Goal: Task Accomplishment & Management: Manage account settings

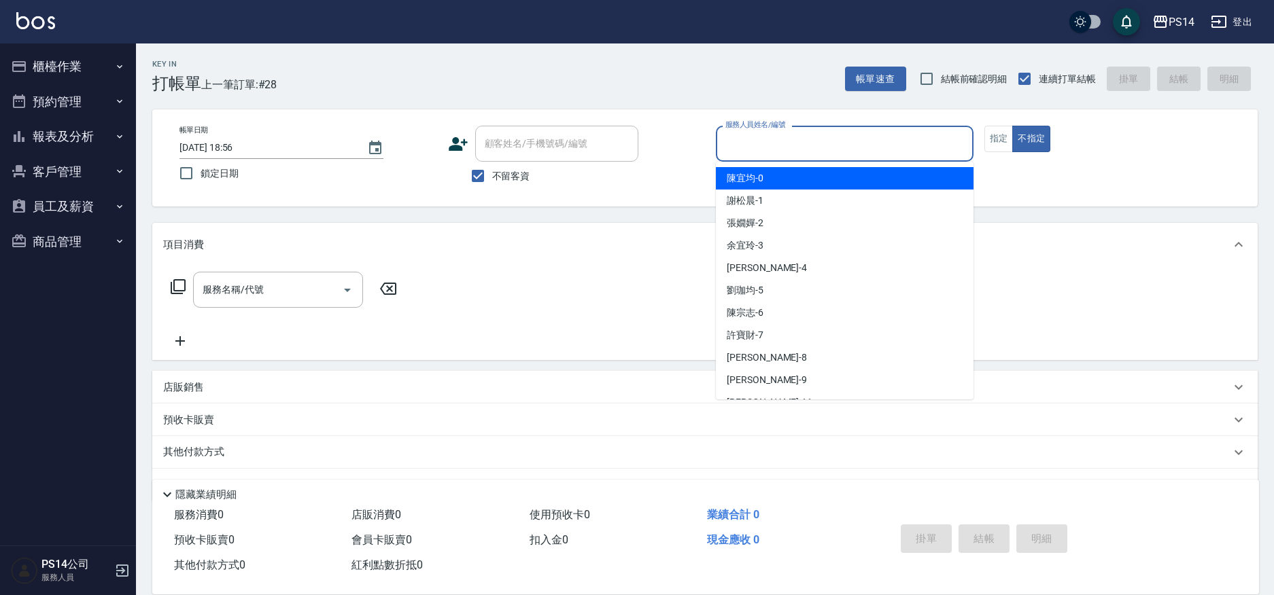
click at [780, 142] on input "服務人員姓名/編號" at bounding box center [844, 144] width 245 height 24
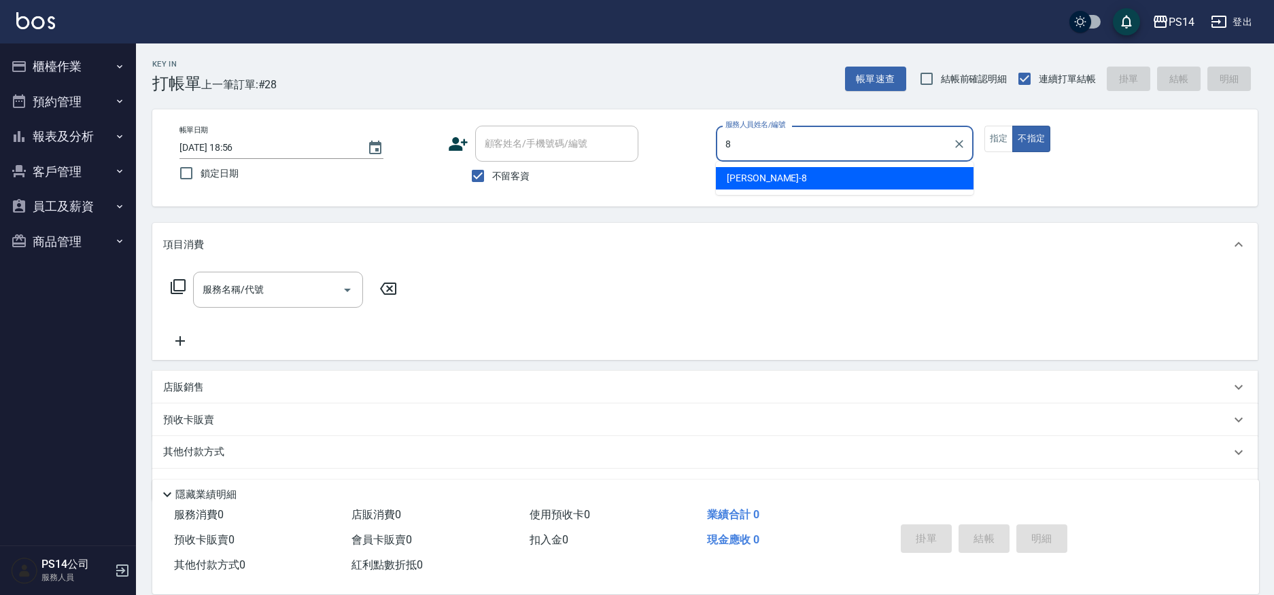
type input "徐于雯-8"
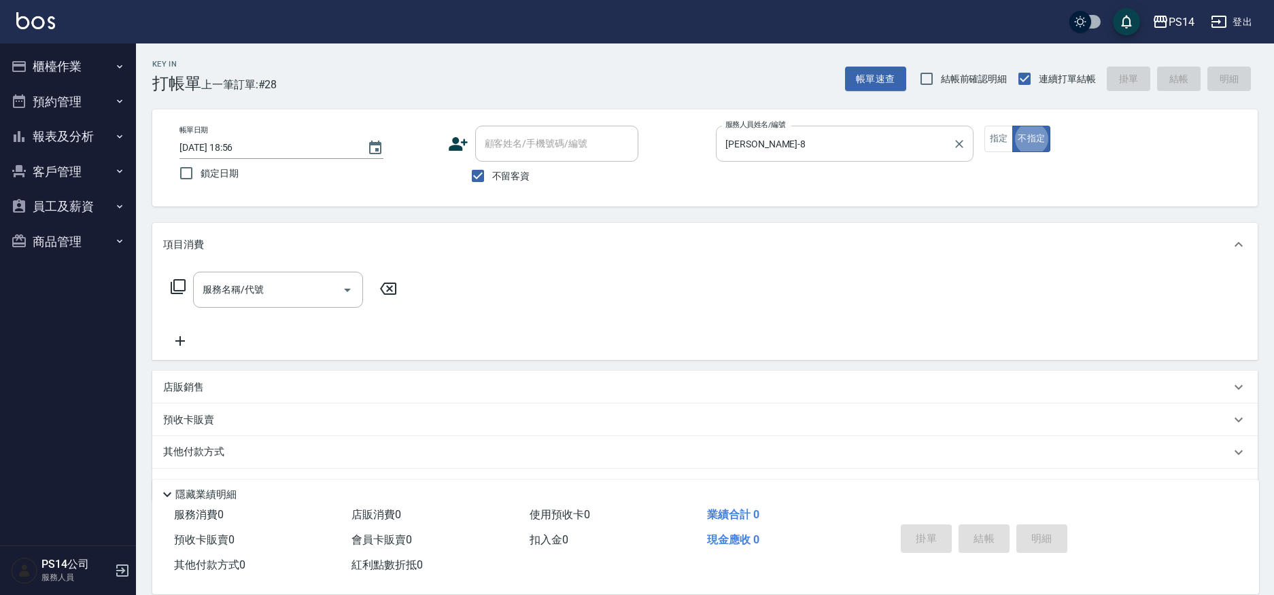
type button "false"
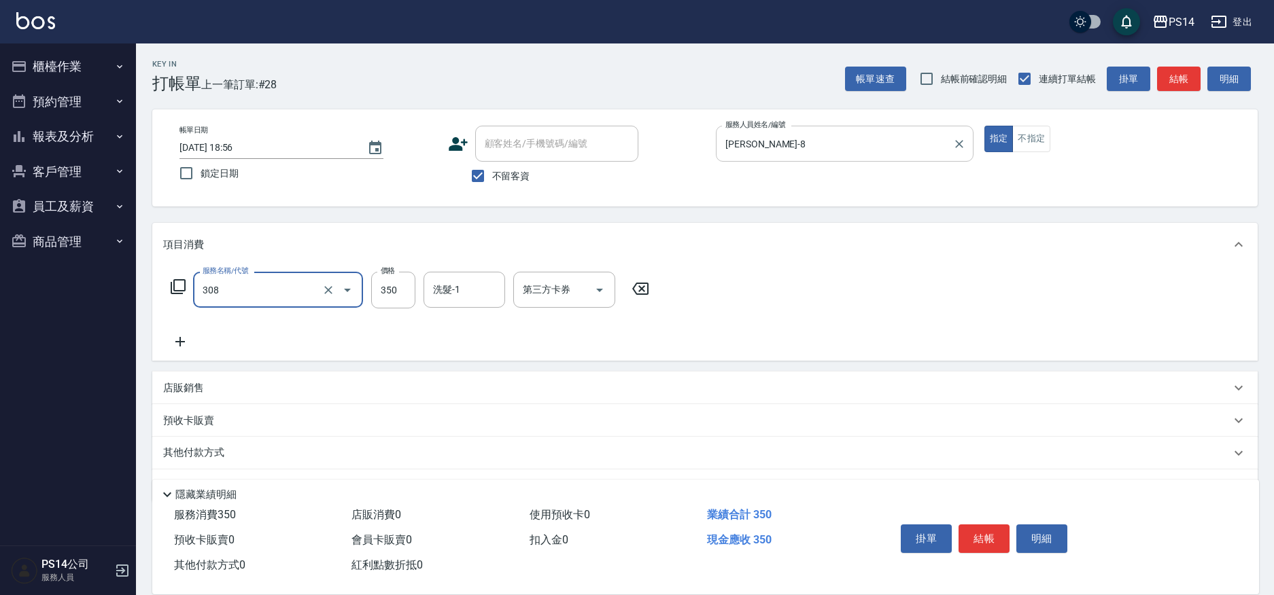
type input "洗+剪(308)"
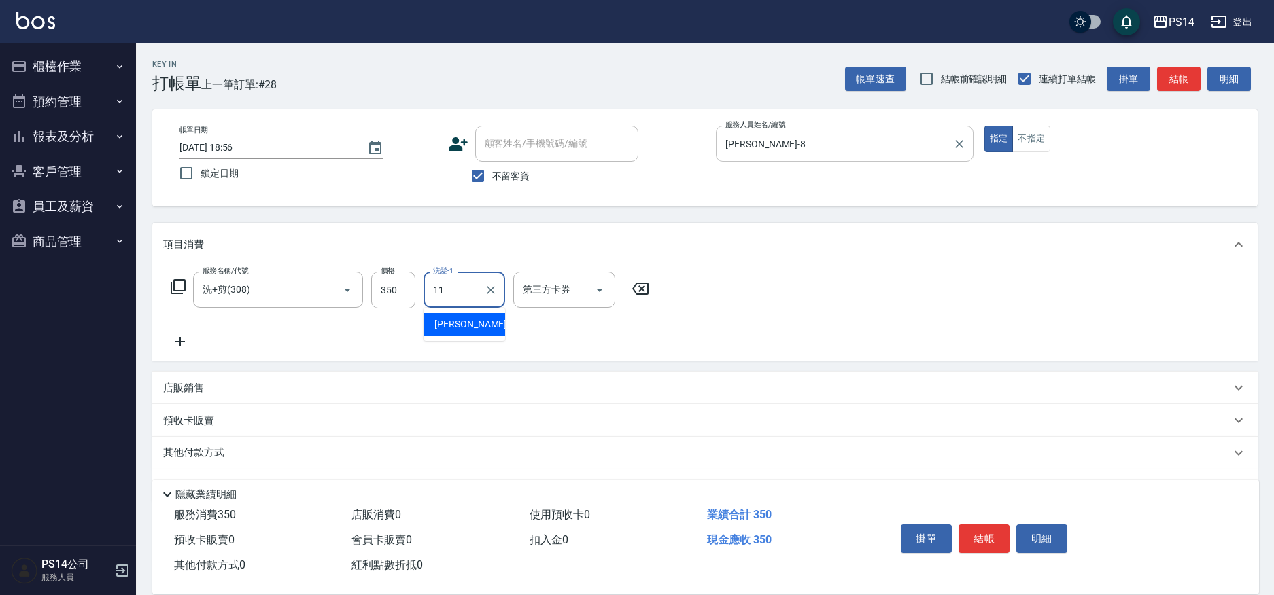
type input "林川富-11"
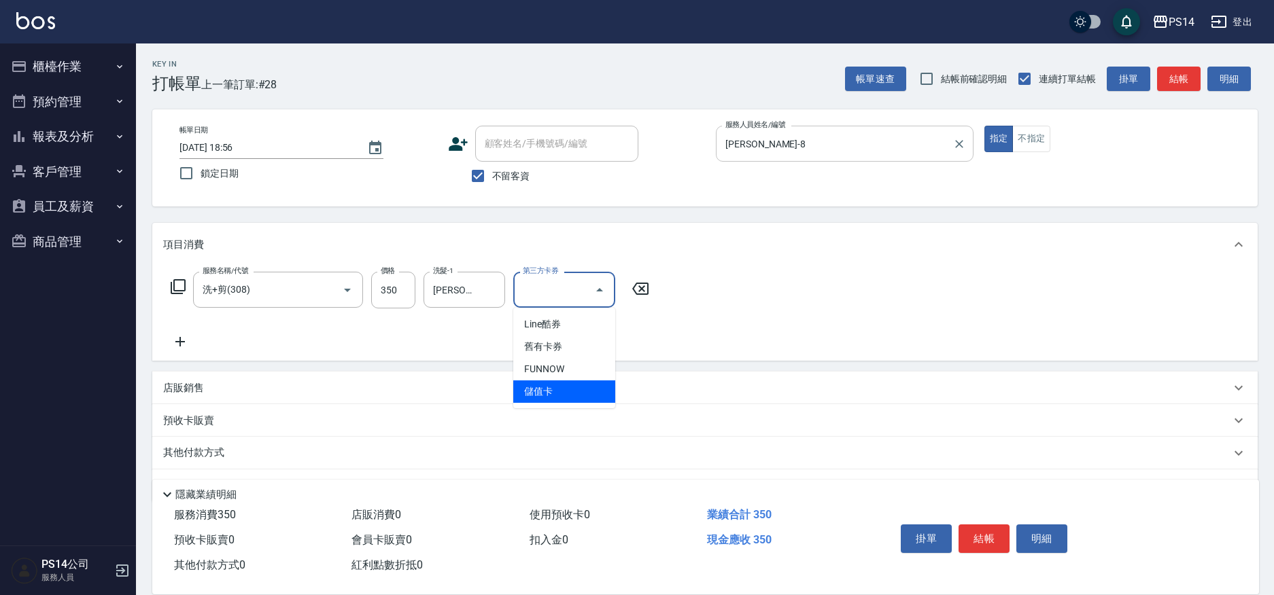
type input "儲值卡"
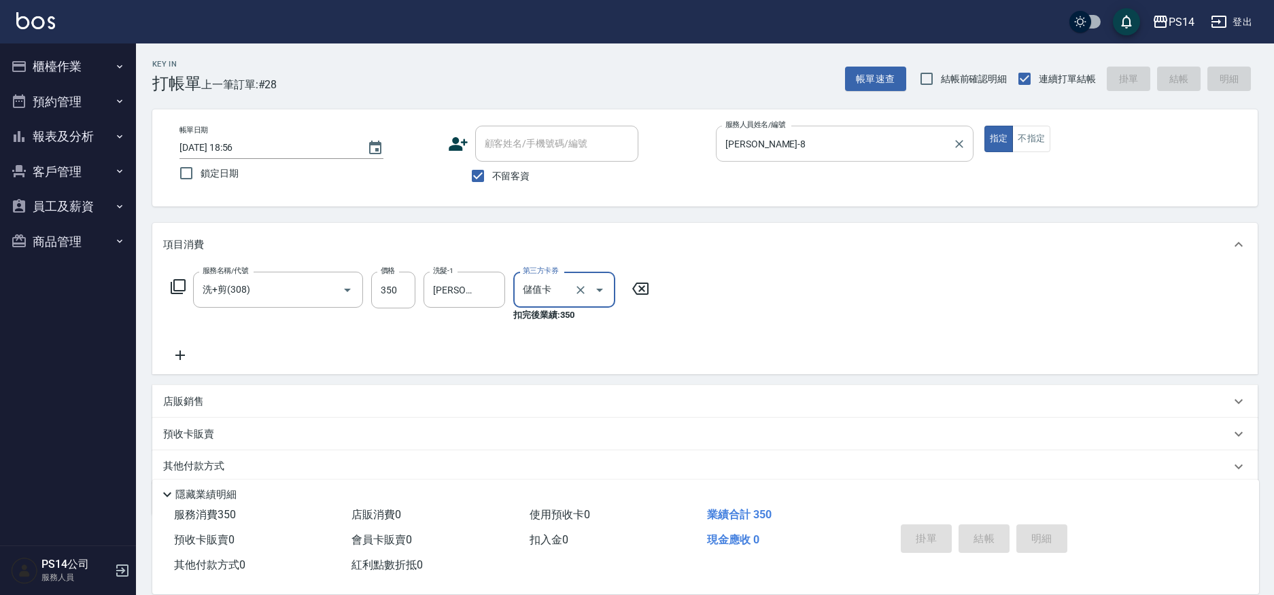
type input "2025/09/08 20:15"
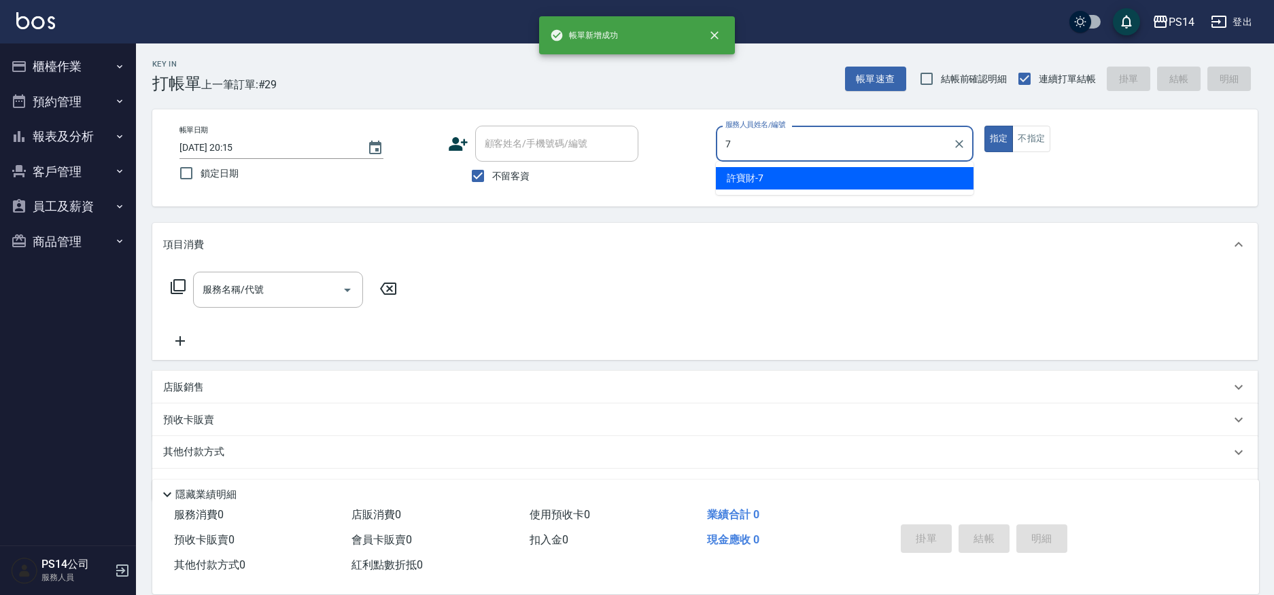
type input "許寶財-7"
type button "true"
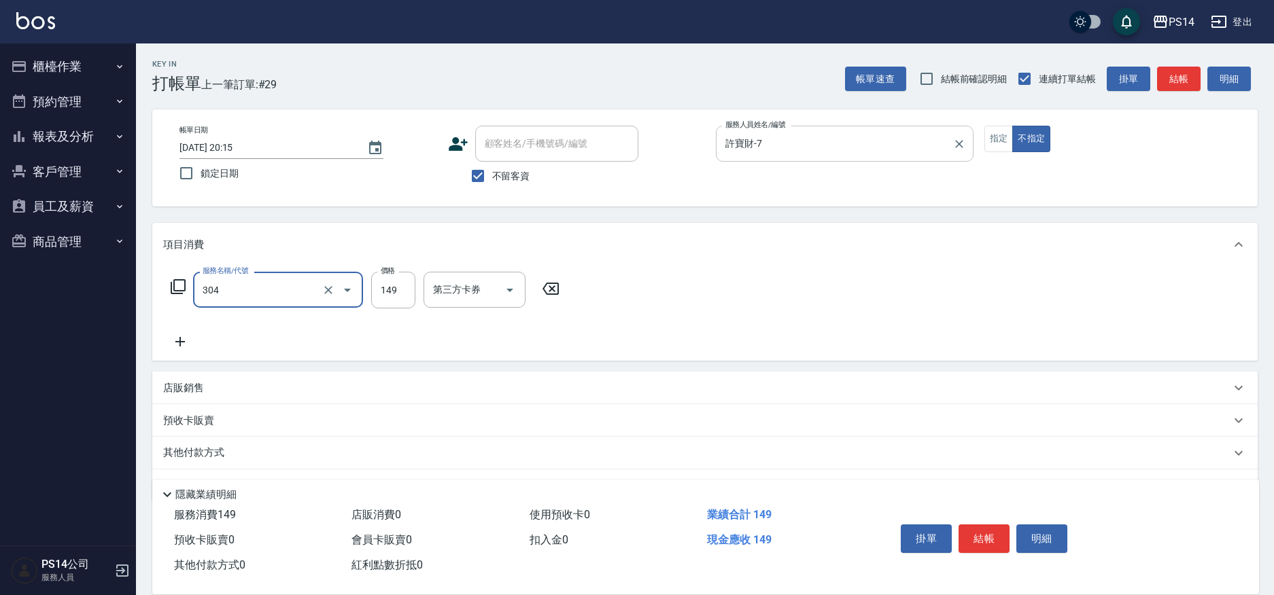
type input "剪髮(304)"
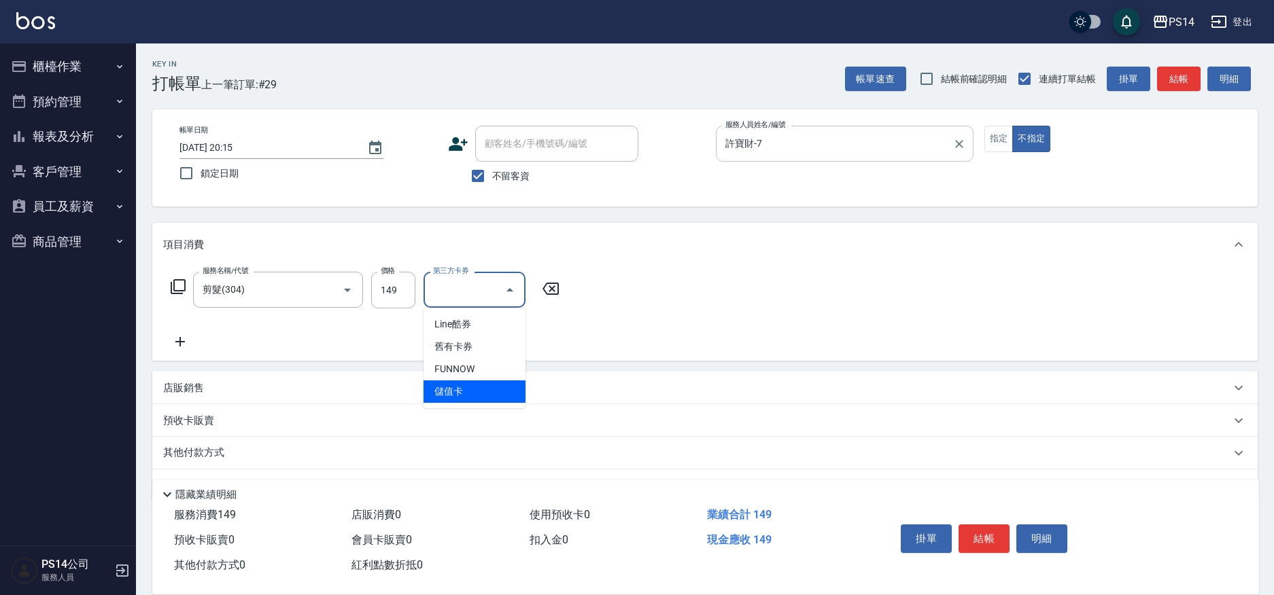
type input "儲值卡"
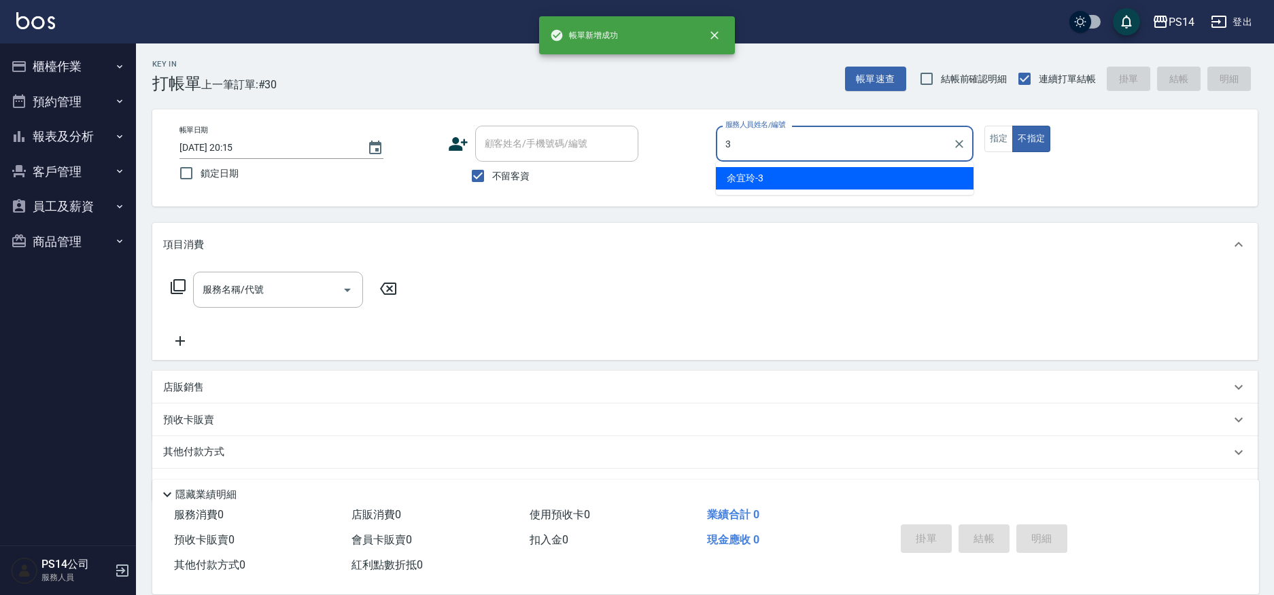
type input "余宜玲-3"
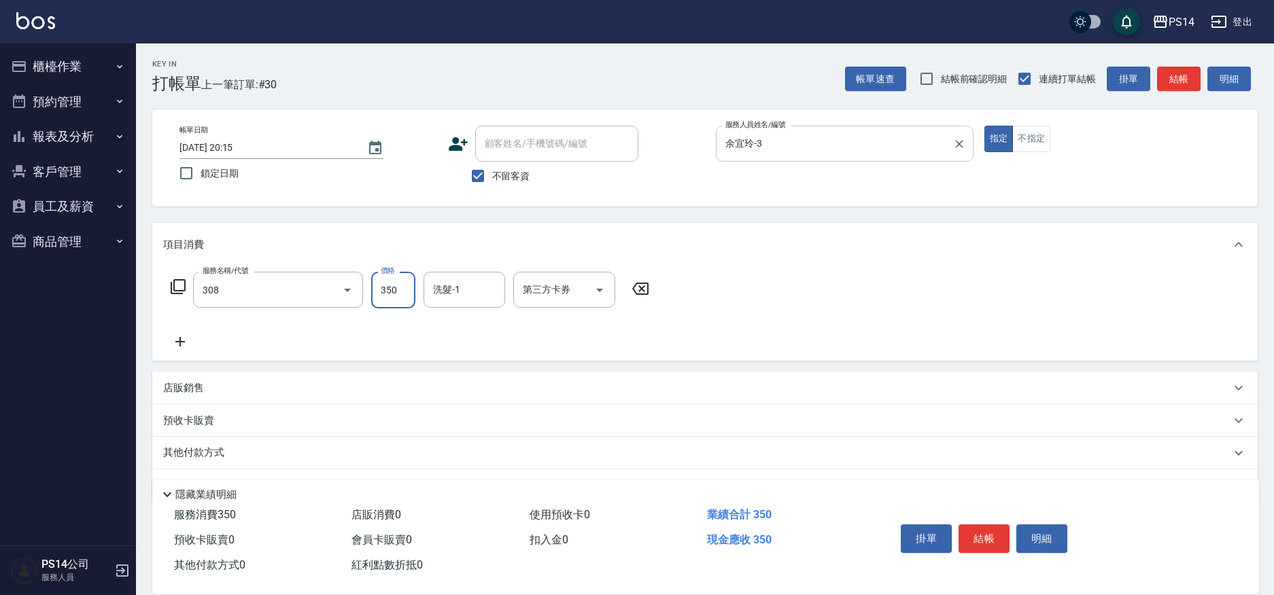
type input "洗+剪(308)"
type input "林川富-11"
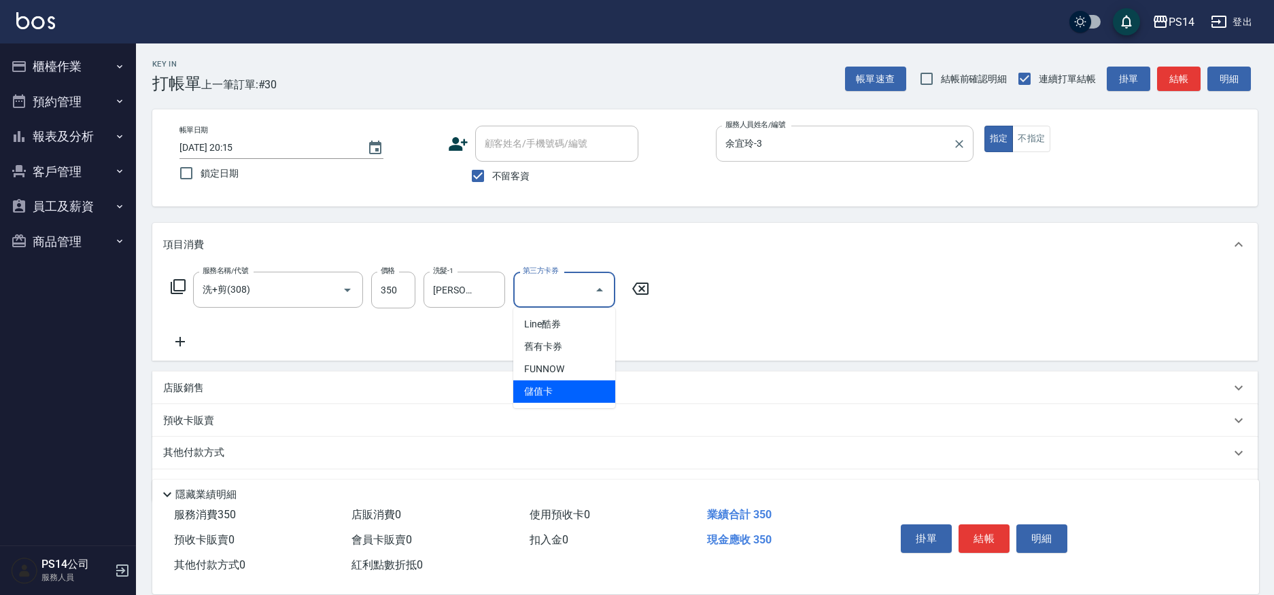
type input "儲值卡"
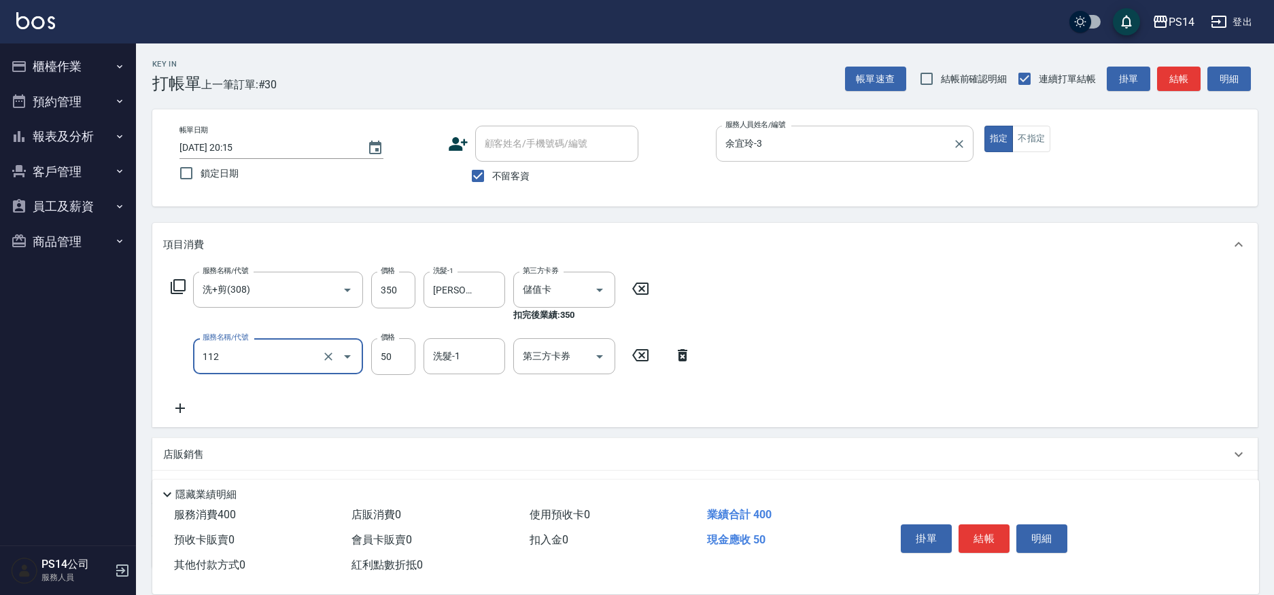
type input "精油50(112)"
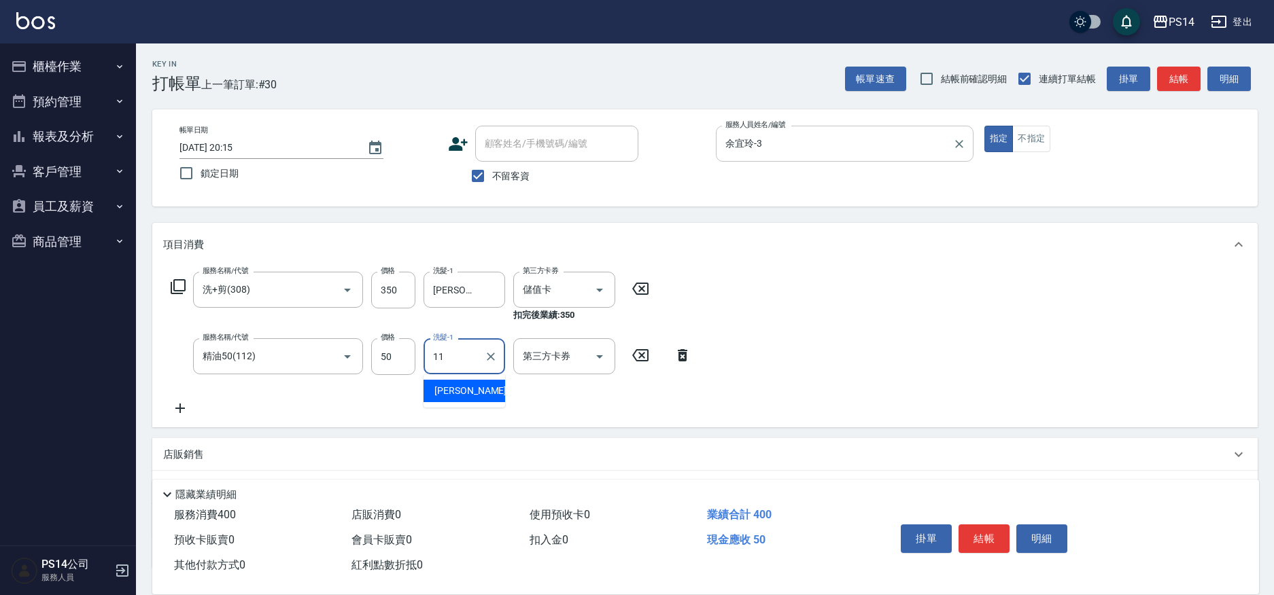
type input "林川富-11"
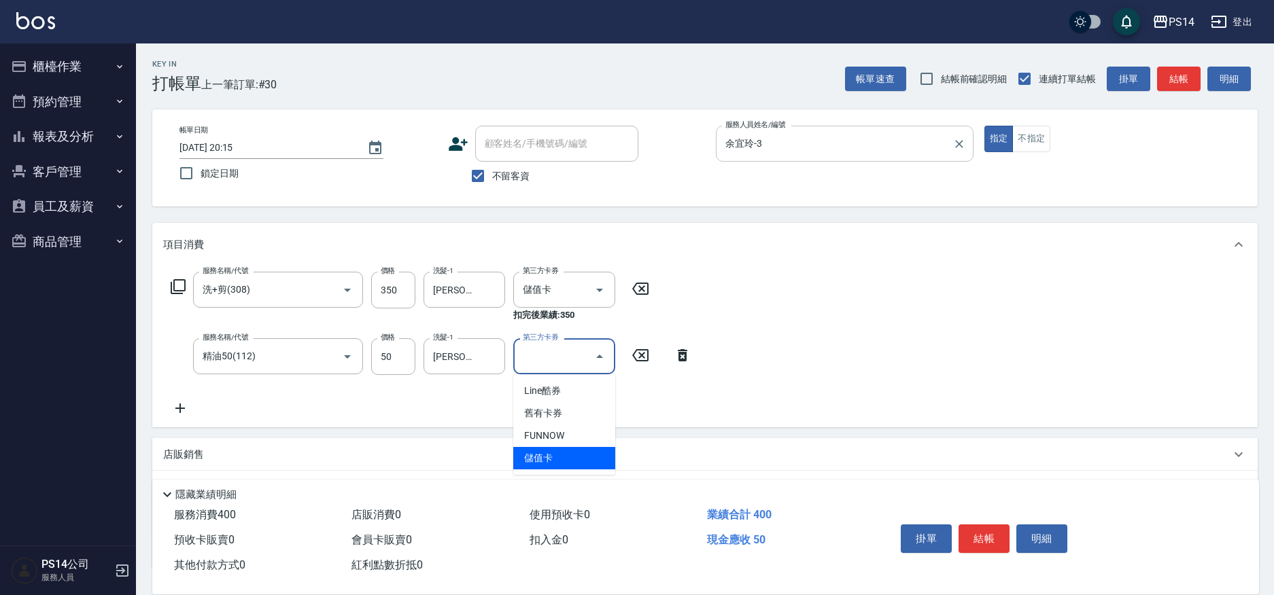
type input "儲值卡"
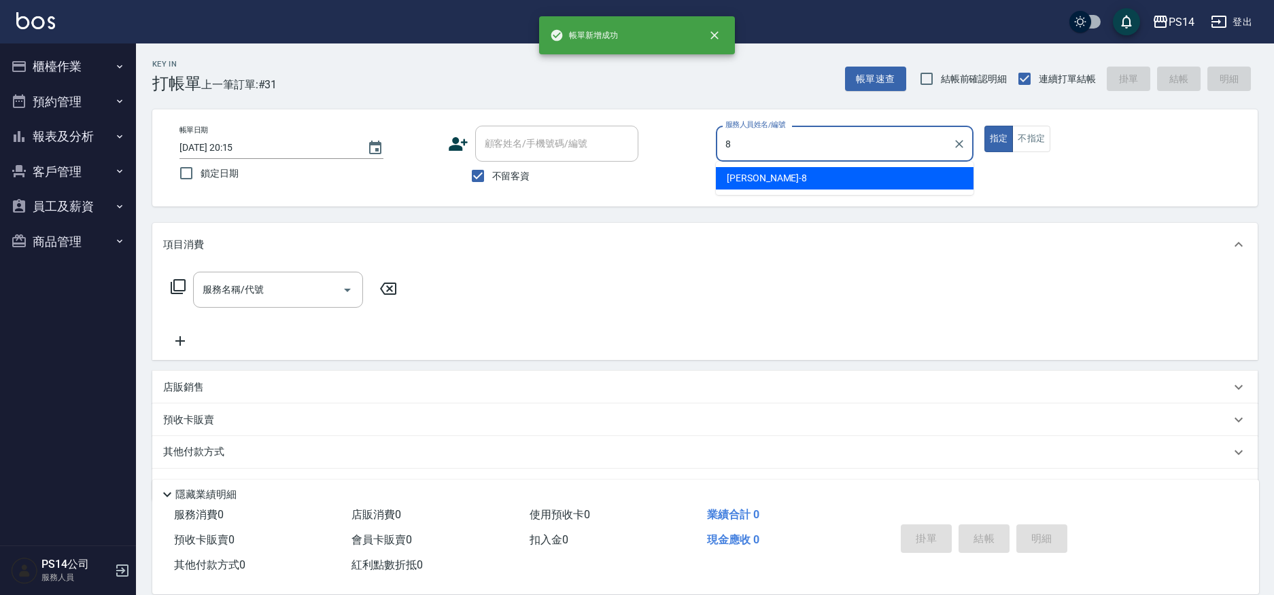
type input "[PERSON_NAME]-8"
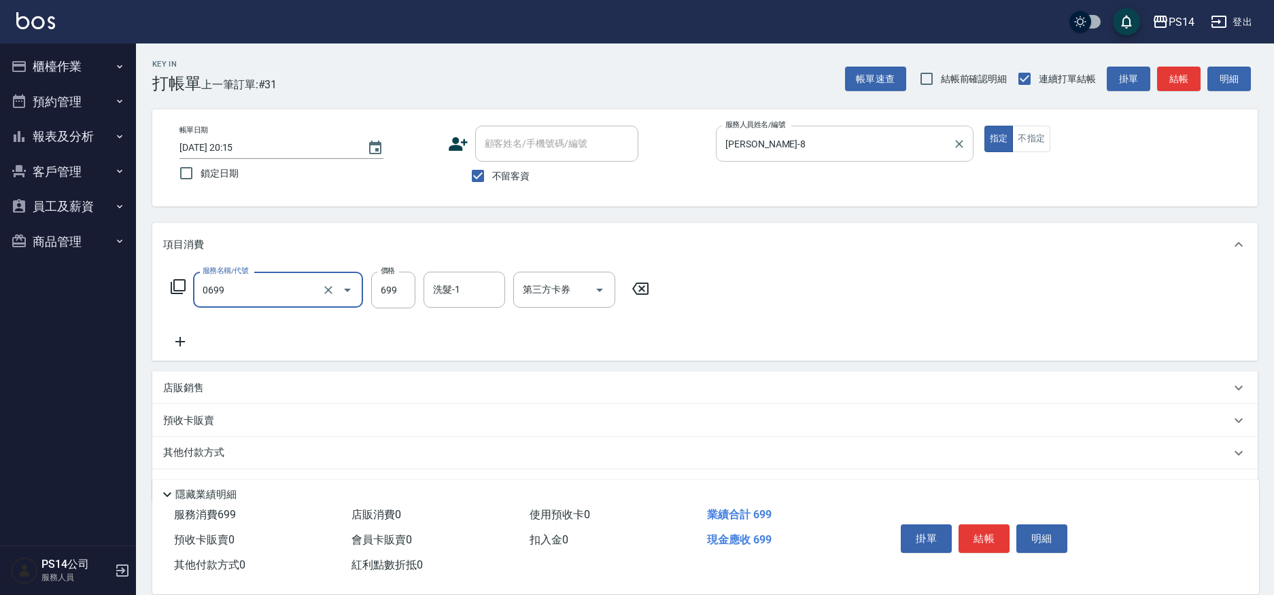
type input "精油SPA(0699)"
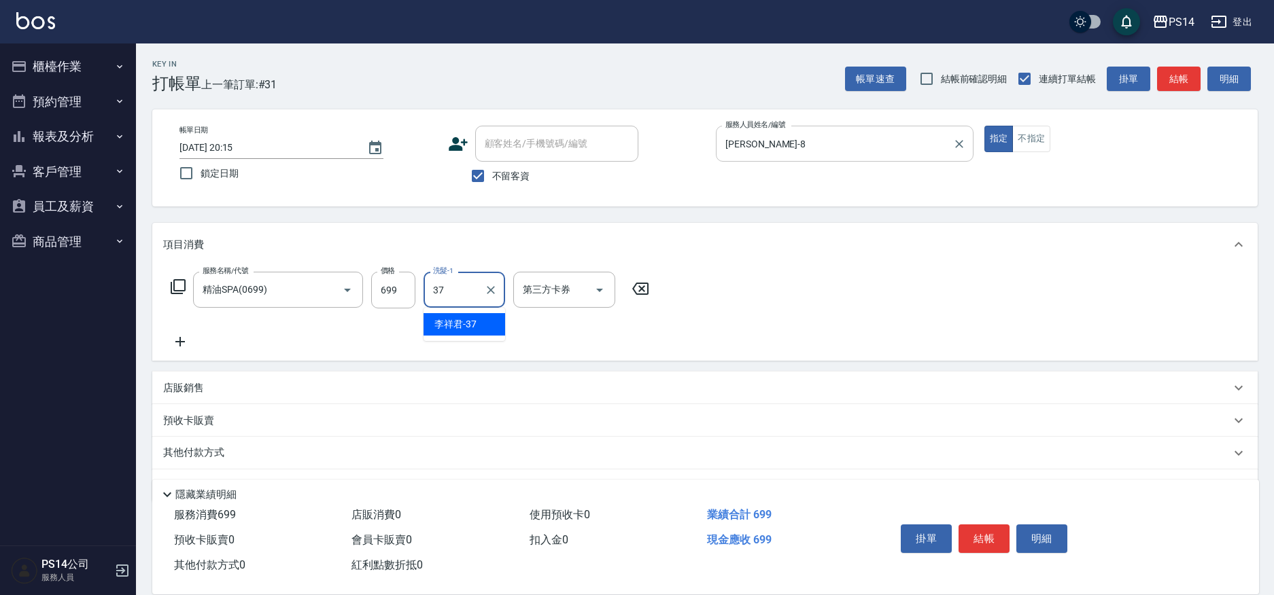
type input "李祥君 -37"
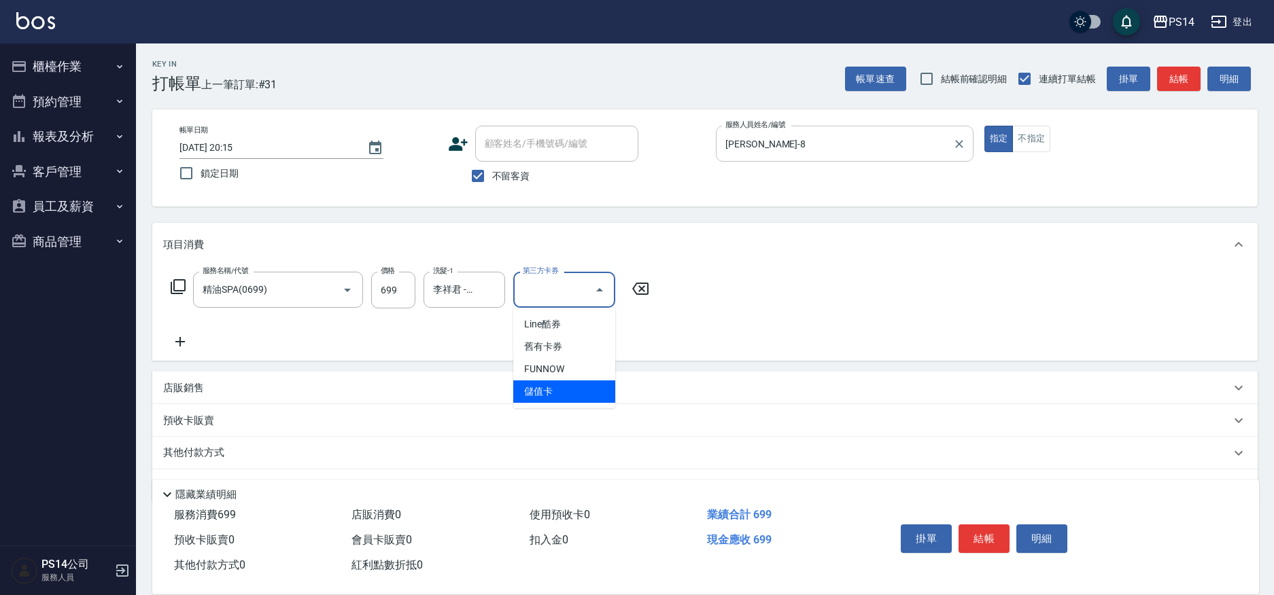
type input "儲值卡"
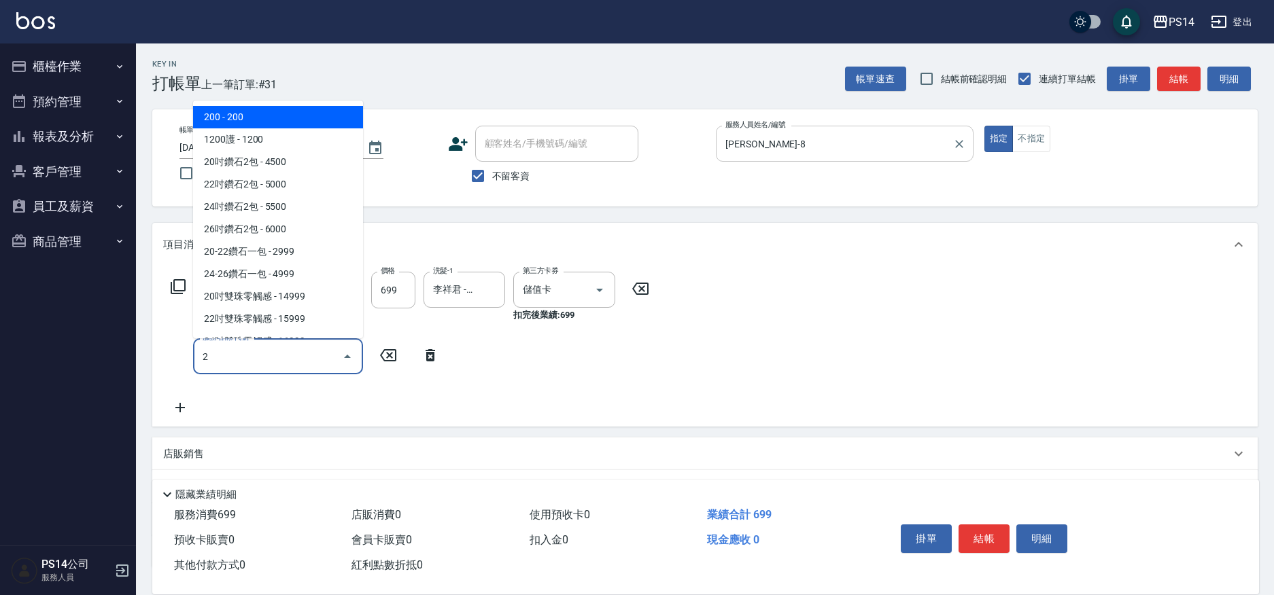
type input "2"
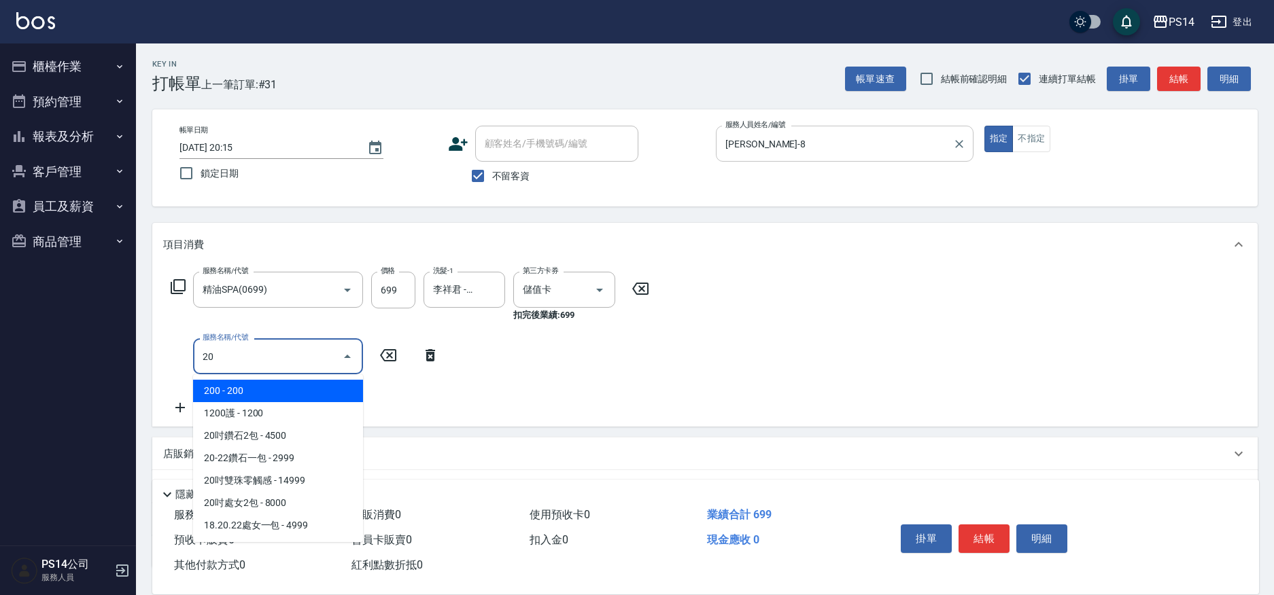
type input "2"
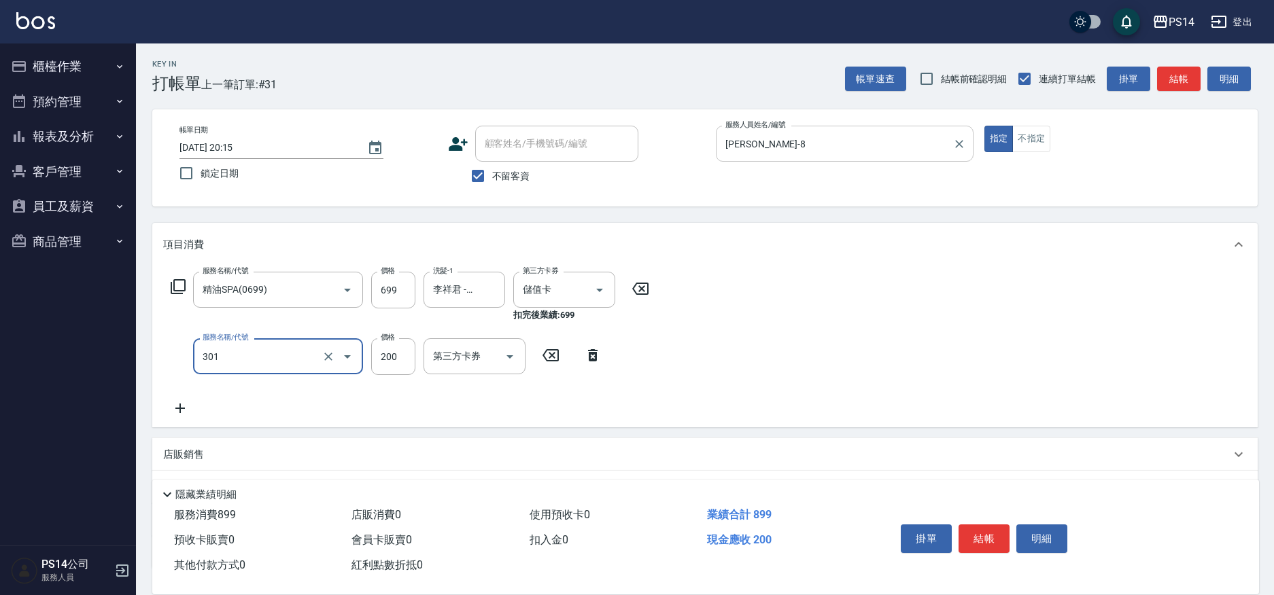
type input "剪髮(301)"
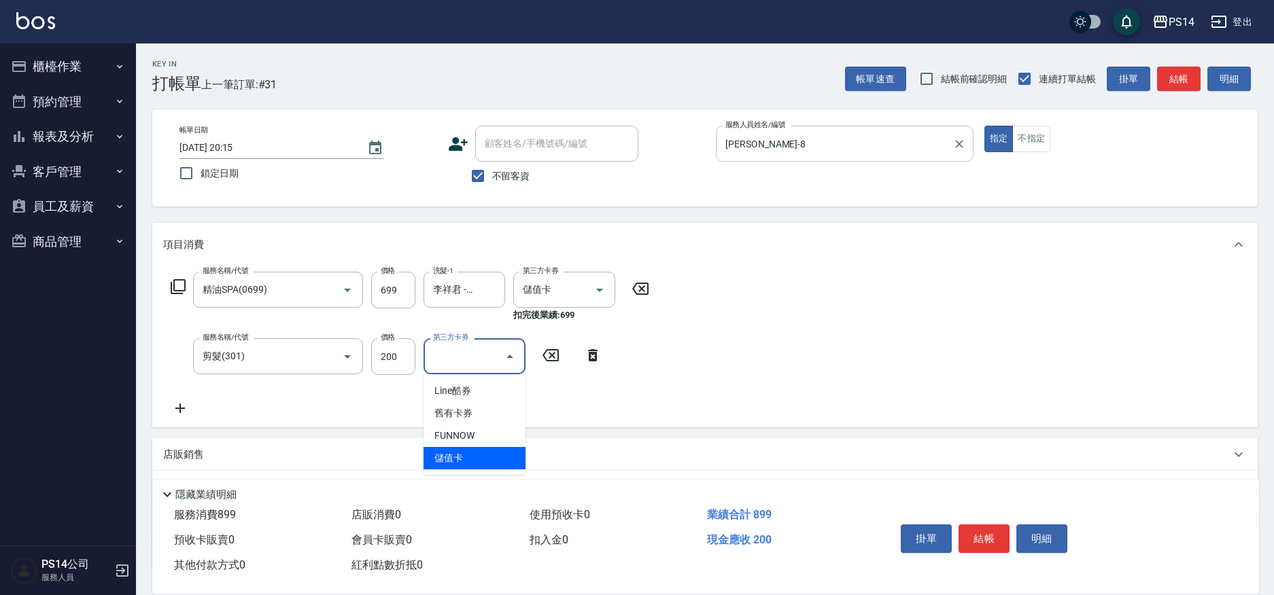
type input "儲值卡"
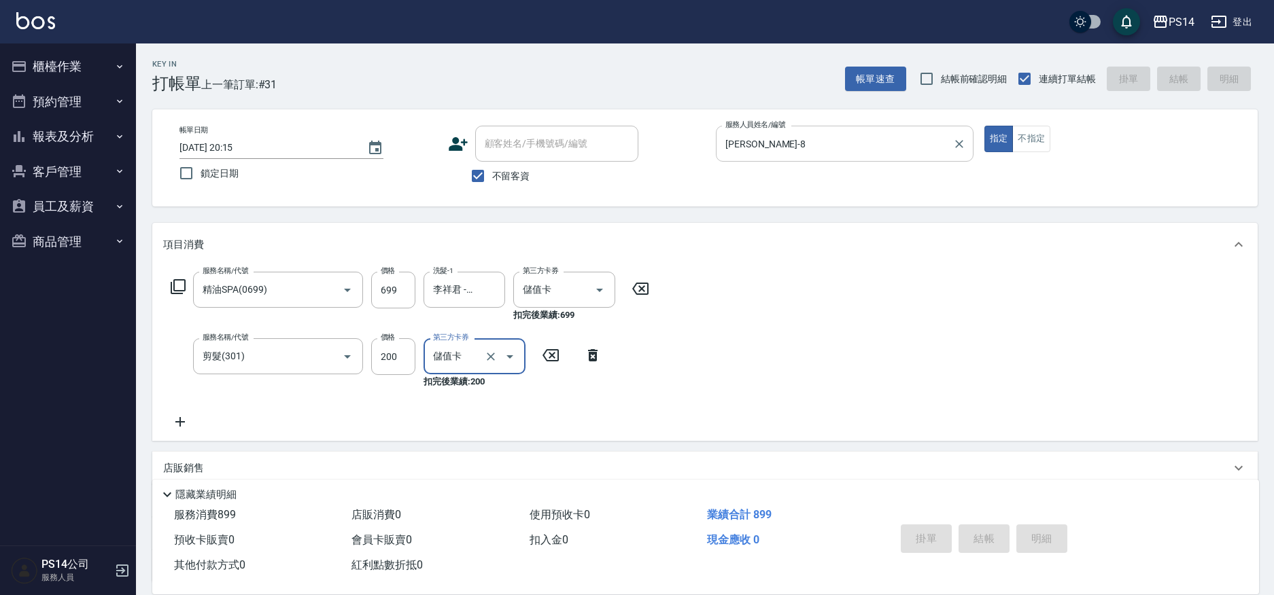
type input "2025/09/08 20:16"
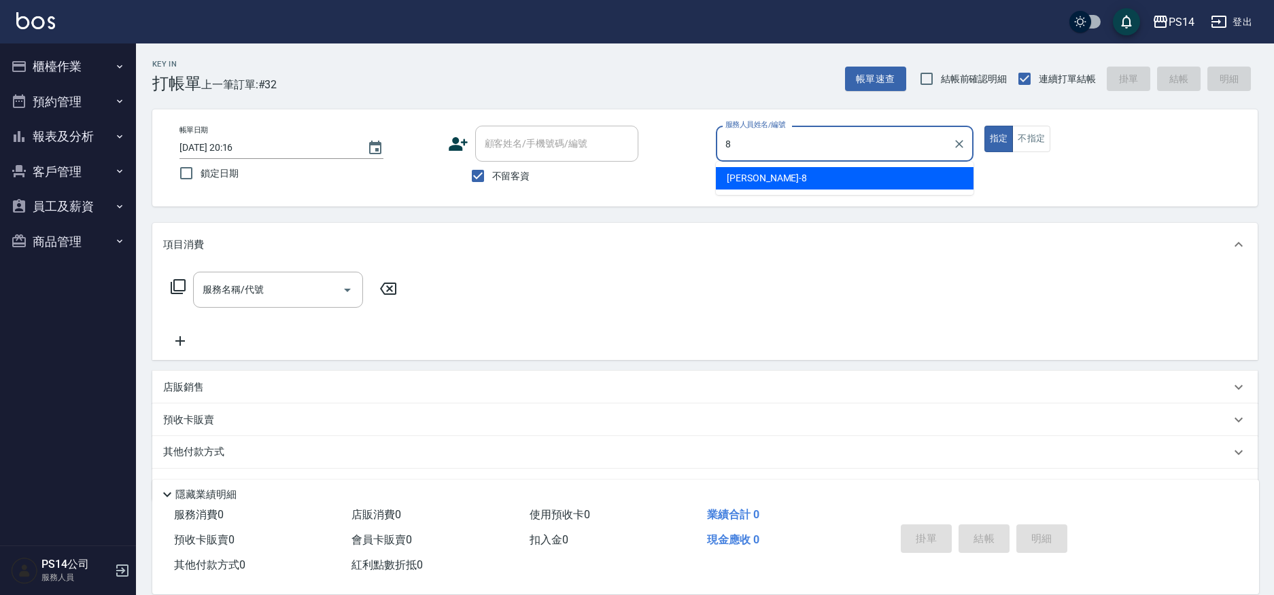
type input "[PERSON_NAME]-8"
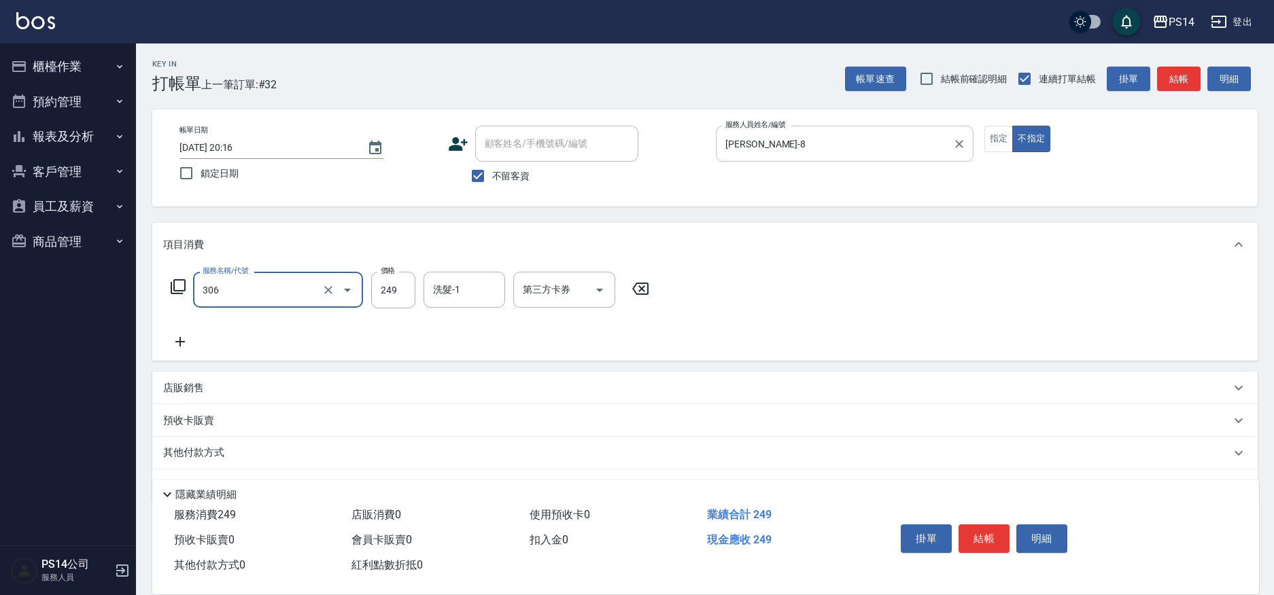
type input "剪髮(306)"
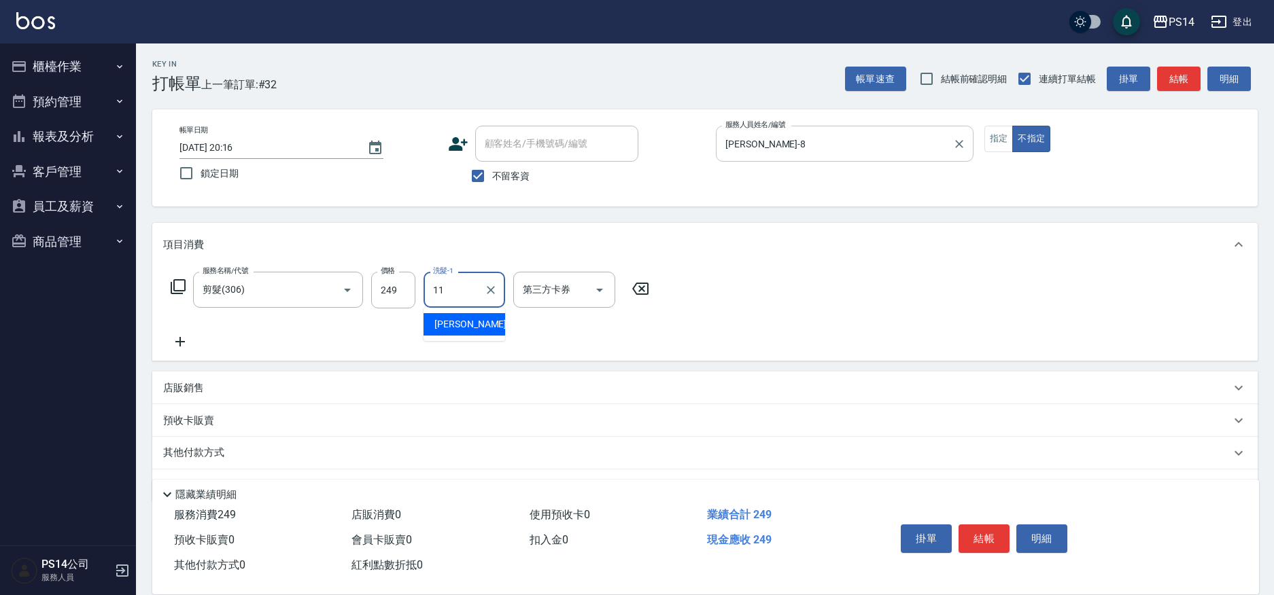
type input "林川富-11"
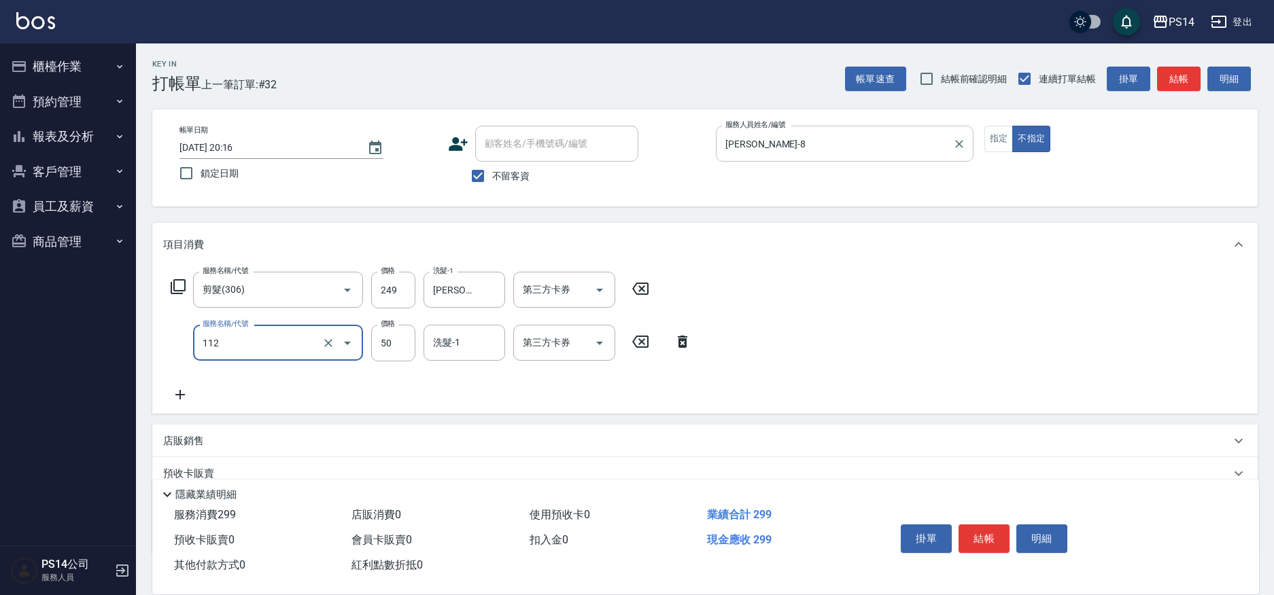
type input "精油50(112)"
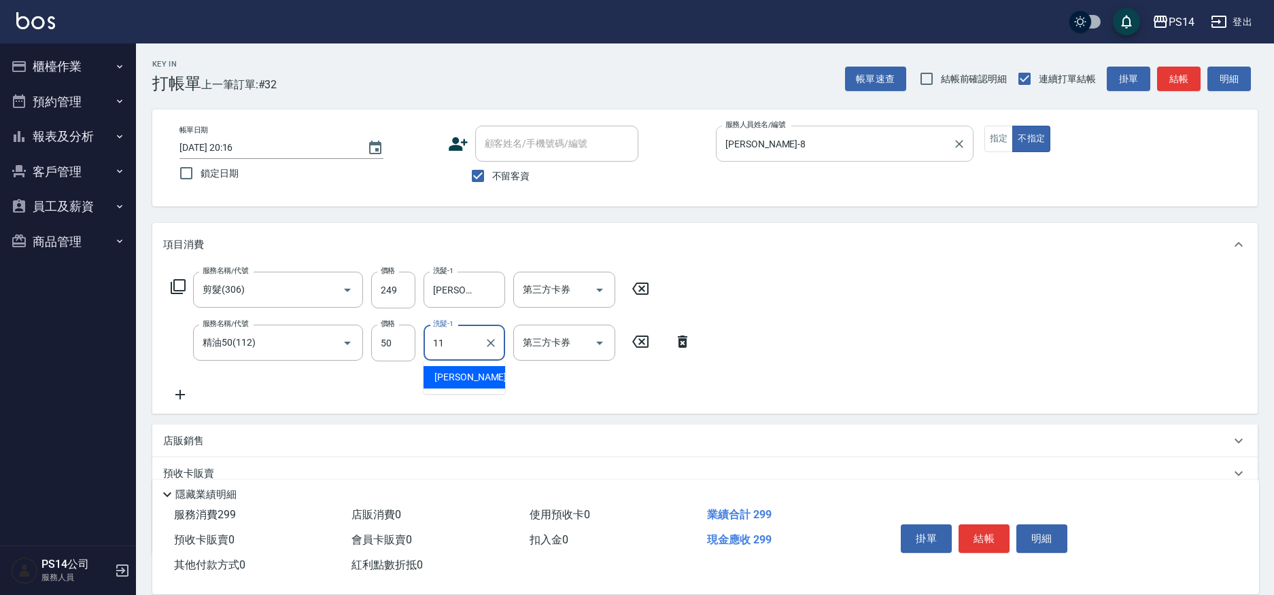
type input "林川富-11"
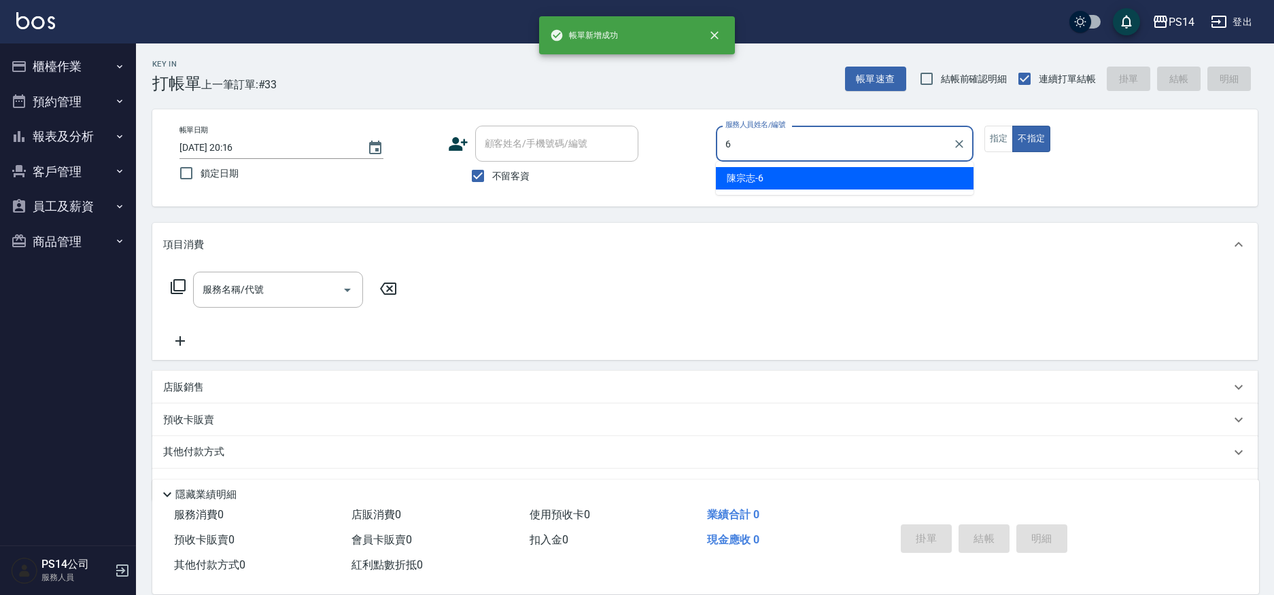
type input "陳宗志-6"
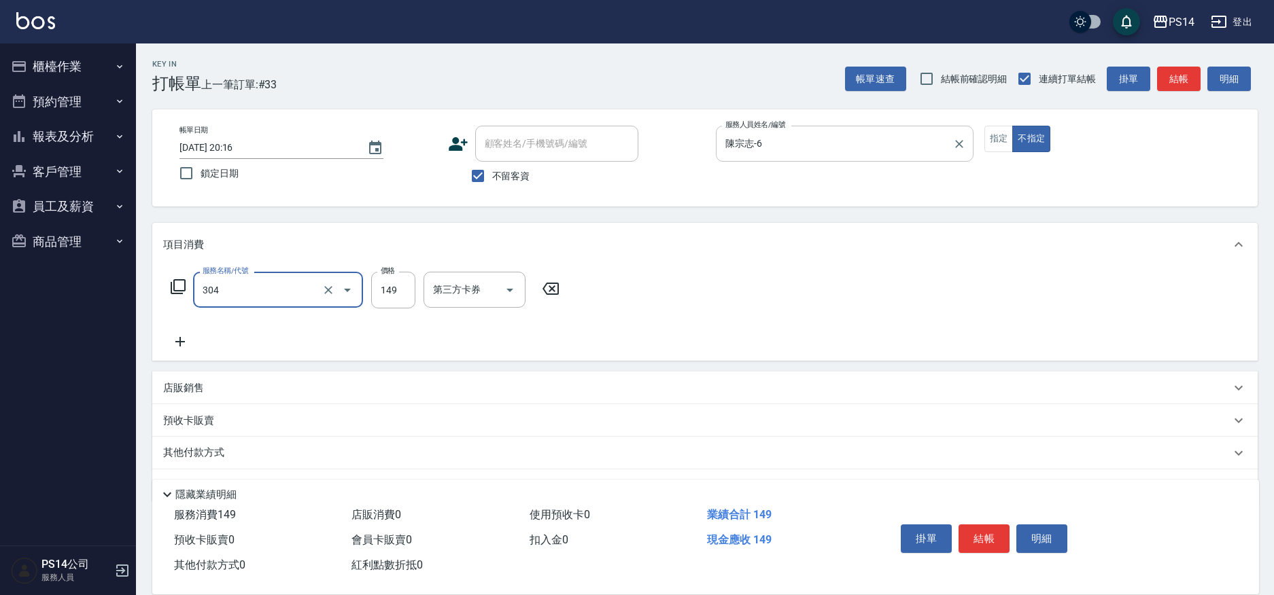
type input "剪髮(304)"
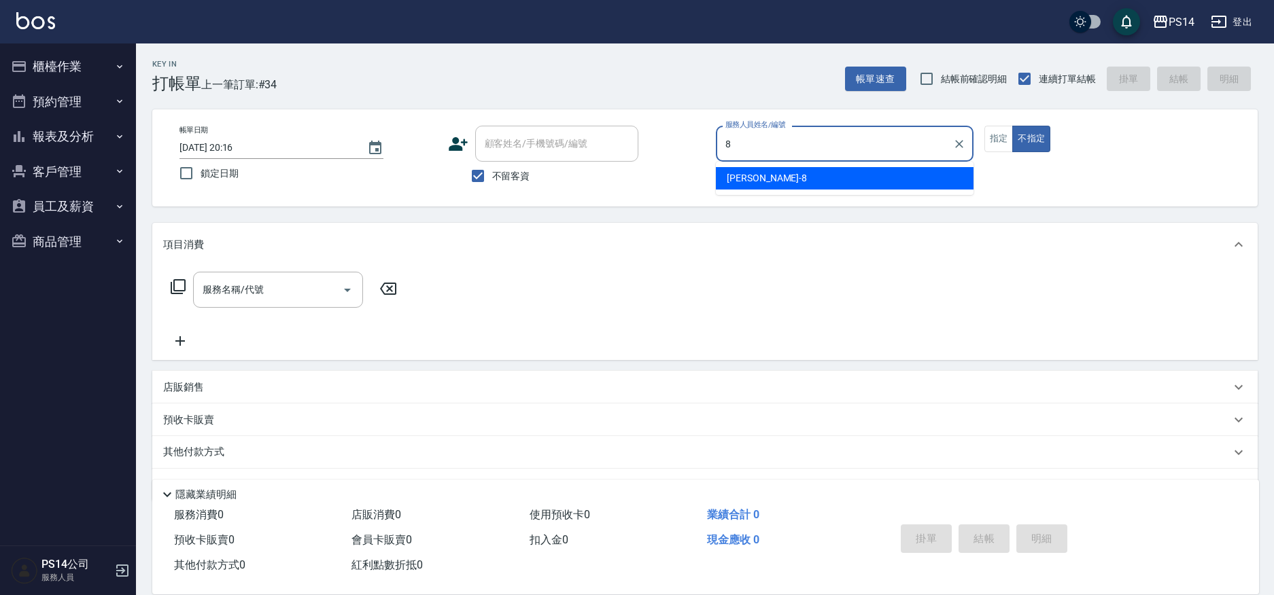
type input "徐于雯-8"
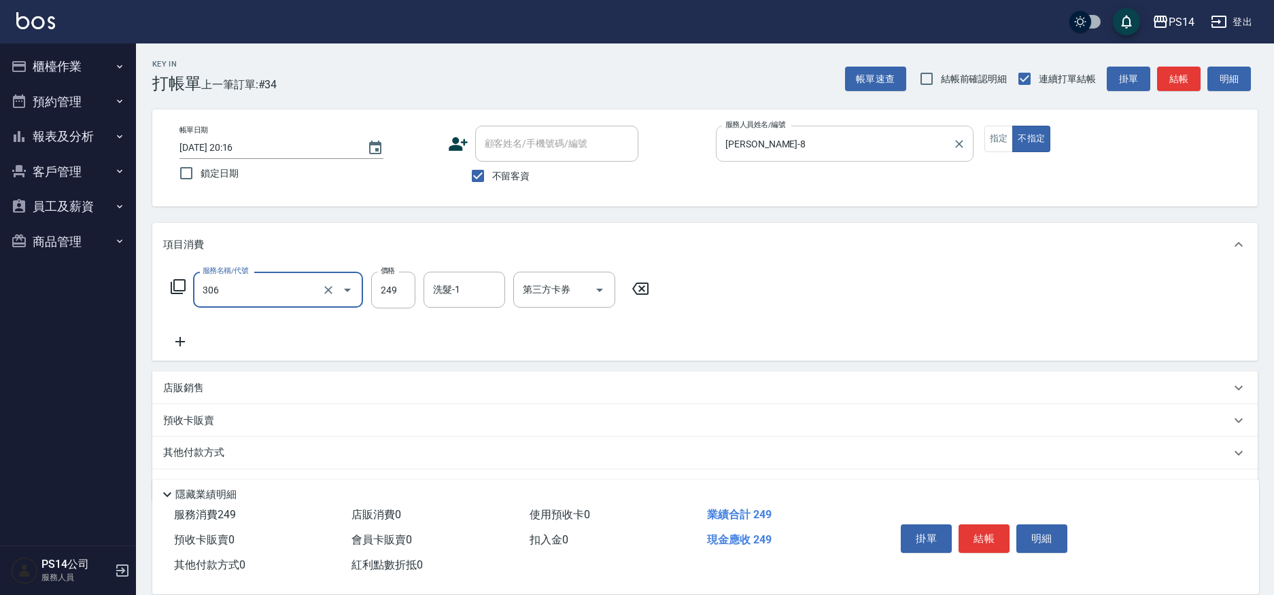
type input "剪髮(306)"
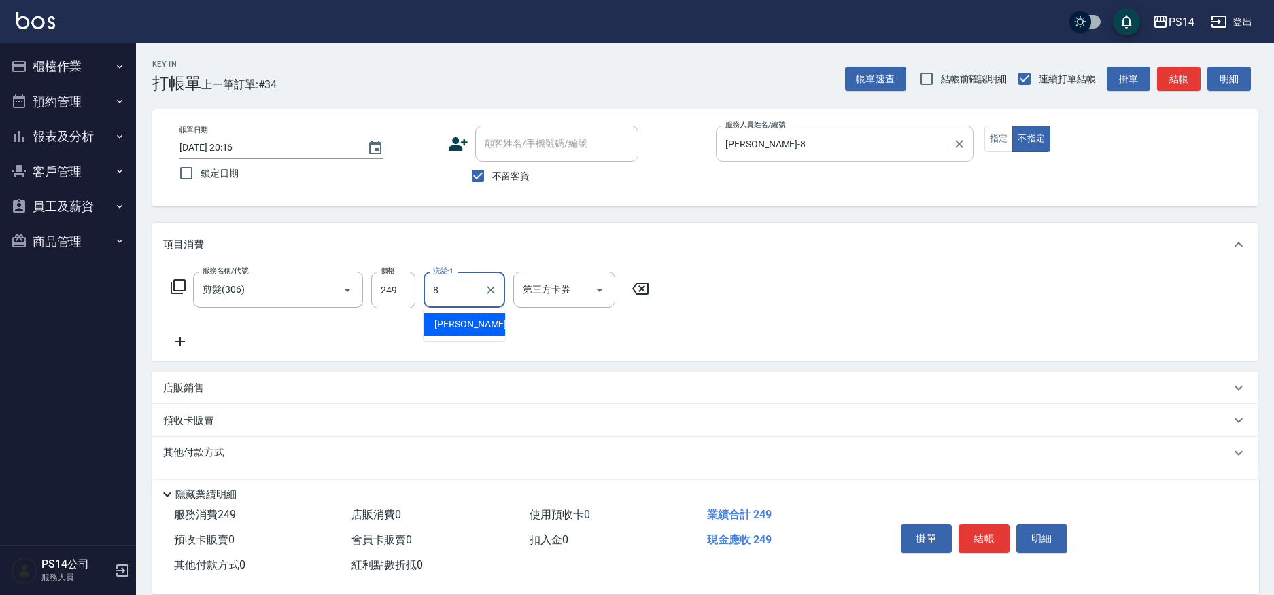
type input "徐于雯-8"
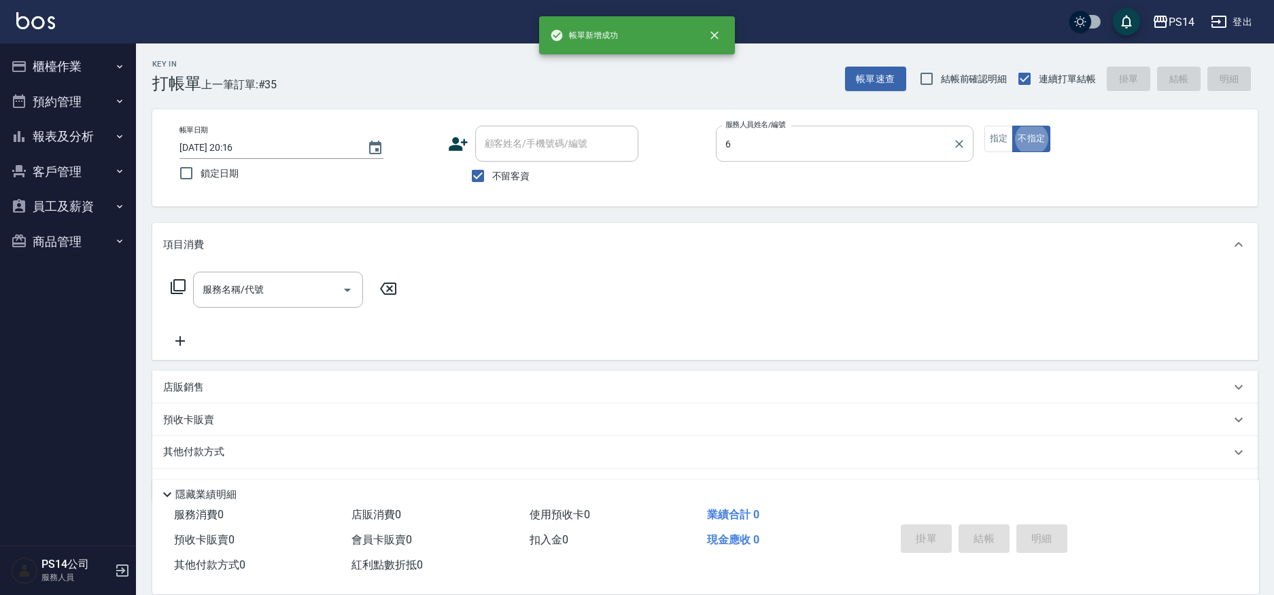
type input "陳宗志-6"
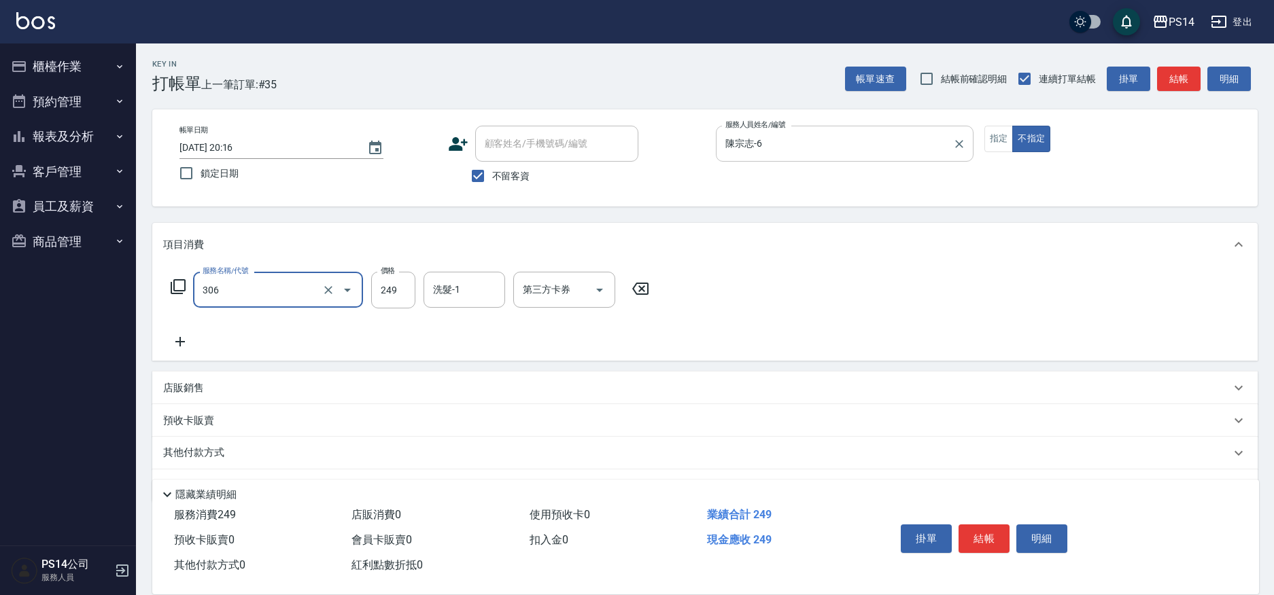
type input "剪髮(306)"
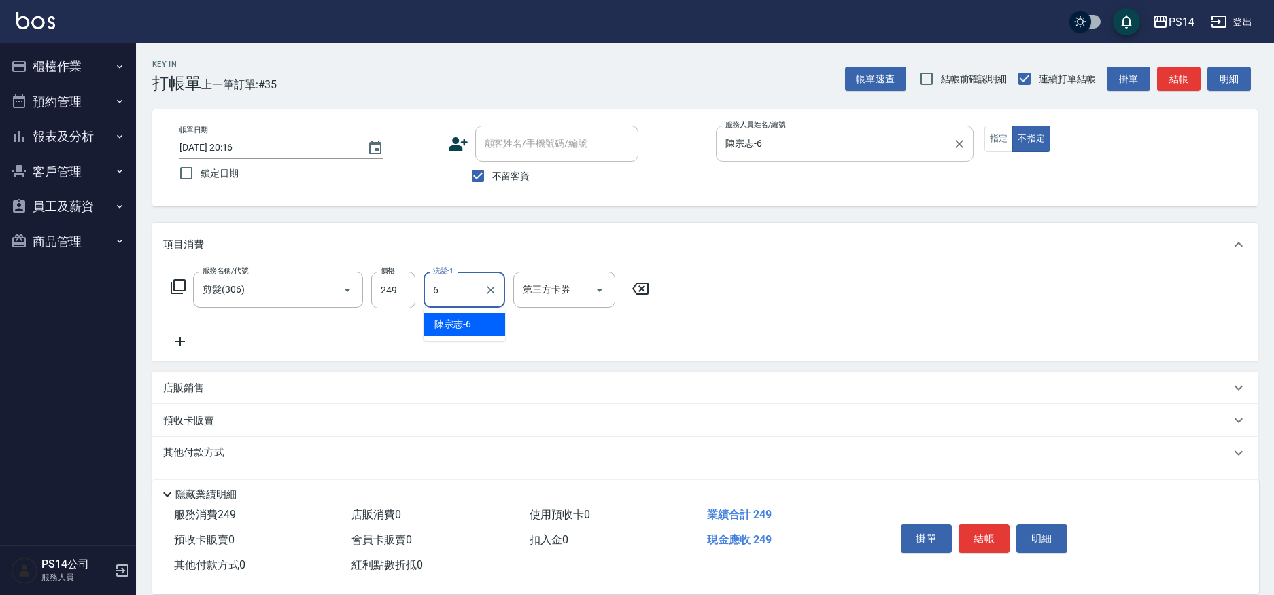
type input "陳宗志-6"
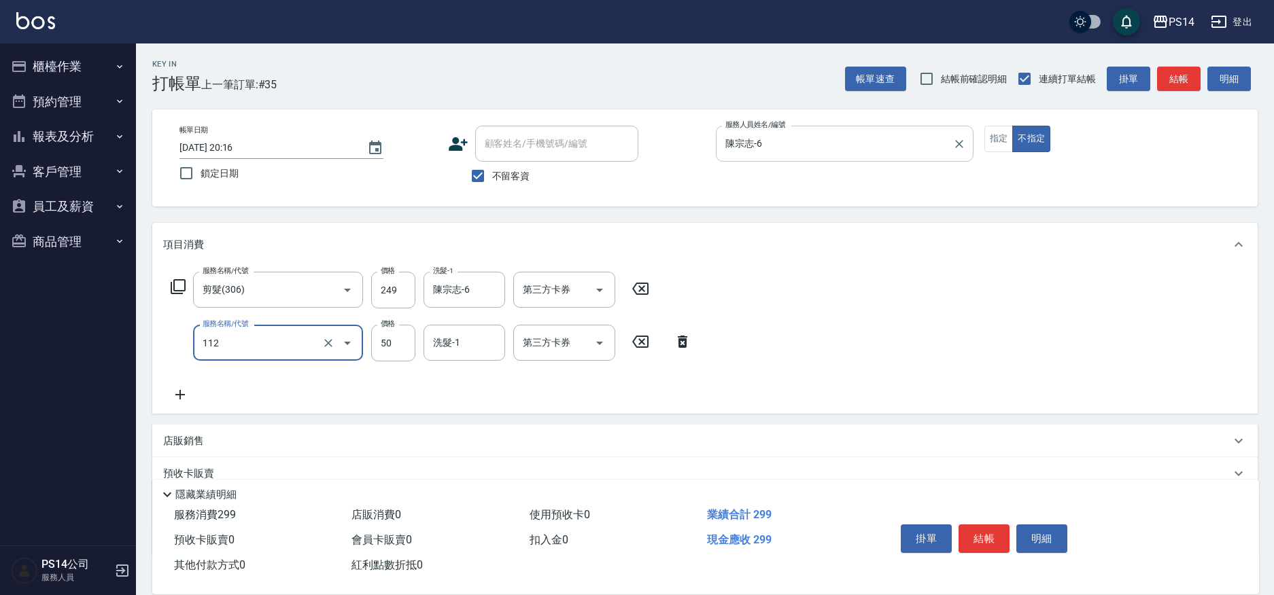
type input "精油50(112)"
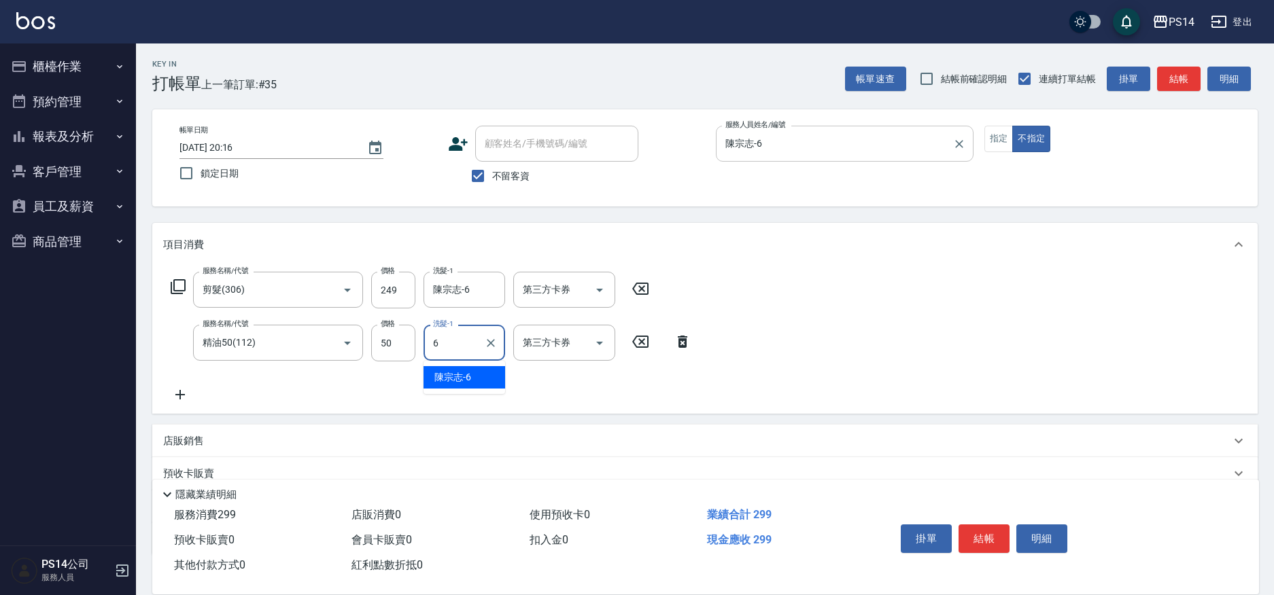
type input "陳宗志-6"
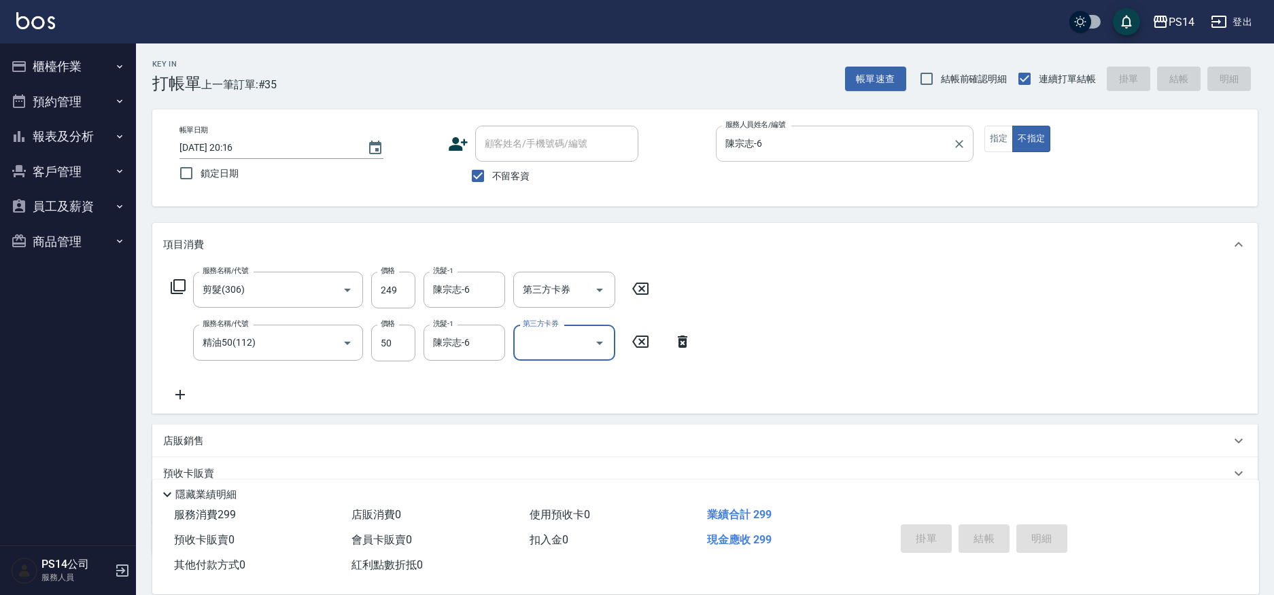
type input "2025/09/08 20:17"
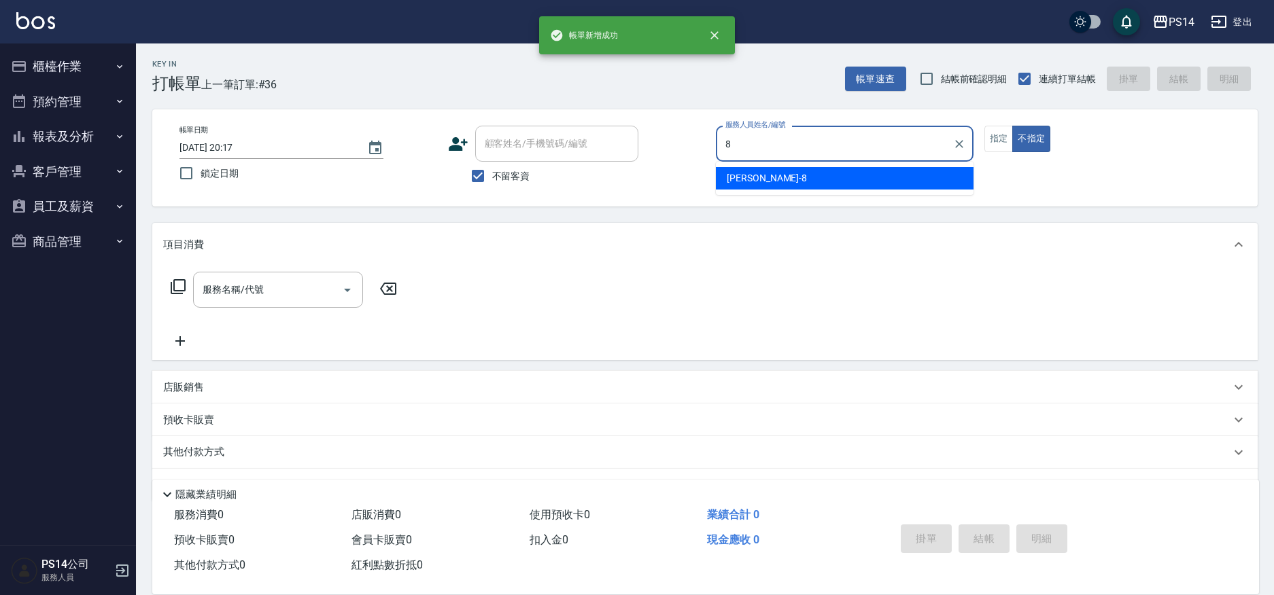
type input "徐于雯-8"
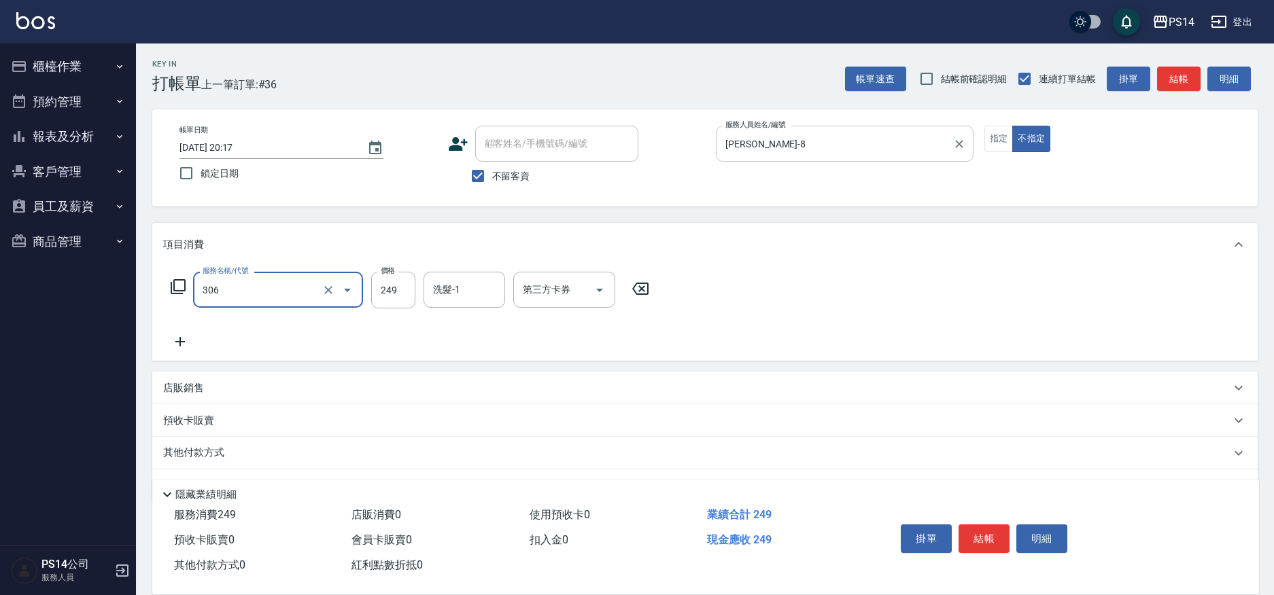
type input "剪髮(306)"
type input "林川富-11"
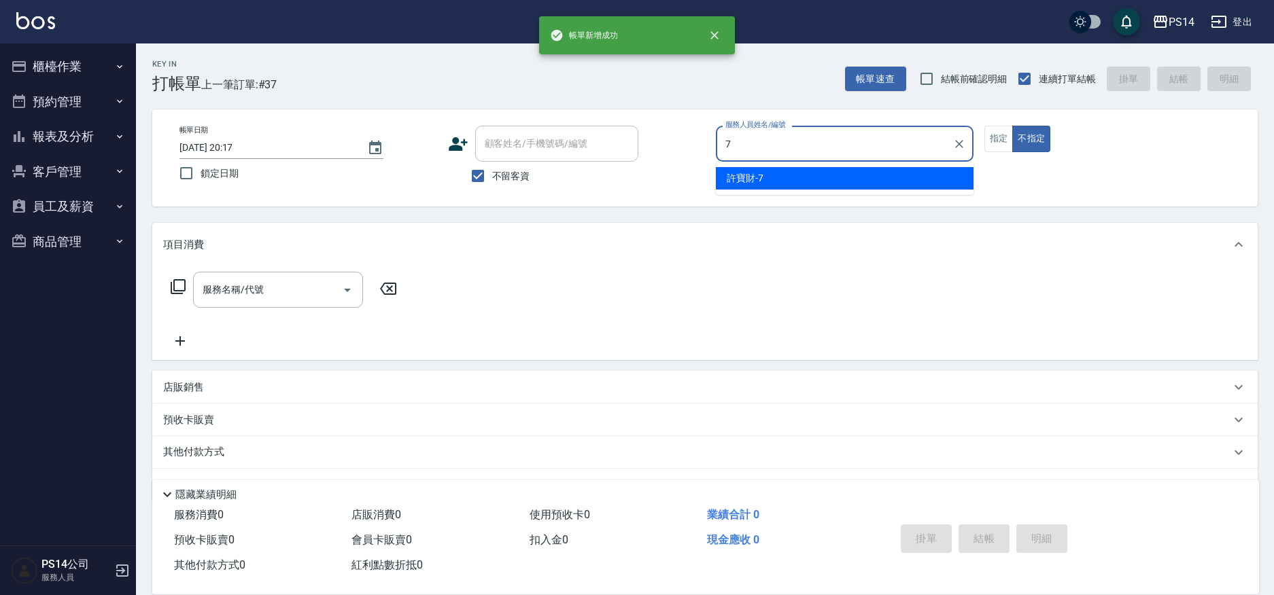
type input "許寶財-7"
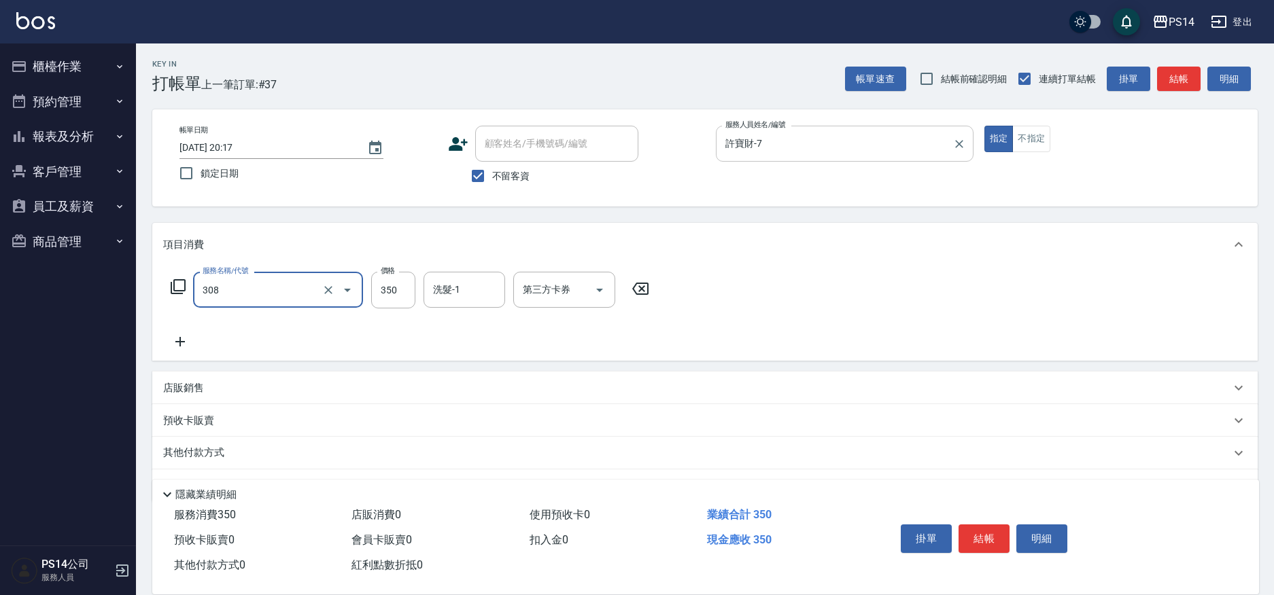
type input "洗+剪(308)"
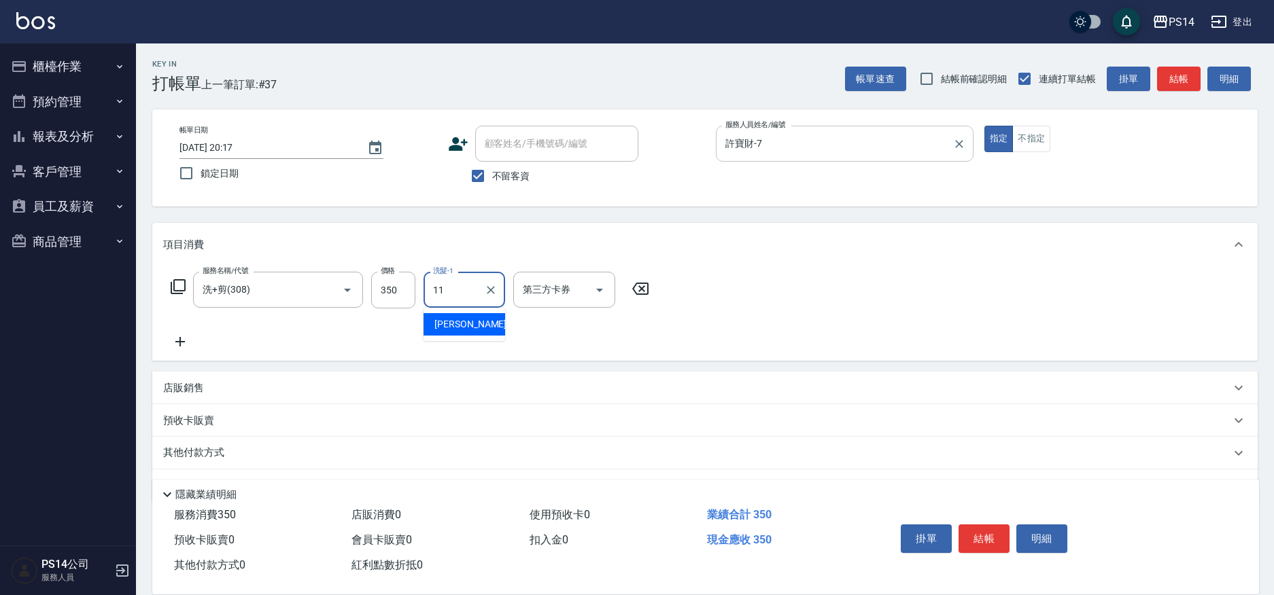
type input "林川富-11"
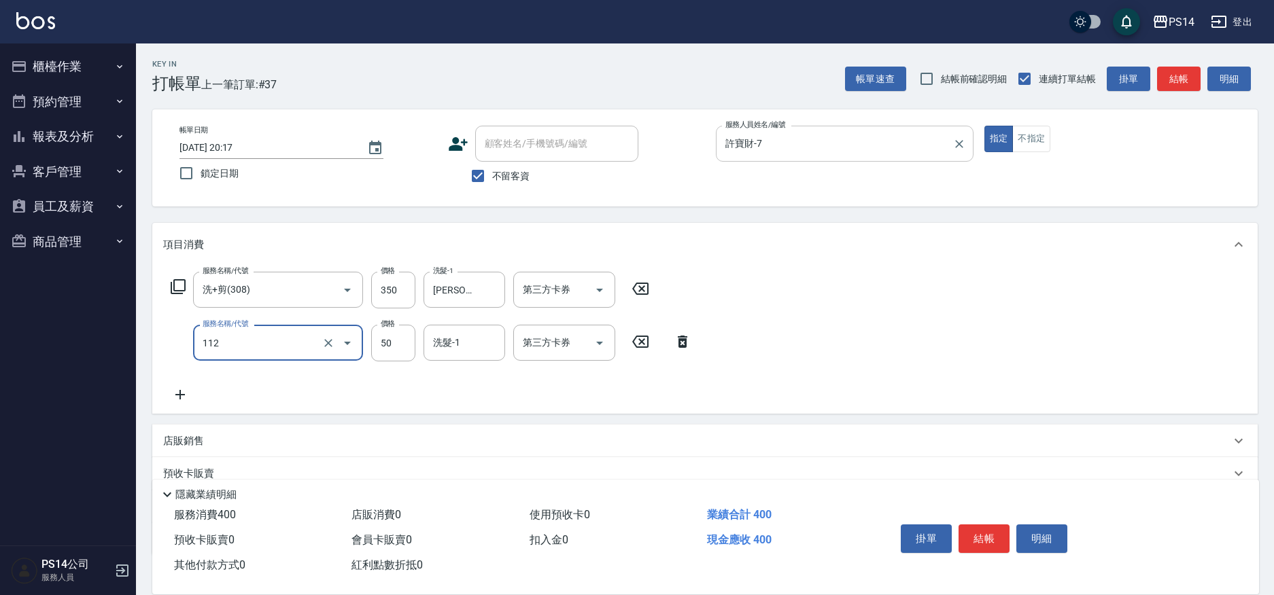
type input "精油50(112)"
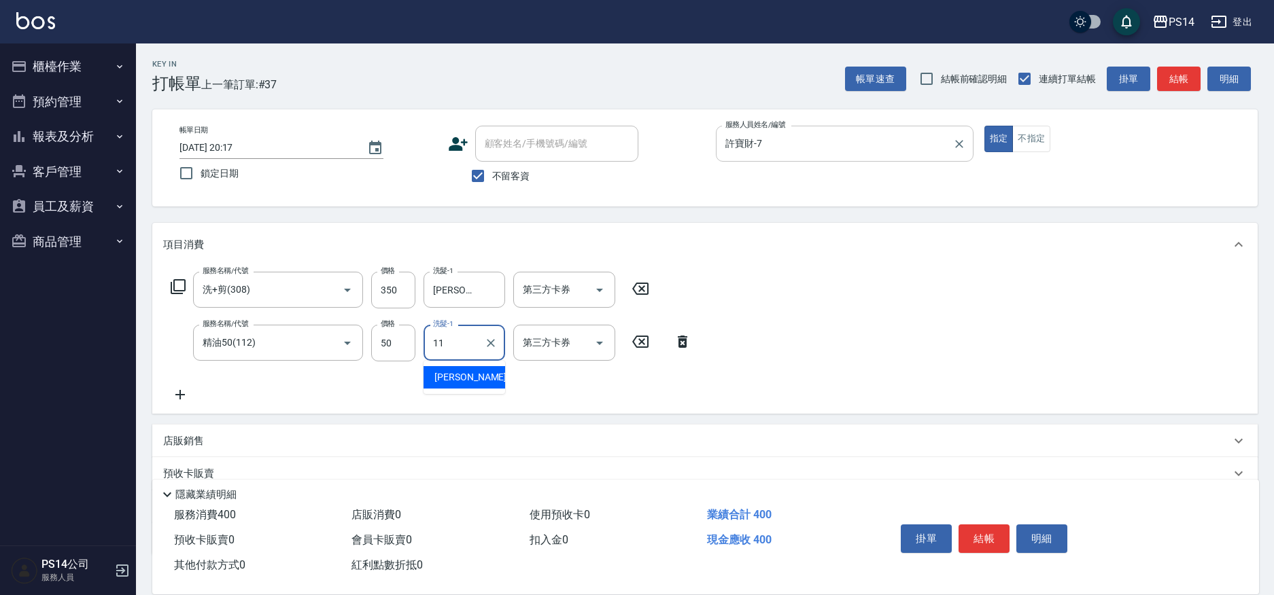
type input "林川富-11"
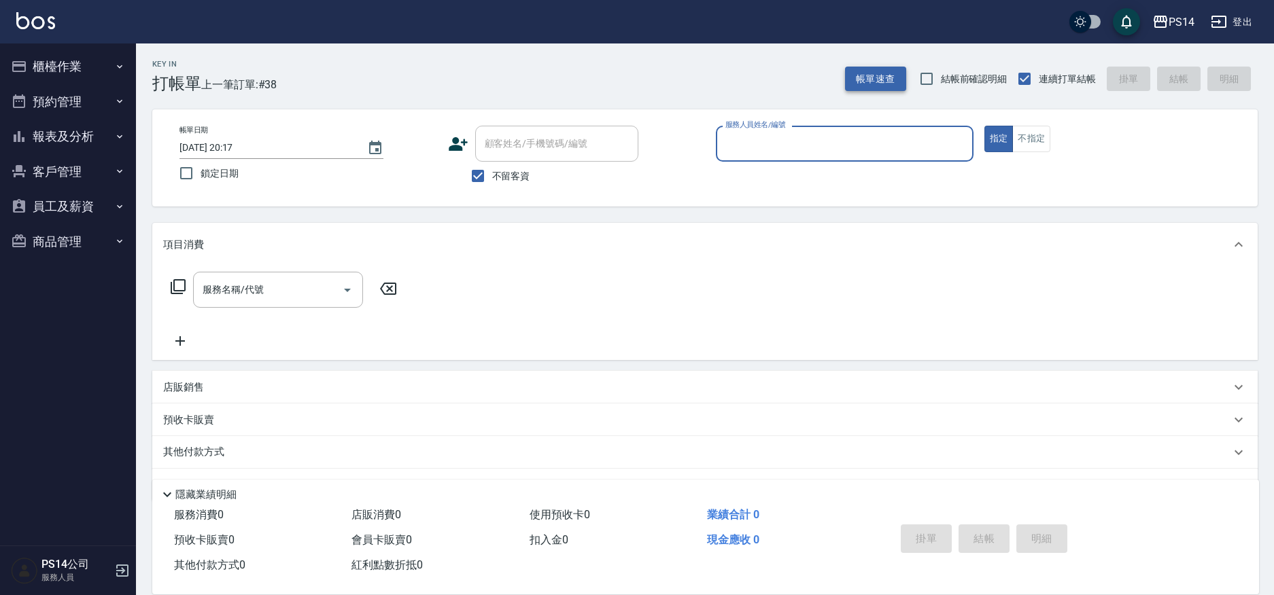
click at [869, 78] on button "帳單速查" at bounding box center [875, 79] width 61 height 25
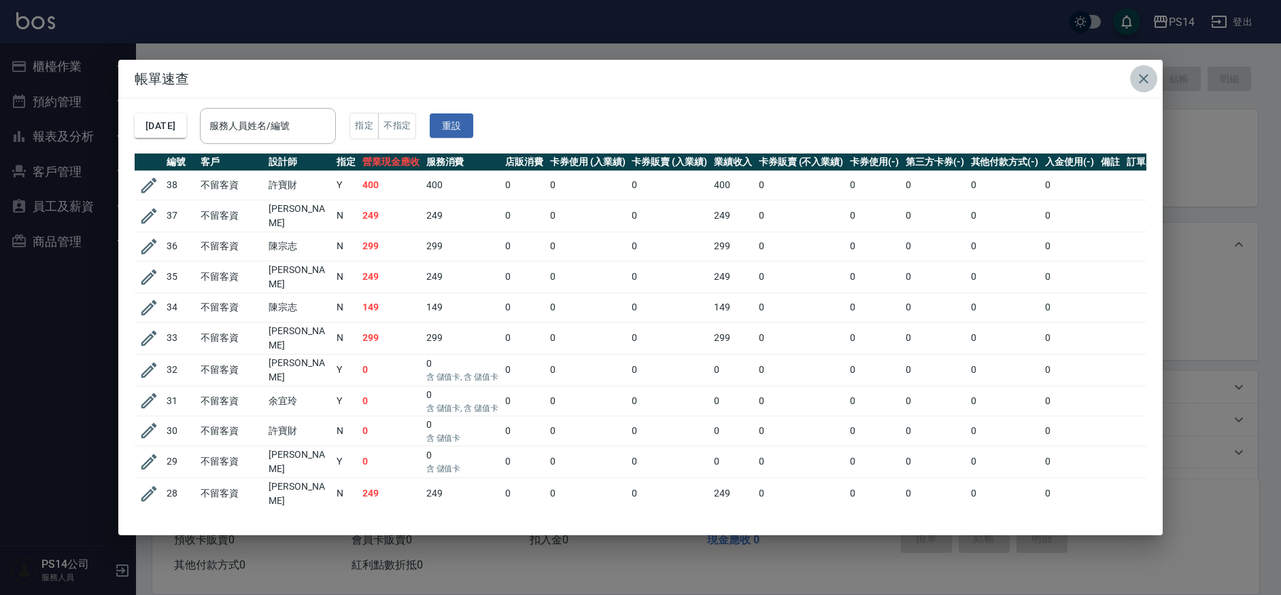
click at [1138, 78] on icon "button" at bounding box center [1143, 79] width 16 height 16
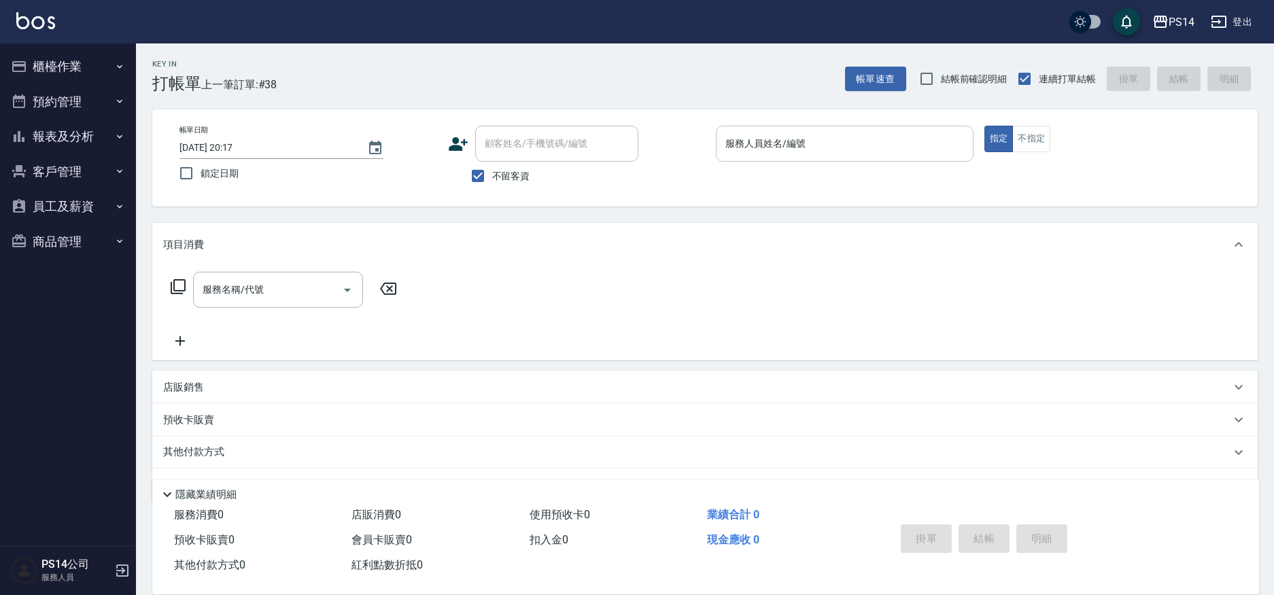
click at [744, 143] on input "服務人員姓名/編號" at bounding box center [844, 144] width 245 height 24
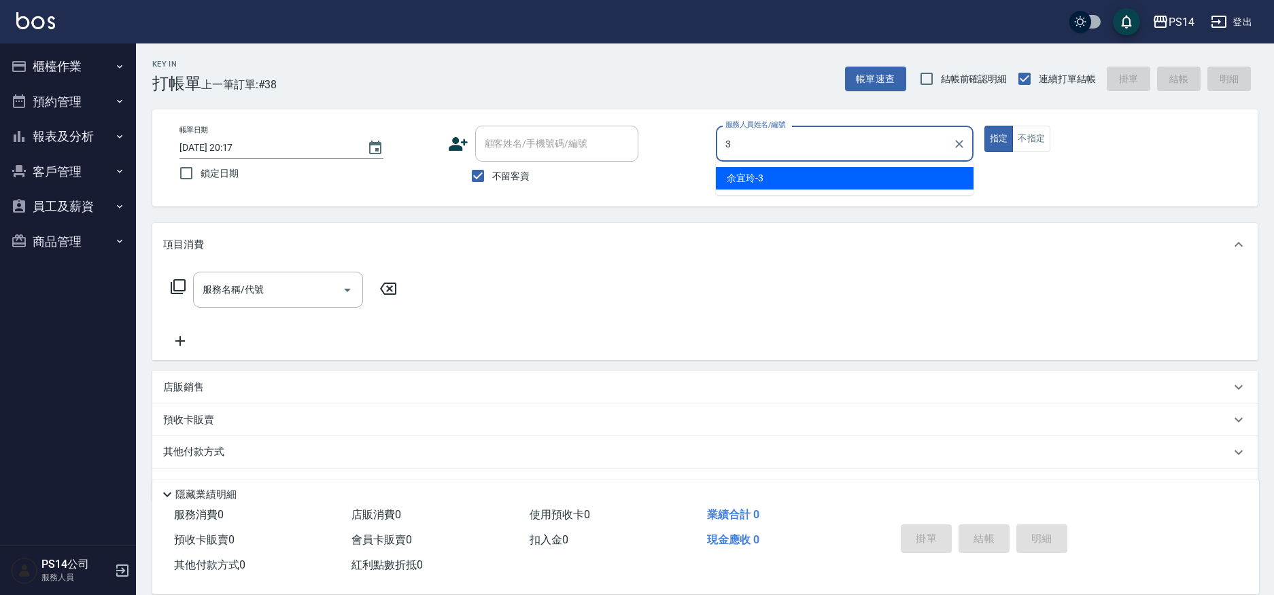
type input "余宜玲-3"
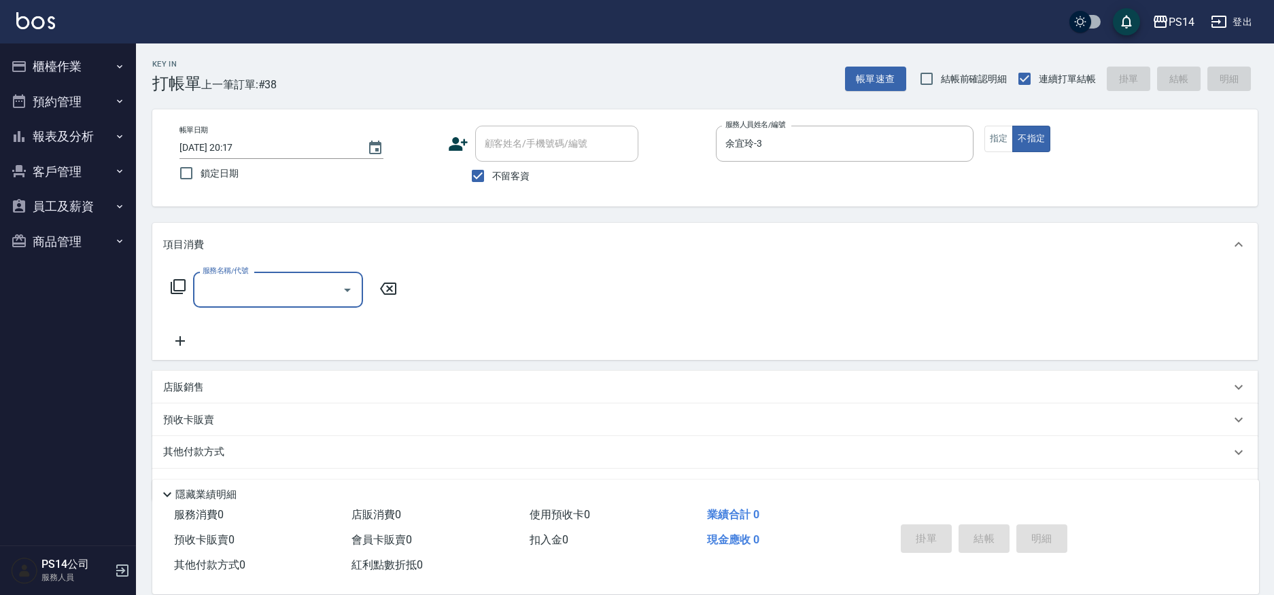
click at [179, 292] on icon at bounding box center [178, 287] width 16 height 16
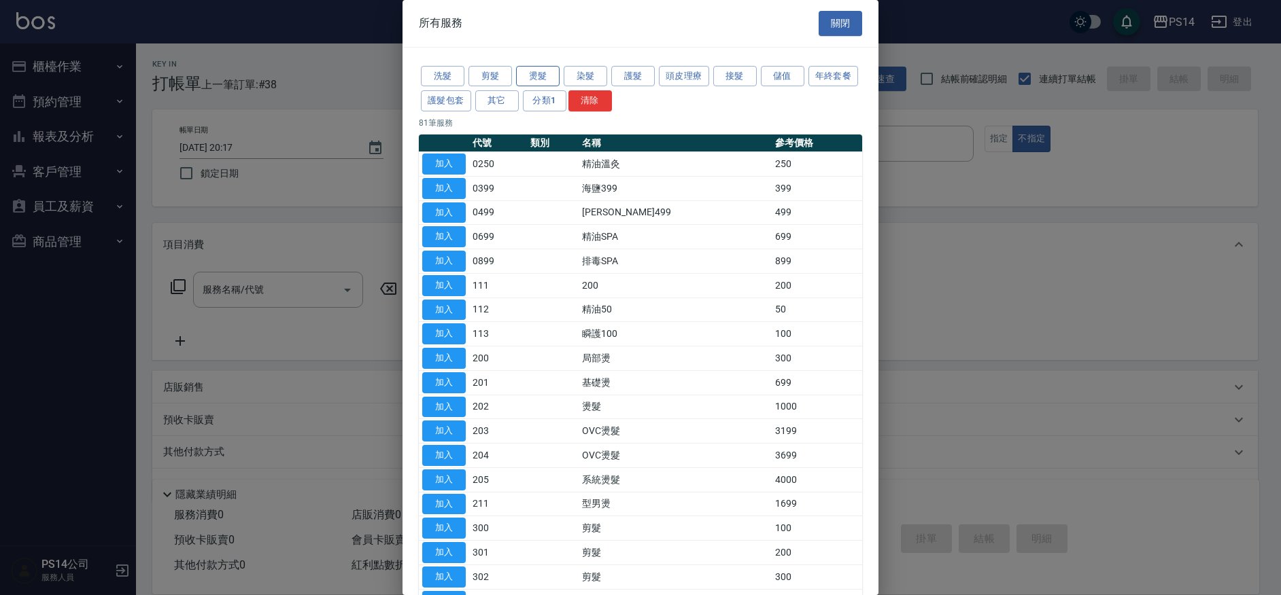
click at [548, 73] on button "燙髮" at bounding box center [538, 76] width 44 height 21
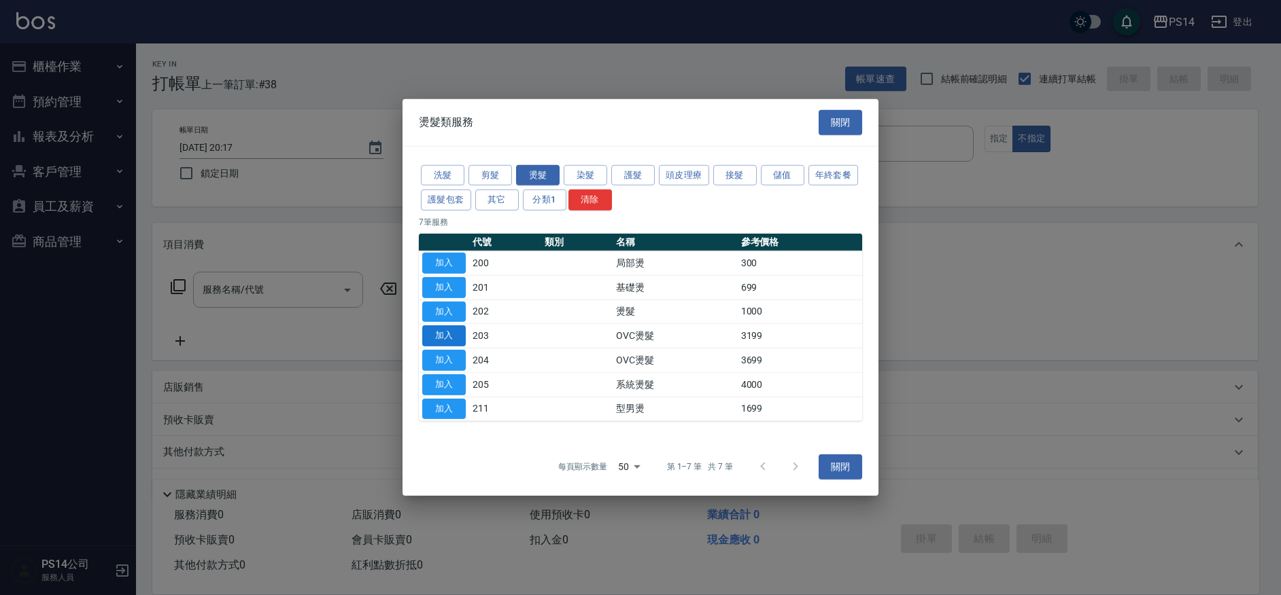
click at [445, 334] on button "加入" at bounding box center [444, 336] width 44 height 21
type input "OVC燙髮(203)"
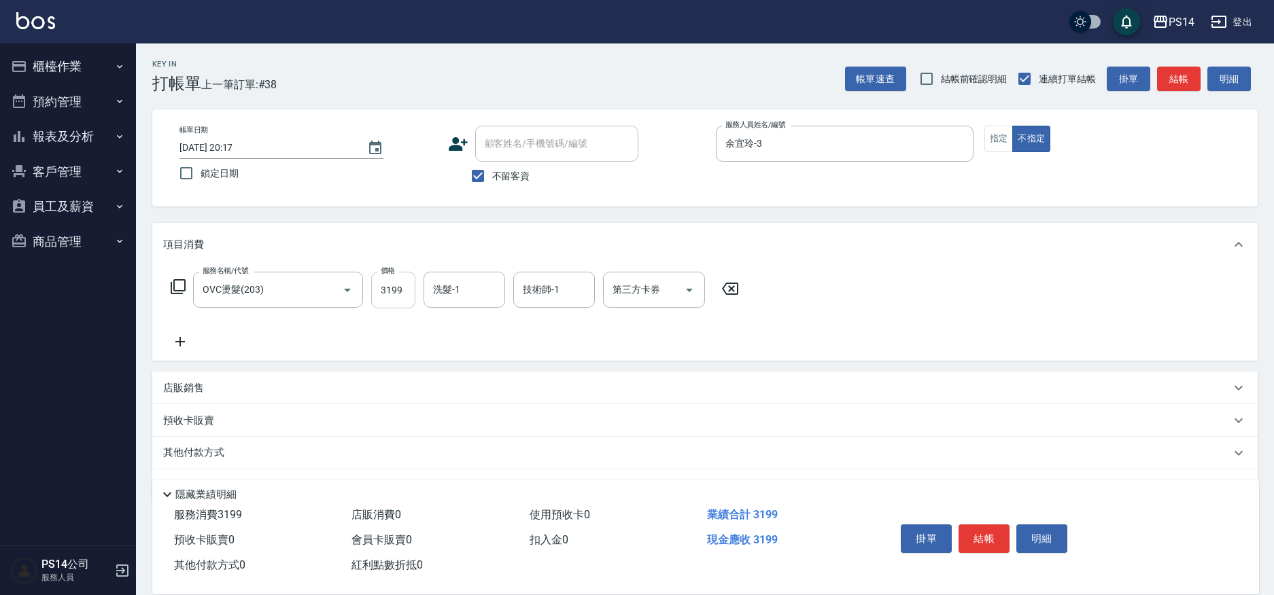
click at [402, 286] on input "3199" at bounding box center [393, 290] width 44 height 37
type input "3399"
type input "李祥君 -37"
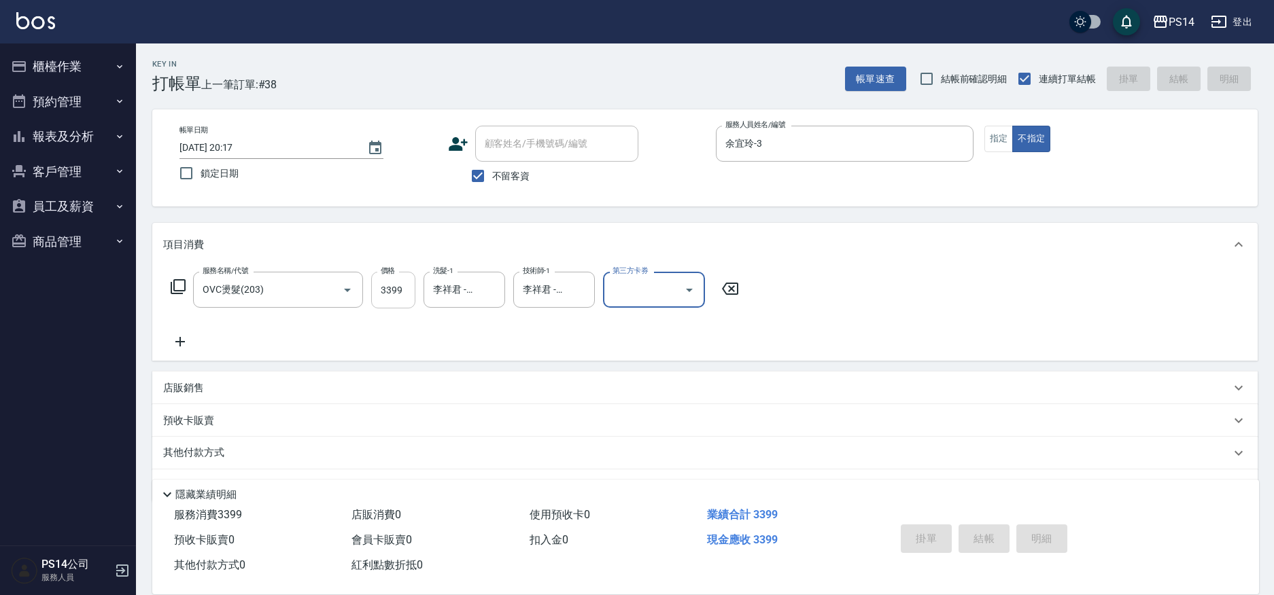
type input "2025/09/08 20:19"
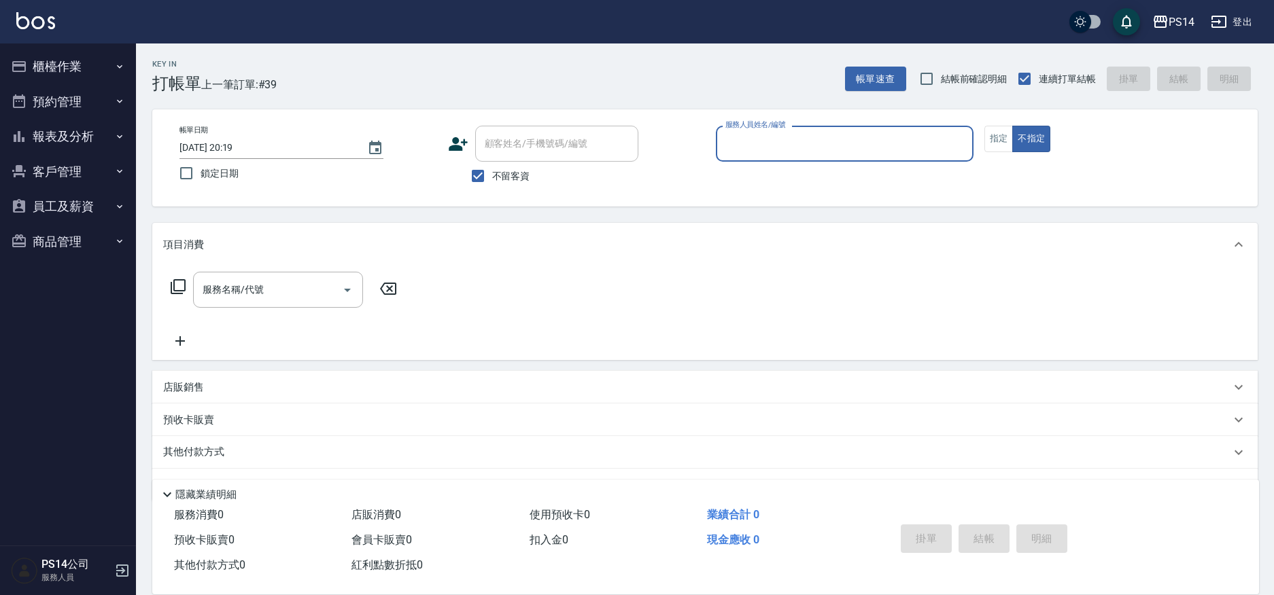
click at [61, 131] on button "報表及分析" at bounding box center [67, 136] width 125 height 35
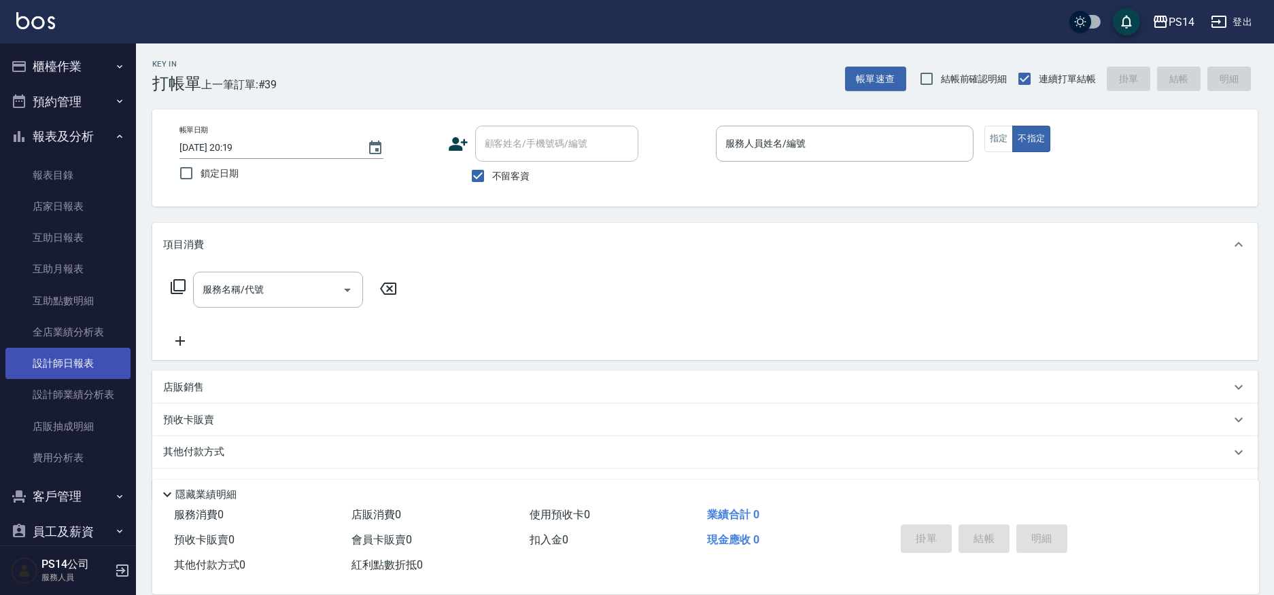
click at [82, 364] on link "設計師日報表" at bounding box center [67, 363] width 125 height 31
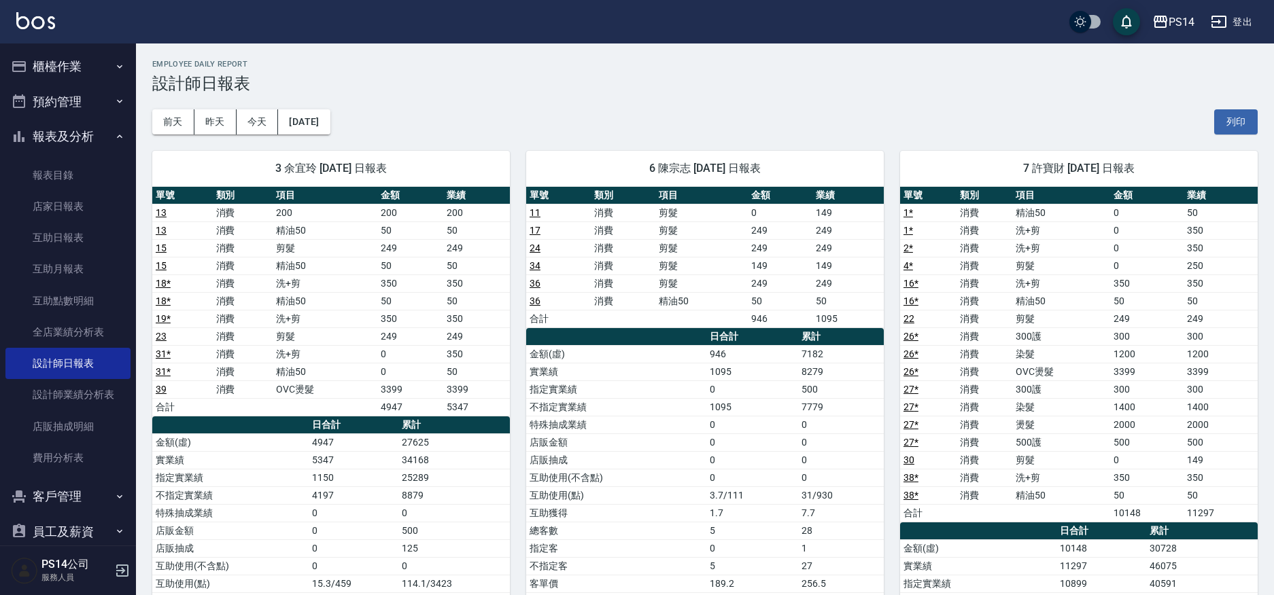
click at [60, 131] on button "報表及分析" at bounding box center [67, 136] width 125 height 35
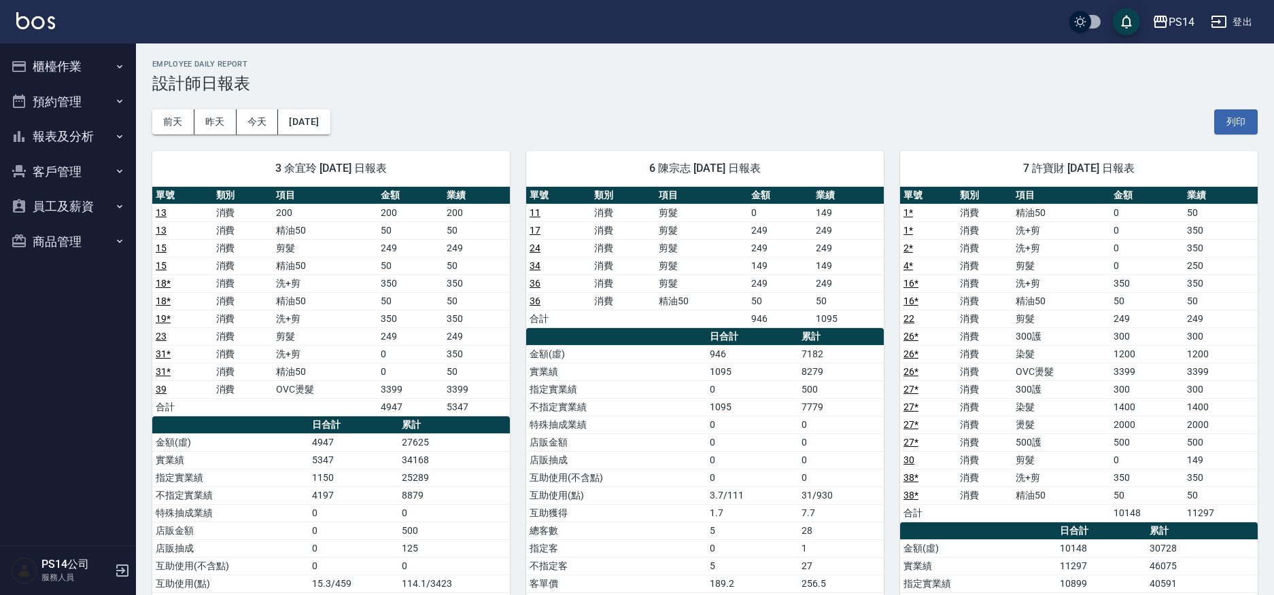
click at [59, 67] on button "櫃檯作業" at bounding box center [67, 66] width 125 height 35
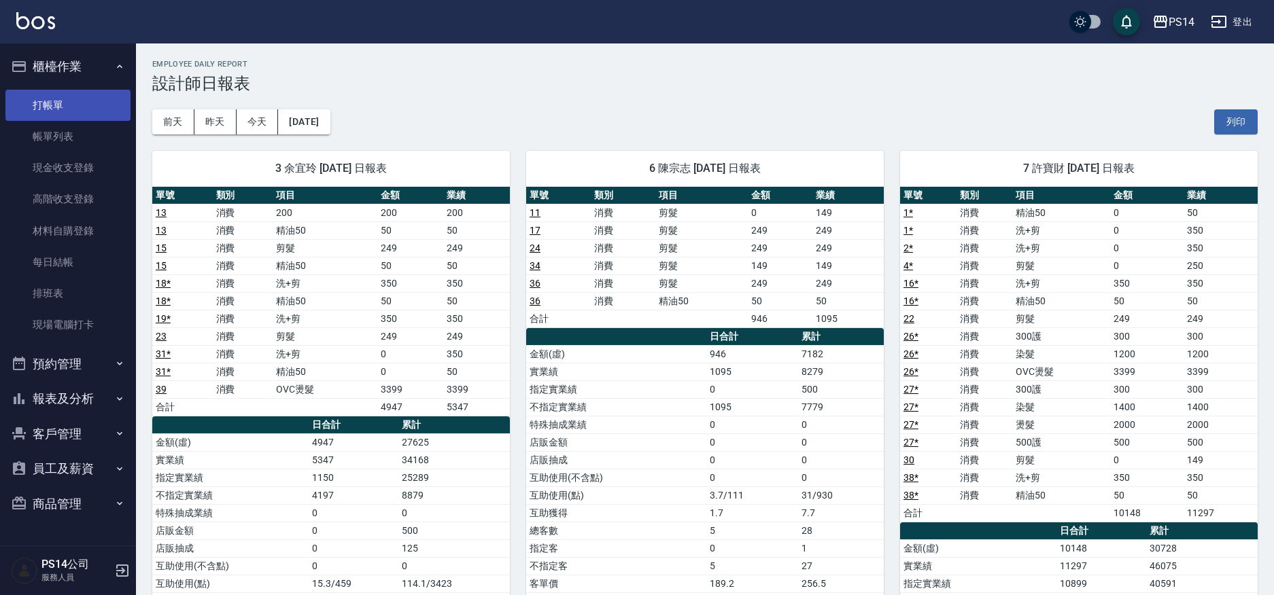
click at [62, 104] on link "打帳單" at bounding box center [67, 105] width 125 height 31
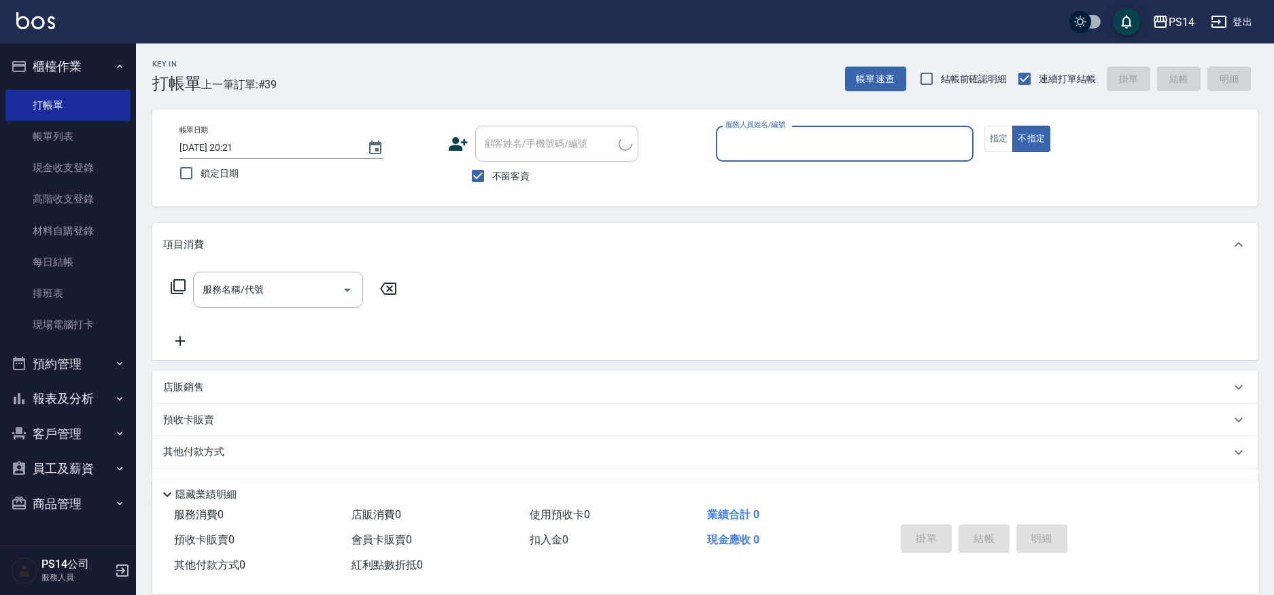
click at [58, 67] on button "櫃檯作業" at bounding box center [67, 66] width 125 height 35
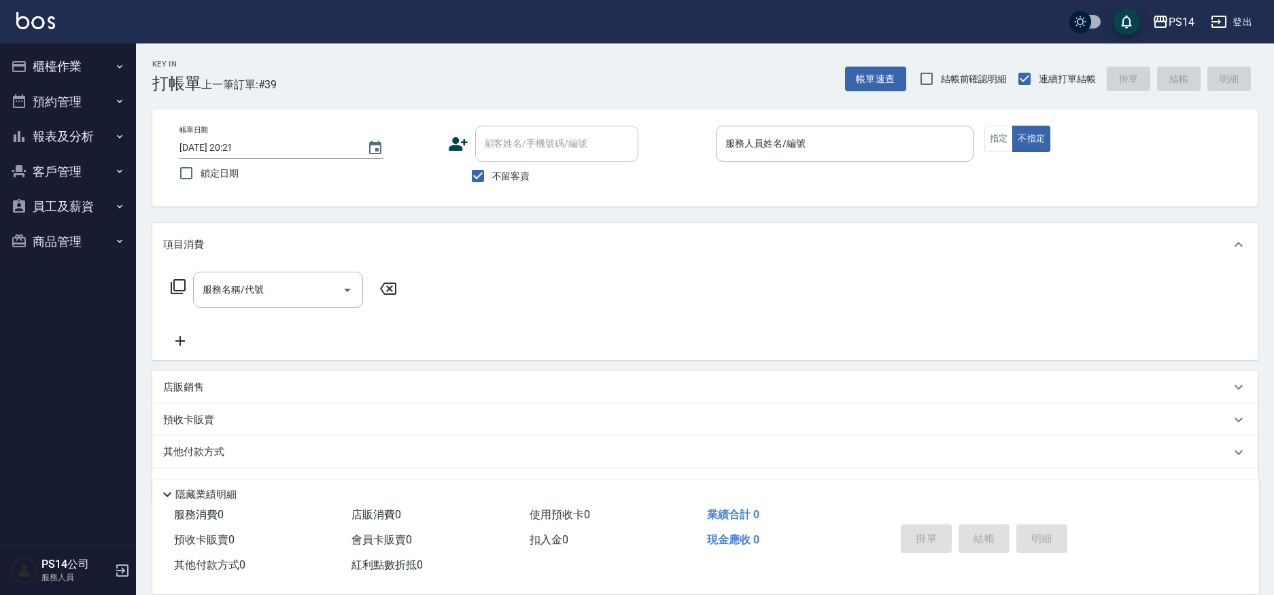
click at [60, 141] on button "報表及分析" at bounding box center [67, 136] width 125 height 35
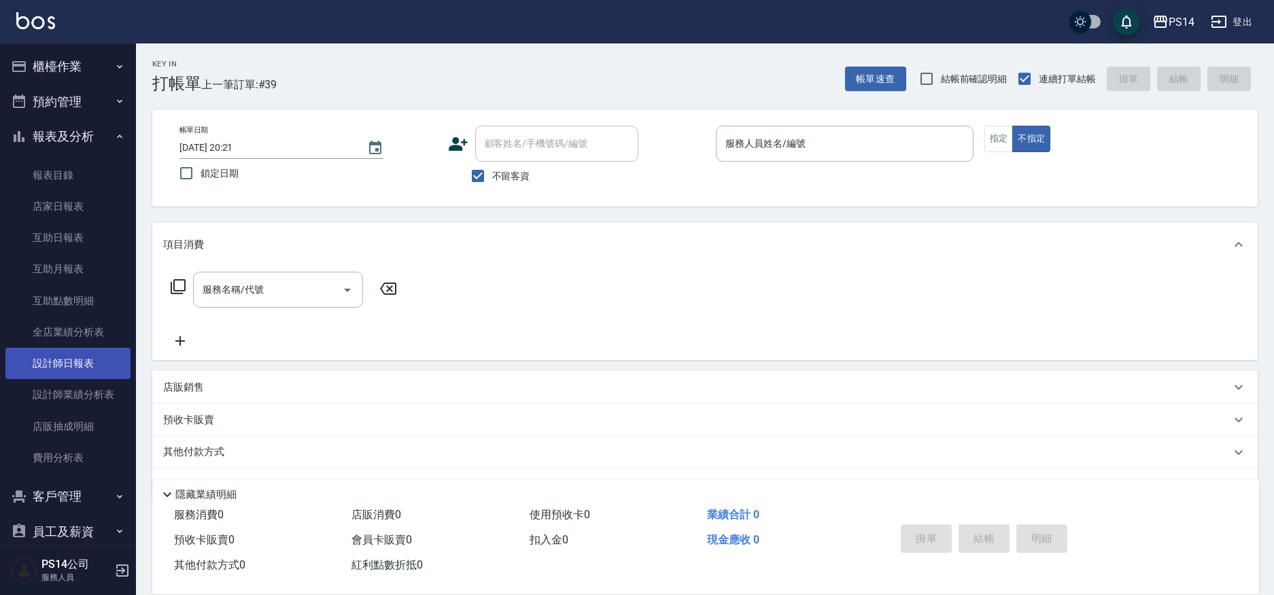
click at [69, 373] on link "設計師日報表" at bounding box center [67, 363] width 125 height 31
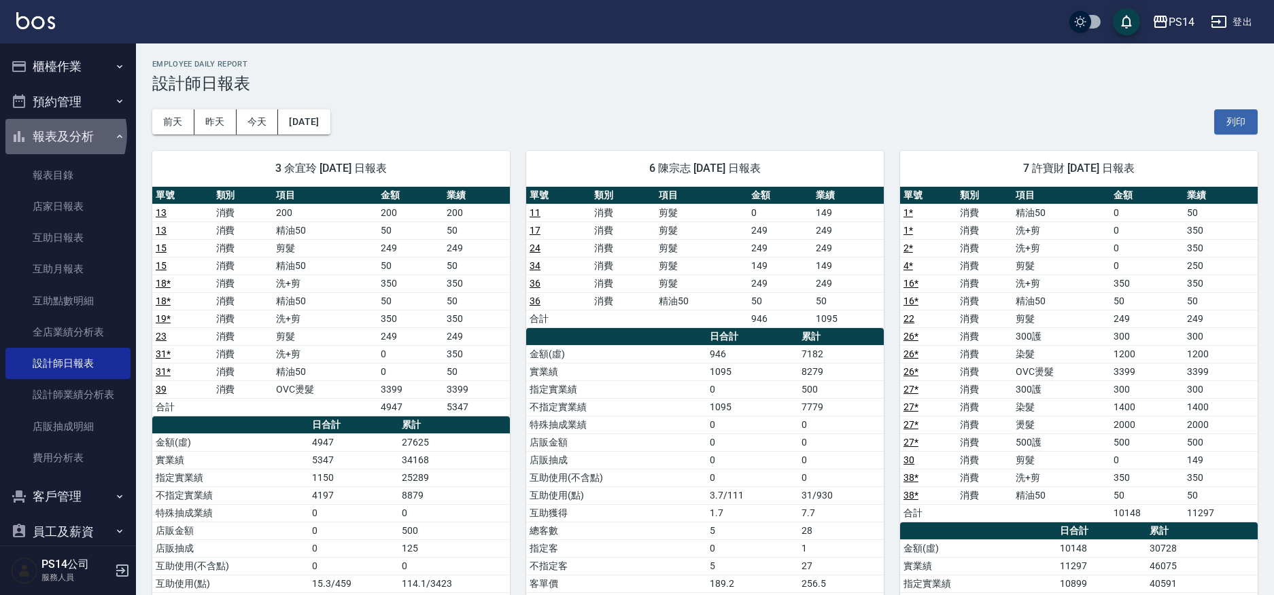
click at [46, 134] on button "報表及分析" at bounding box center [67, 136] width 125 height 35
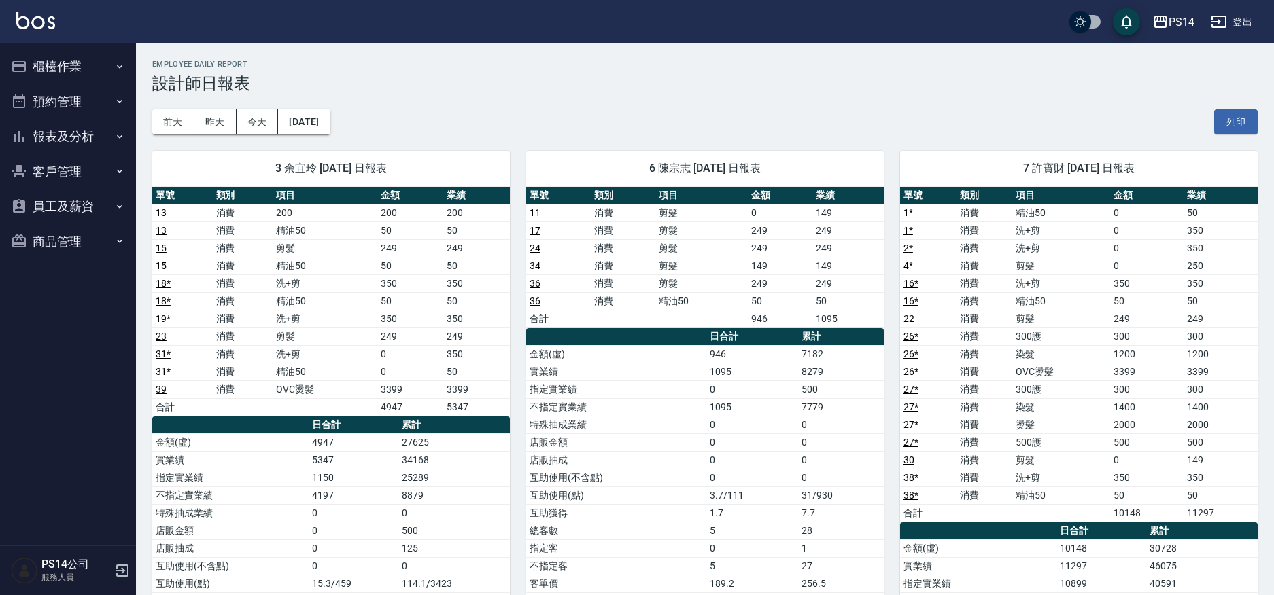
click at [68, 71] on button "櫃檯作業" at bounding box center [67, 66] width 125 height 35
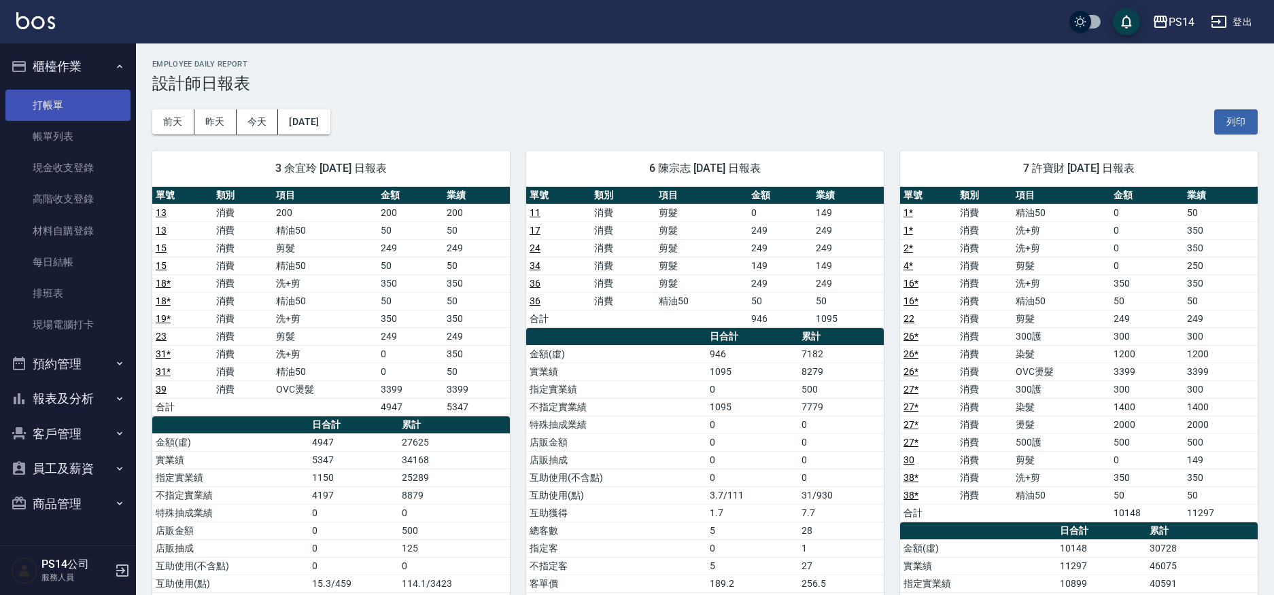
click at [67, 98] on link "打帳單" at bounding box center [67, 105] width 125 height 31
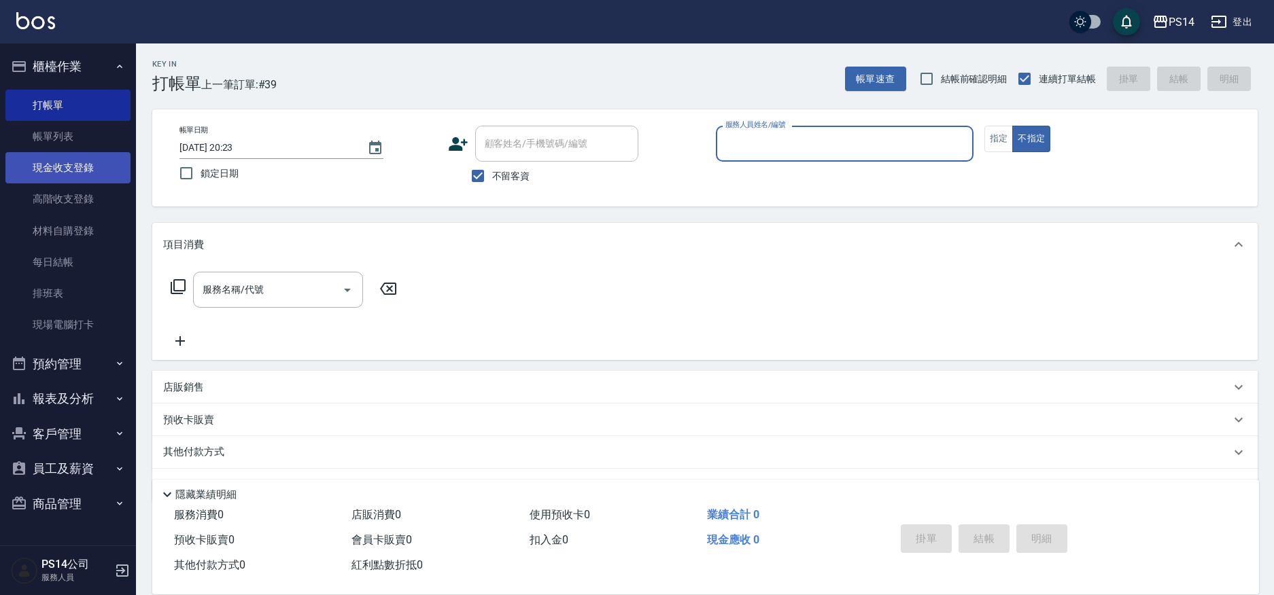
click at [82, 163] on link "現金收支登錄" at bounding box center [67, 167] width 125 height 31
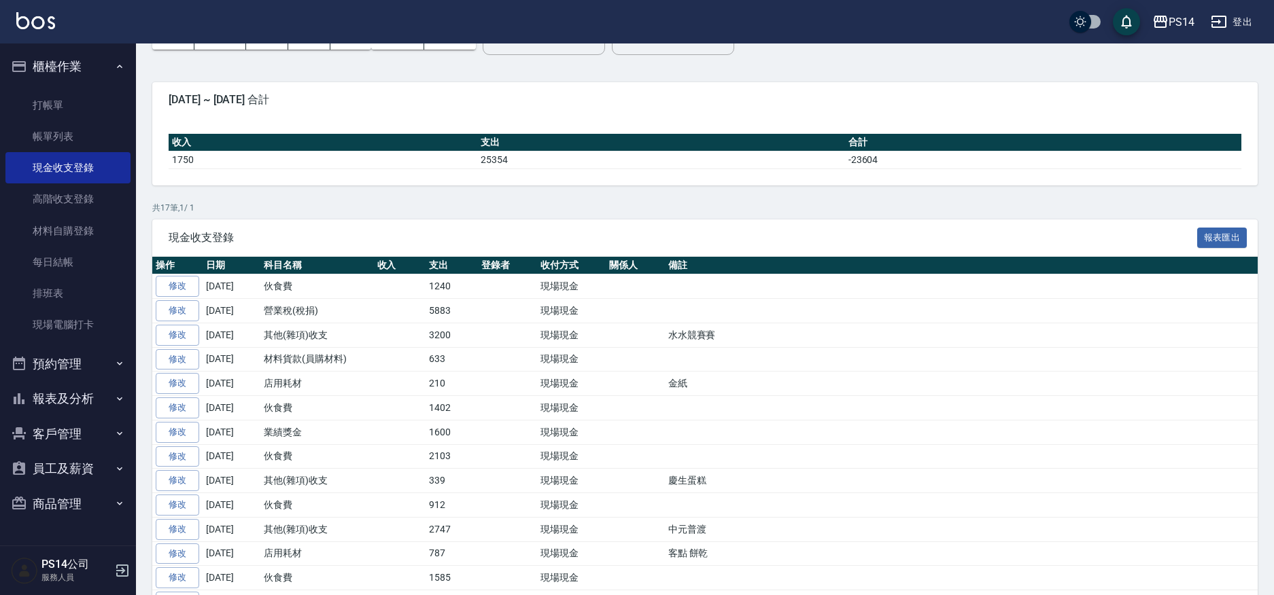
scroll to position [136, 0]
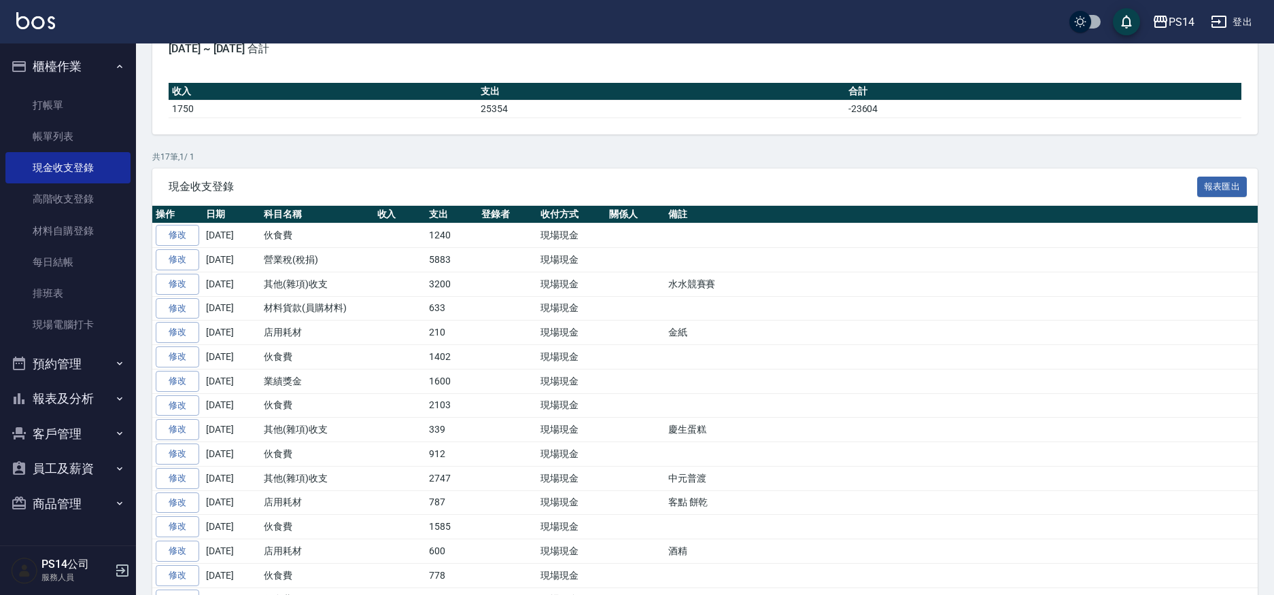
click at [69, 65] on button "櫃檯作業" at bounding box center [67, 66] width 125 height 35
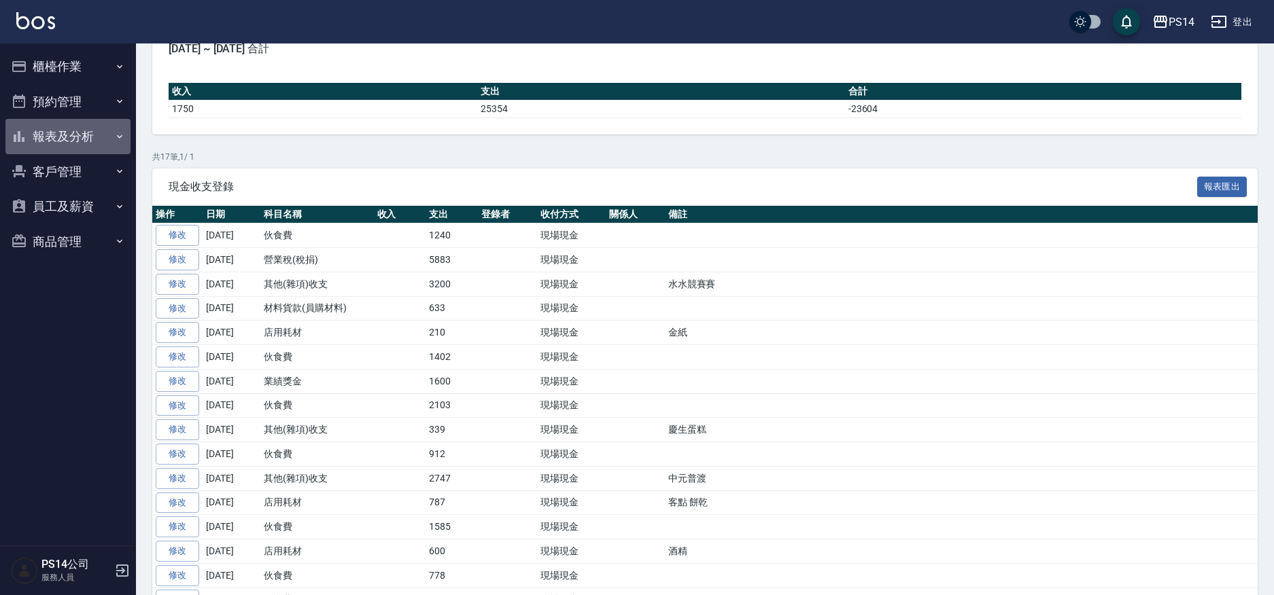
click at [65, 135] on button "報表及分析" at bounding box center [67, 136] width 125 height 35
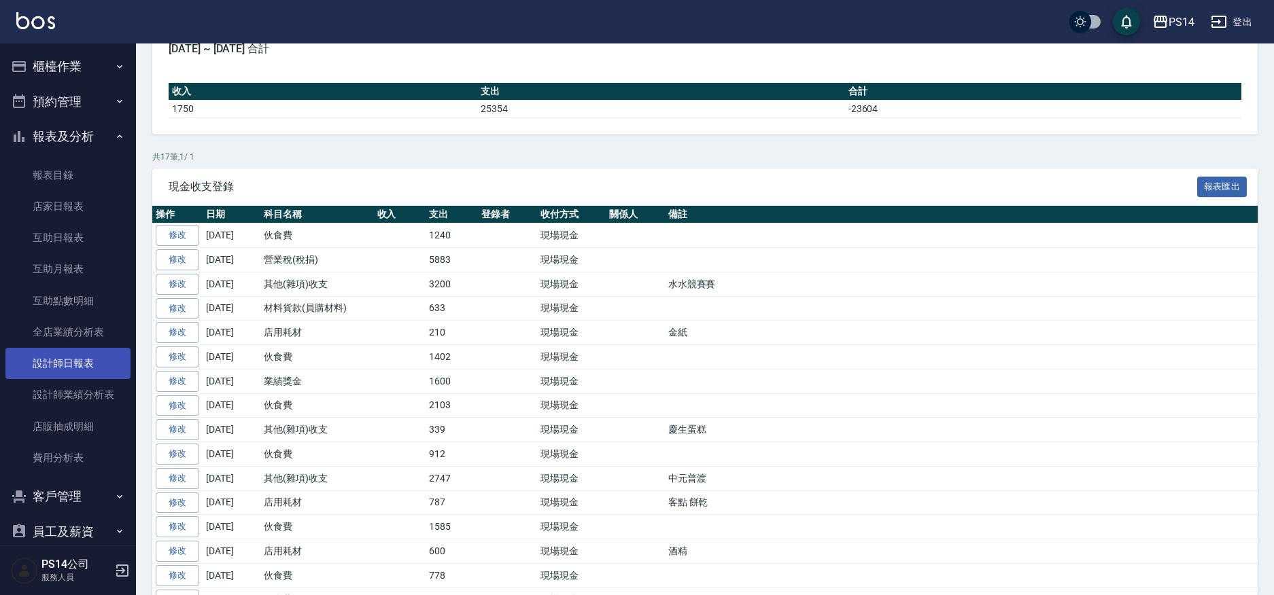
click at [82, 369] on link "設計師日報表" at bounding box center [67, 363] width 125 height 31
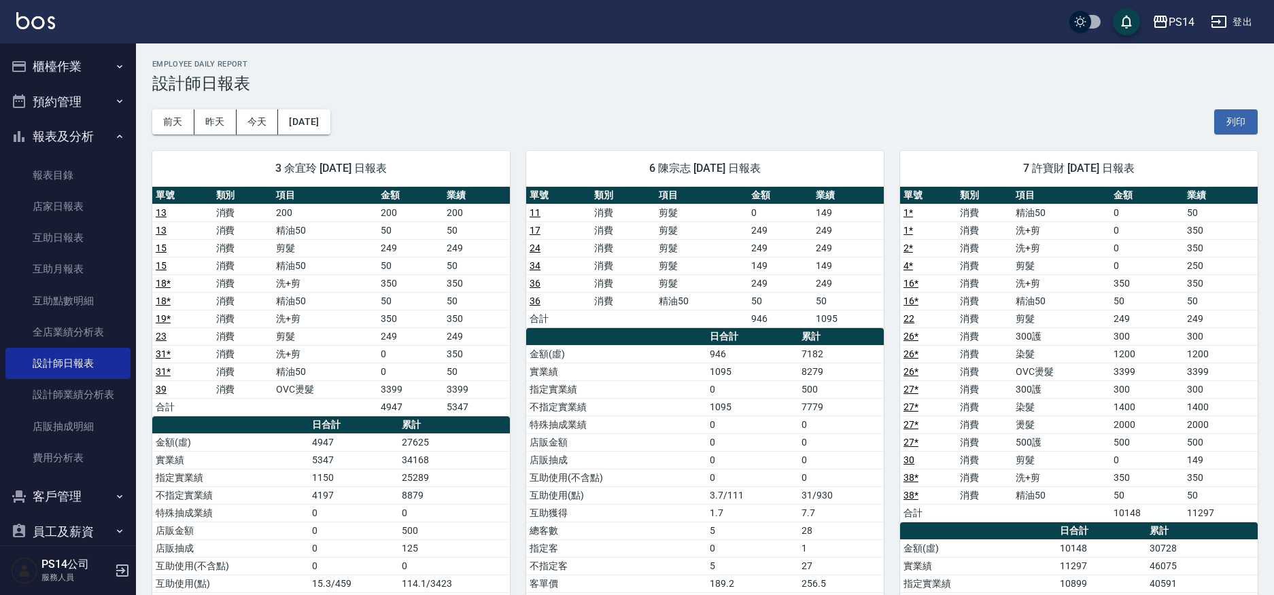
click at [52, 131] on button "報表及分析" at bounding box center [67, 136] width 125 height 35
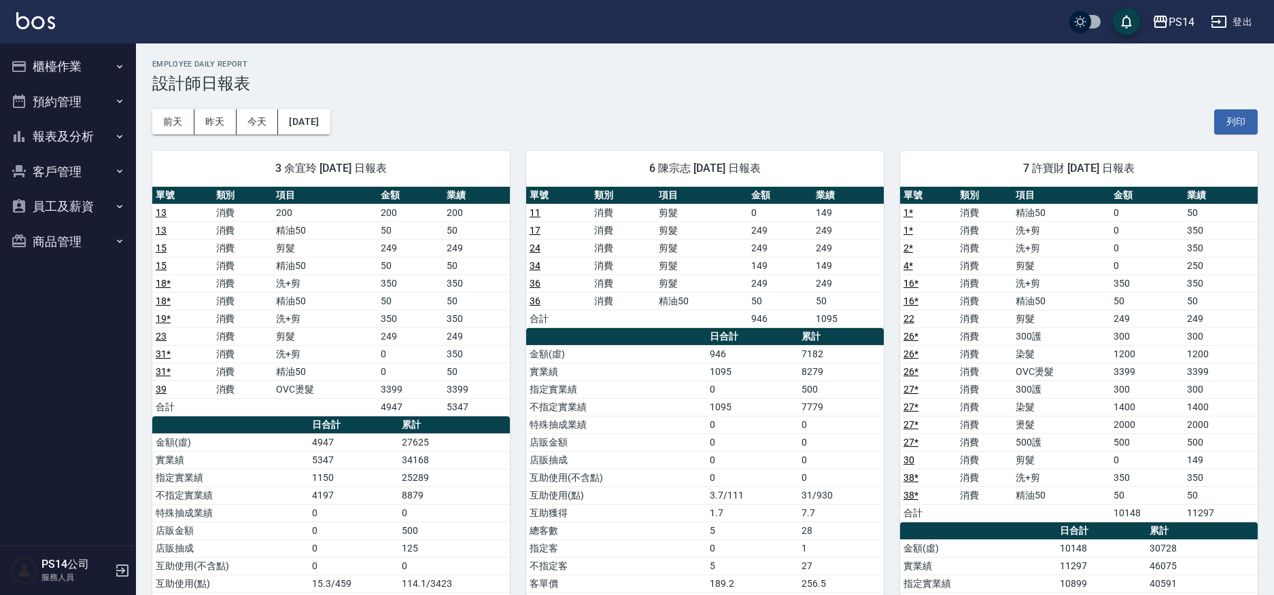
click at [60, 58] on button "櫃檯作業" at bounding box center [67, 66] width 125 height 35
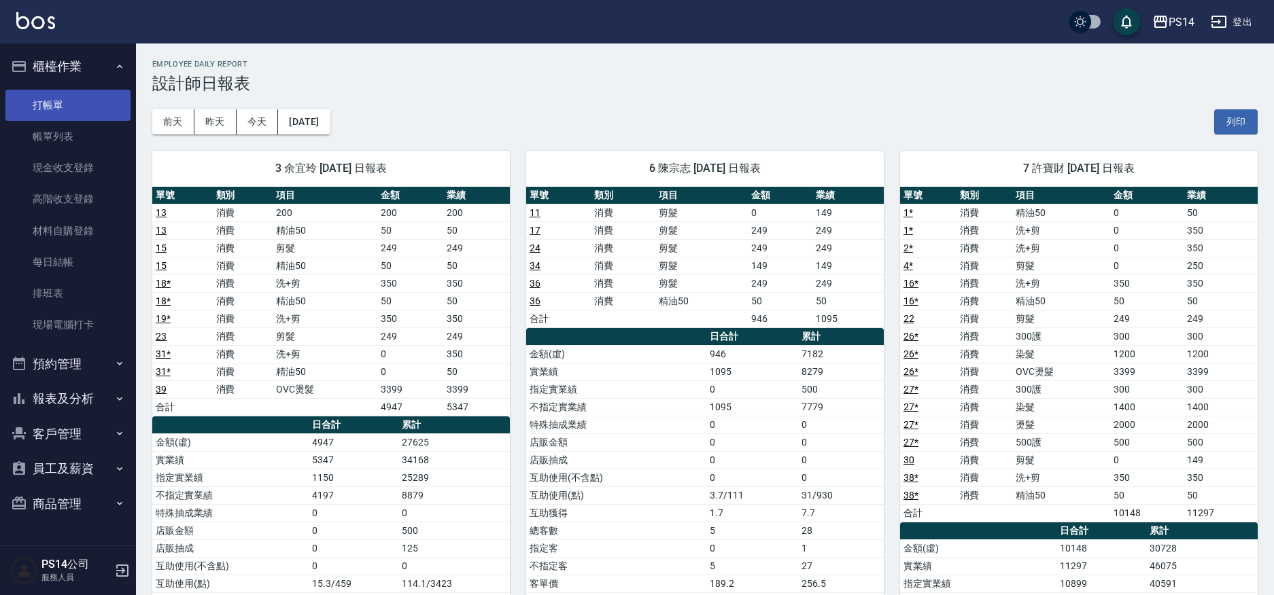
click at [58, 97] on link "打帳單" at bounding box center [67, 105] width 125 height 31
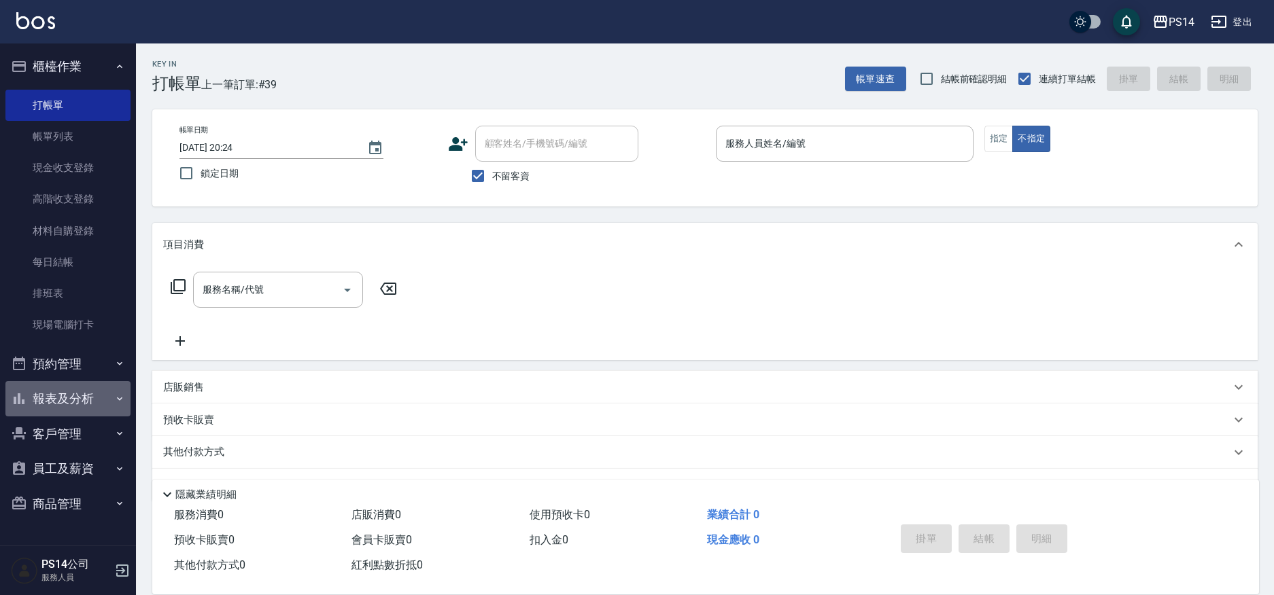
click at [50, 390] on button "報表及分析" at bounding box center [67, 398] width 125 height 35
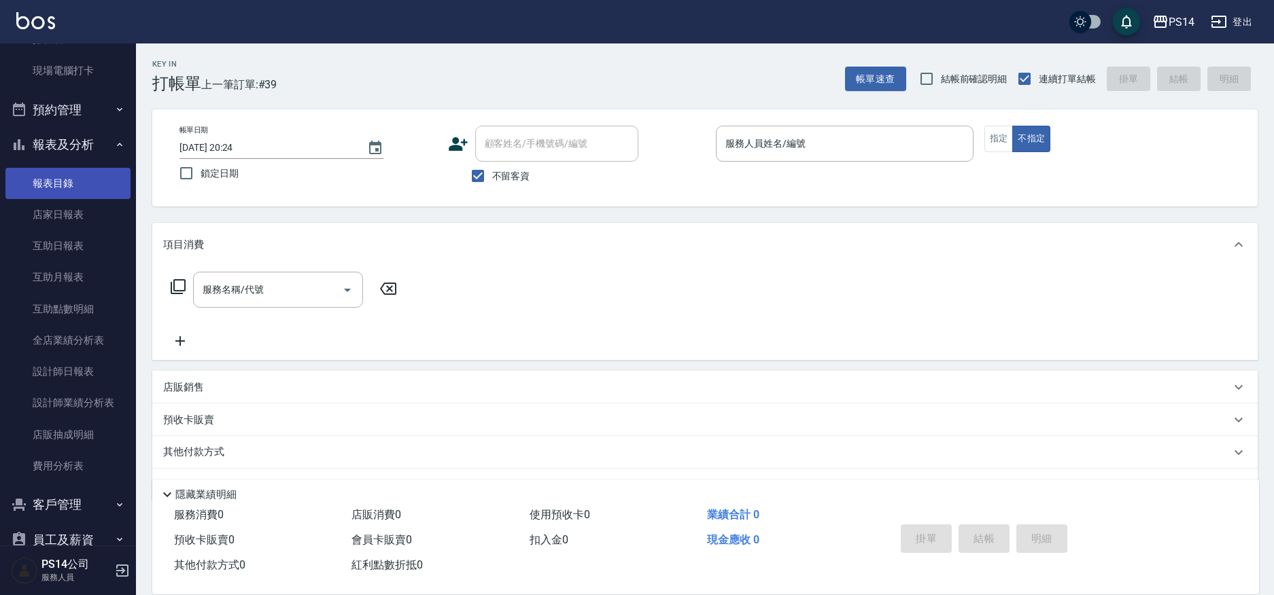
scroll to position [272, 0]
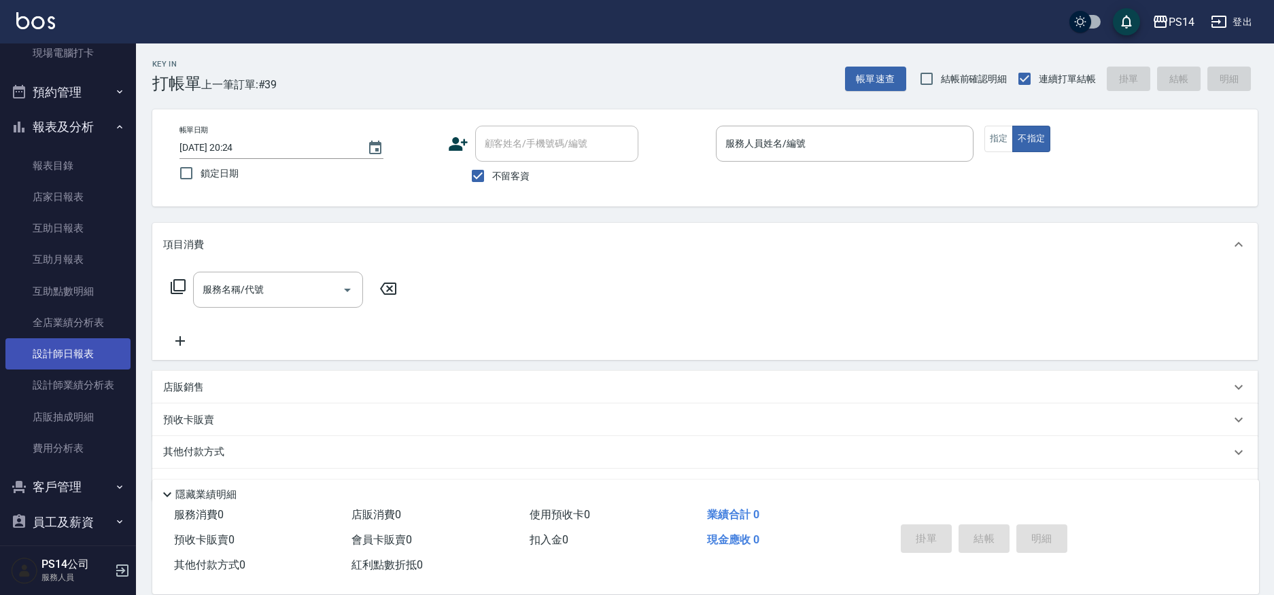
click at [67, 344] on link "設計師日報表" at bounding box center [67, 354] width 125 height 31
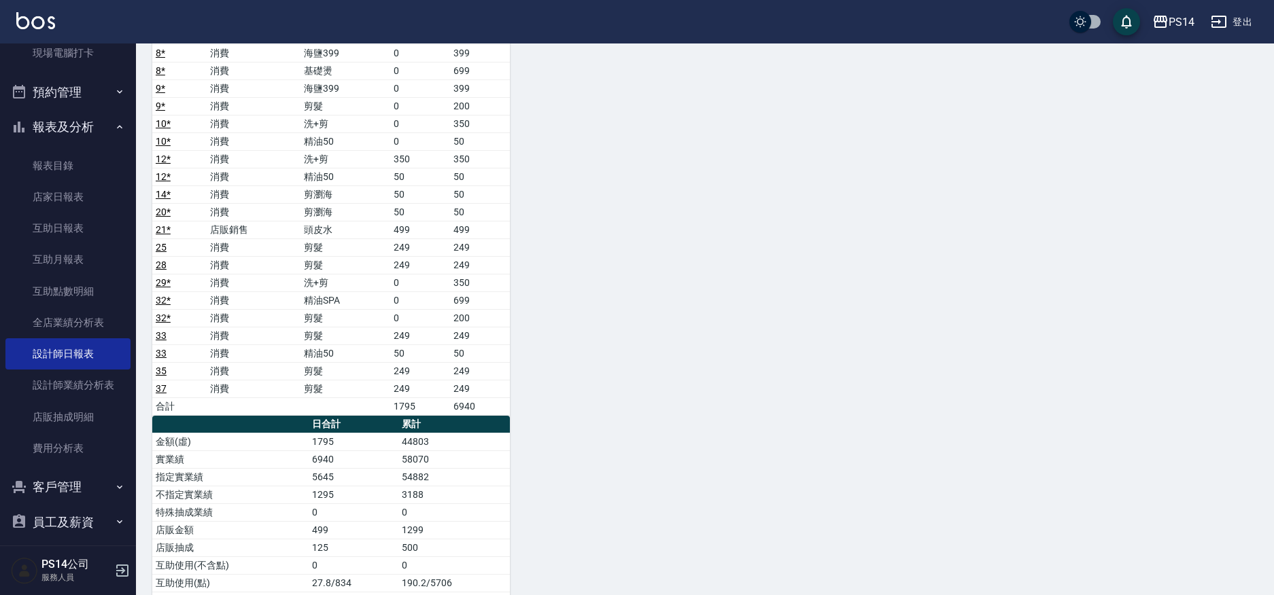
scroll to position [816, 0]
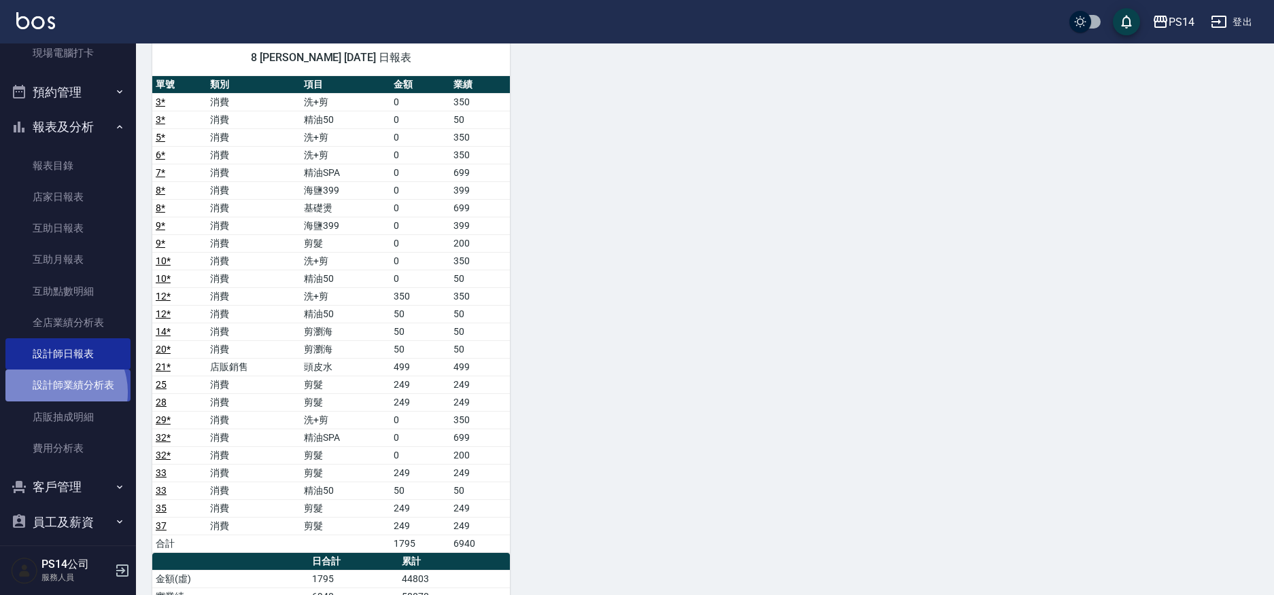
click at [54, 392] on link "設計師業績分析表" at bounding box center [67, 385] width 125 height 31
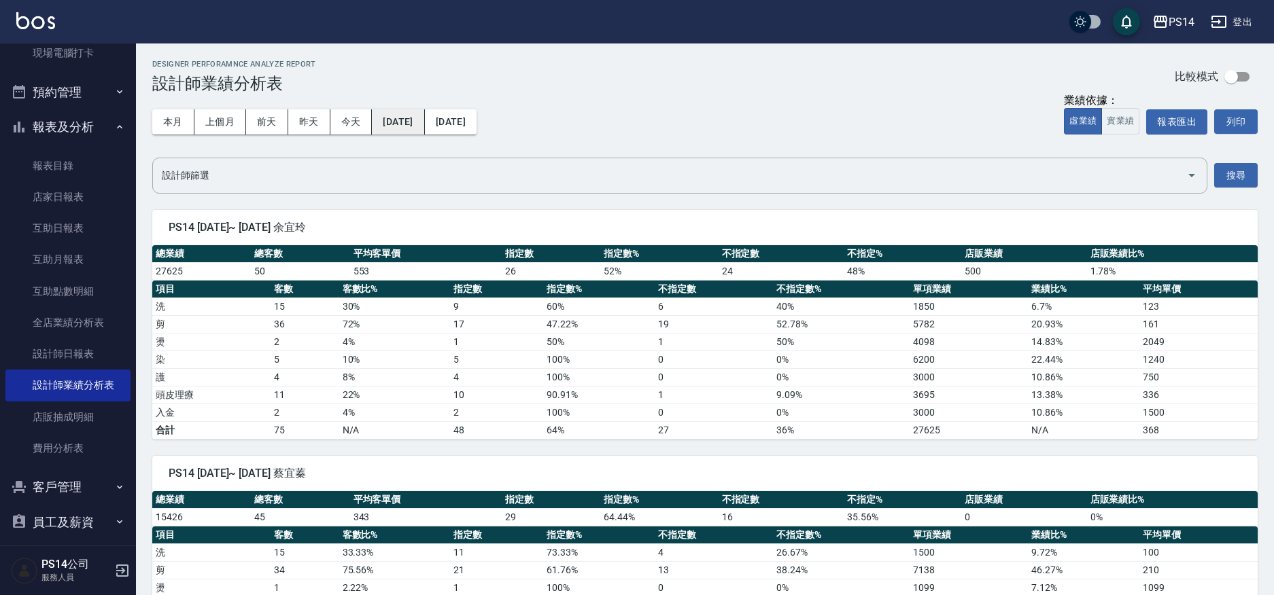
click at [424, 127] on button "2025/09/01" at bounding box center [398, 121] width 52 height 25
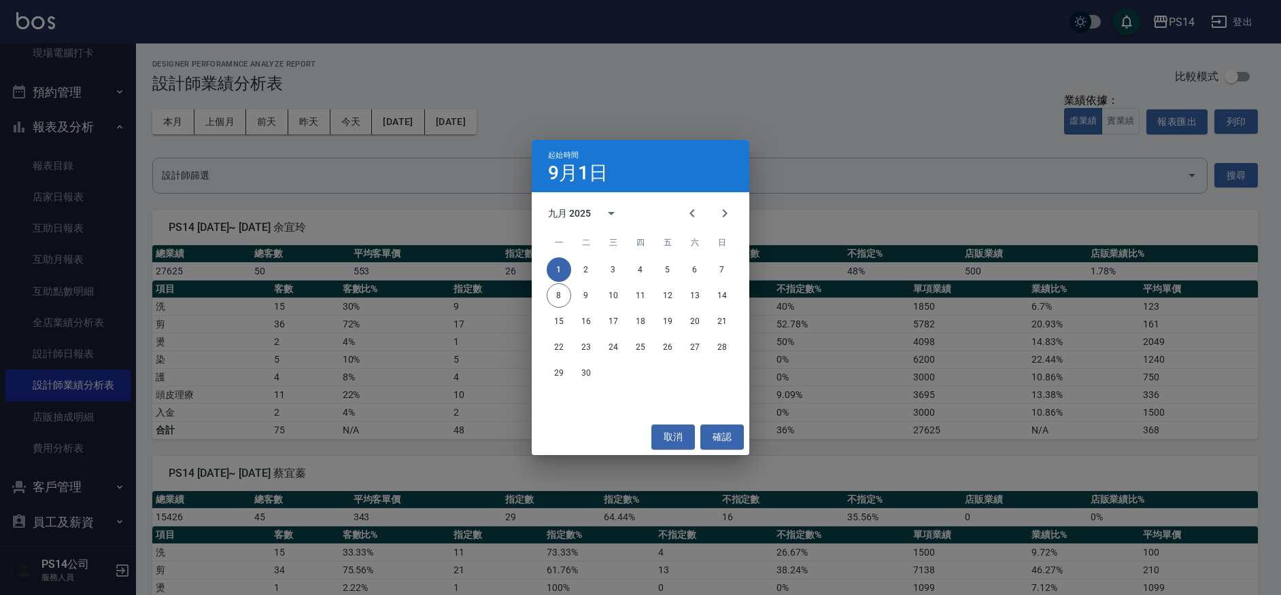
click at [568, 209] on div "九月 2025" at bounding box center [569, 214] width 43 height 14
click at [638, 324] on button "2024" at bounding box center [640, 324] width 49 height 24
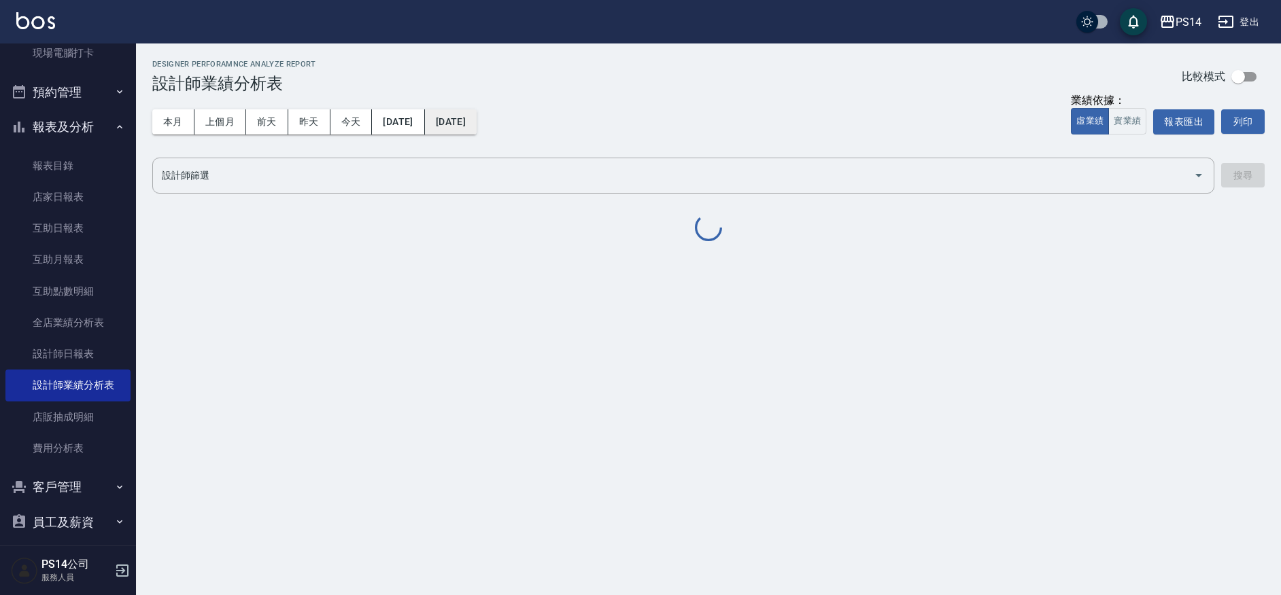
click at [474, 123] on button "2025/09/08" at bounding box center [451, 121] width 52 height 25
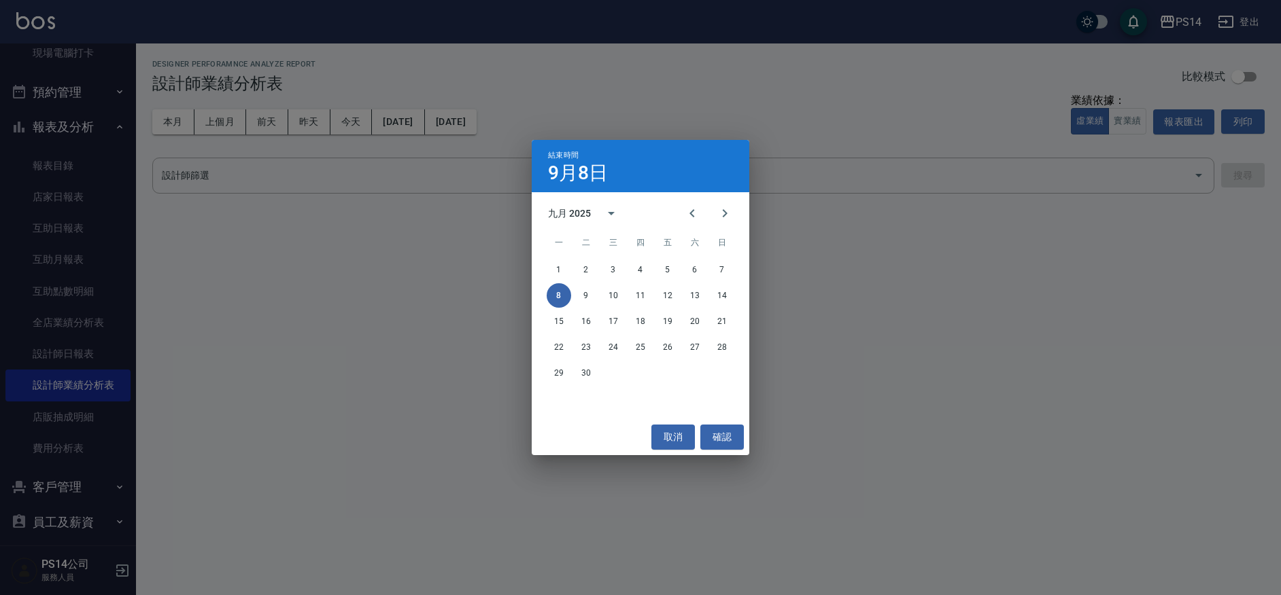
click at [585, 209] on div "九月 2025" at bounding box center [569, 214] width 43 height 14
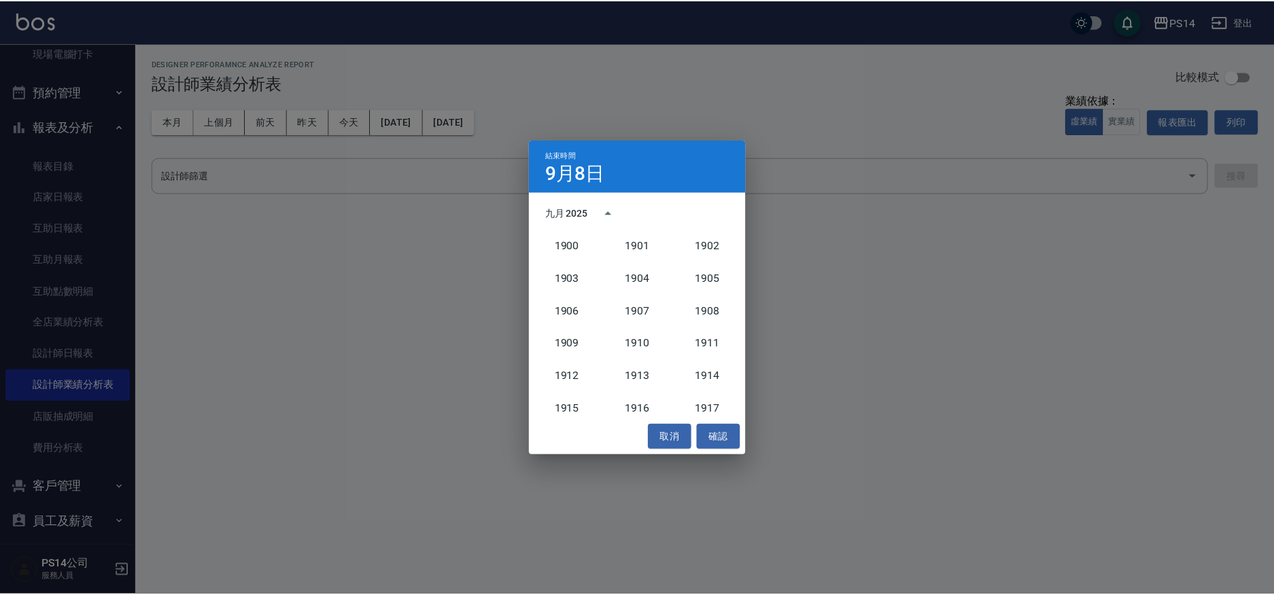
scroll to position [1259, 0]
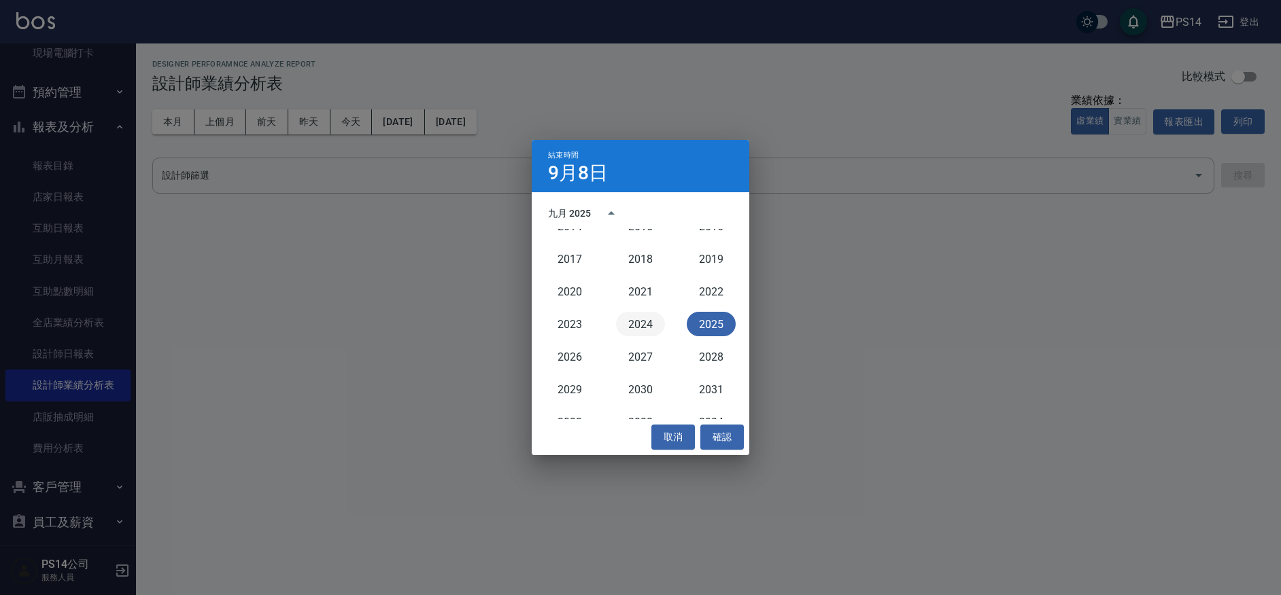
click at [643, 322] on button "2024" at bounding box center [640, 324] width 49 height 24
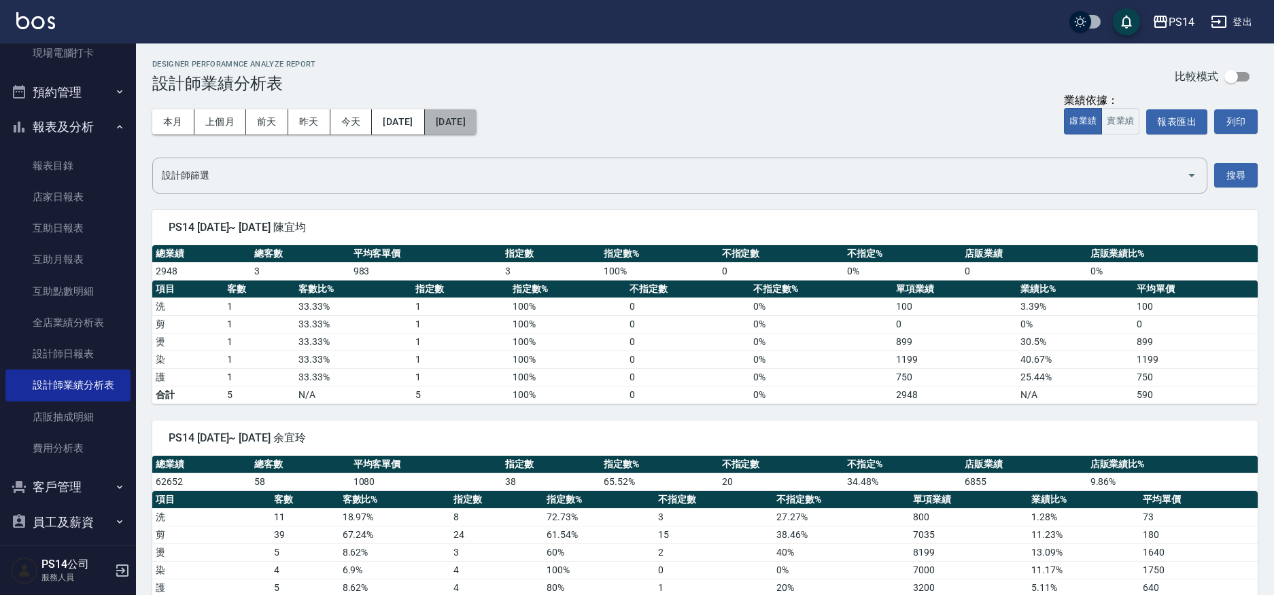
click at [477, 127] on button "2024/09/08" at bounding box center [451, 121] width 52 height 25
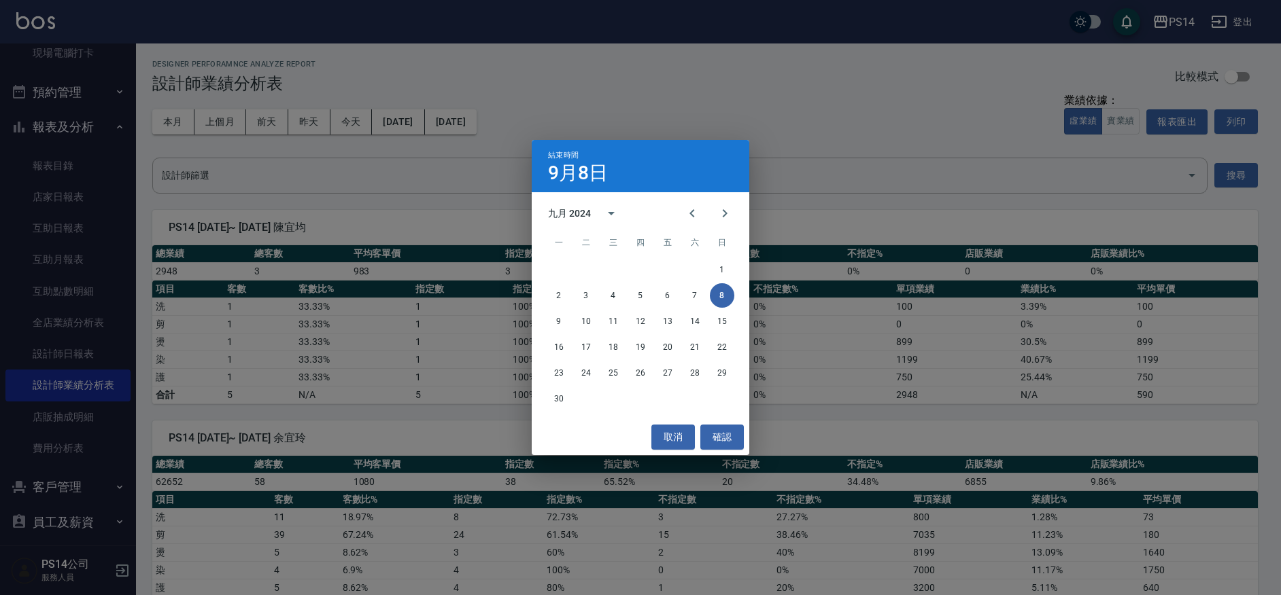
click at [572, 402] on div "30" at bounding box center [641, 399] width 218 height 24
click at [555, 400] on button "30" at bounding box center [559, 399] width 24 height 24
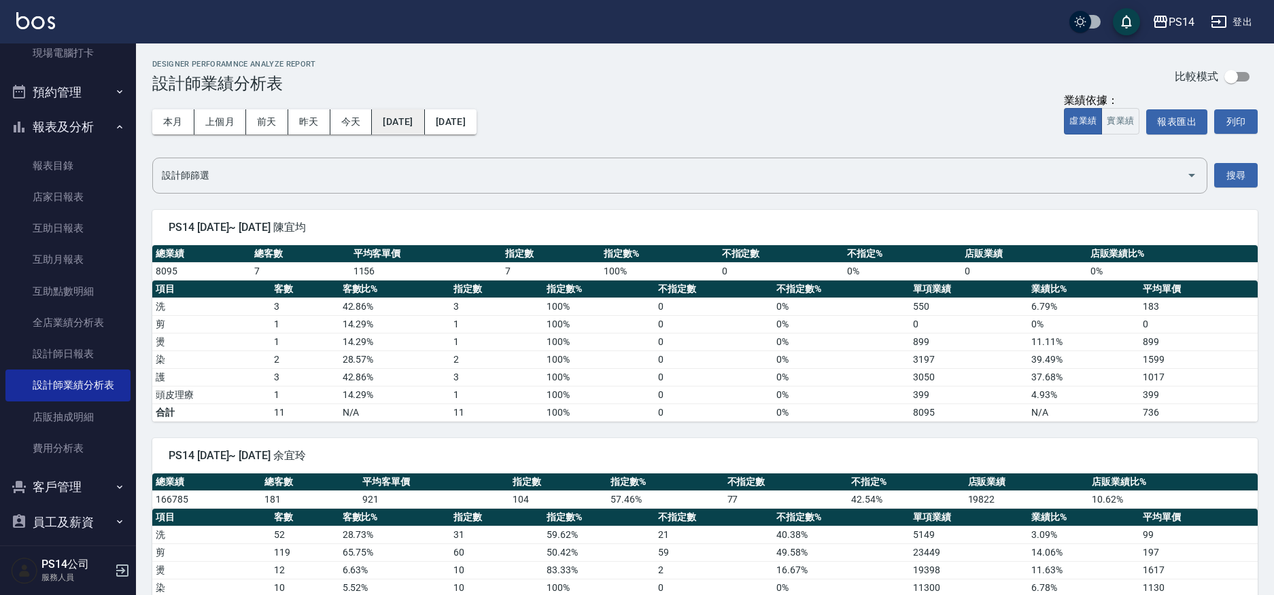
click at [404, 111] on button "2024/09/01" at bounding box center [398, 121] width 52 height 25
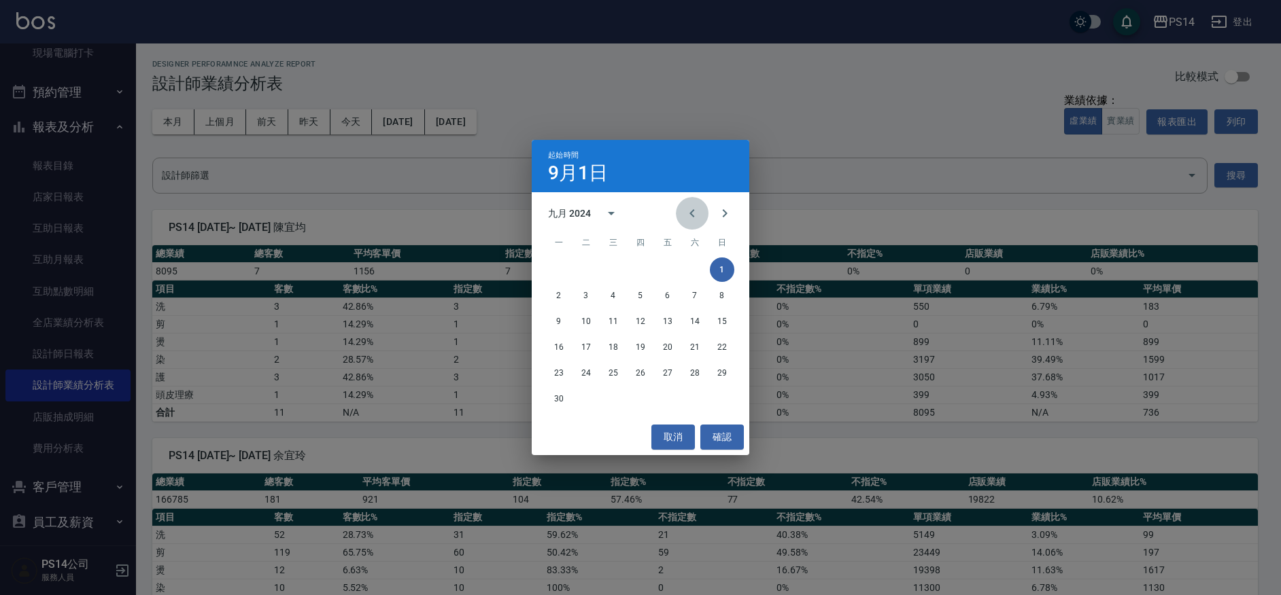
click at [695, 215] on icon "Previous month" at bounding box center [692, 213] width 16 height 16
click at [640, 266] on button "1" at bounding box center [640, 270] width 24 height 24
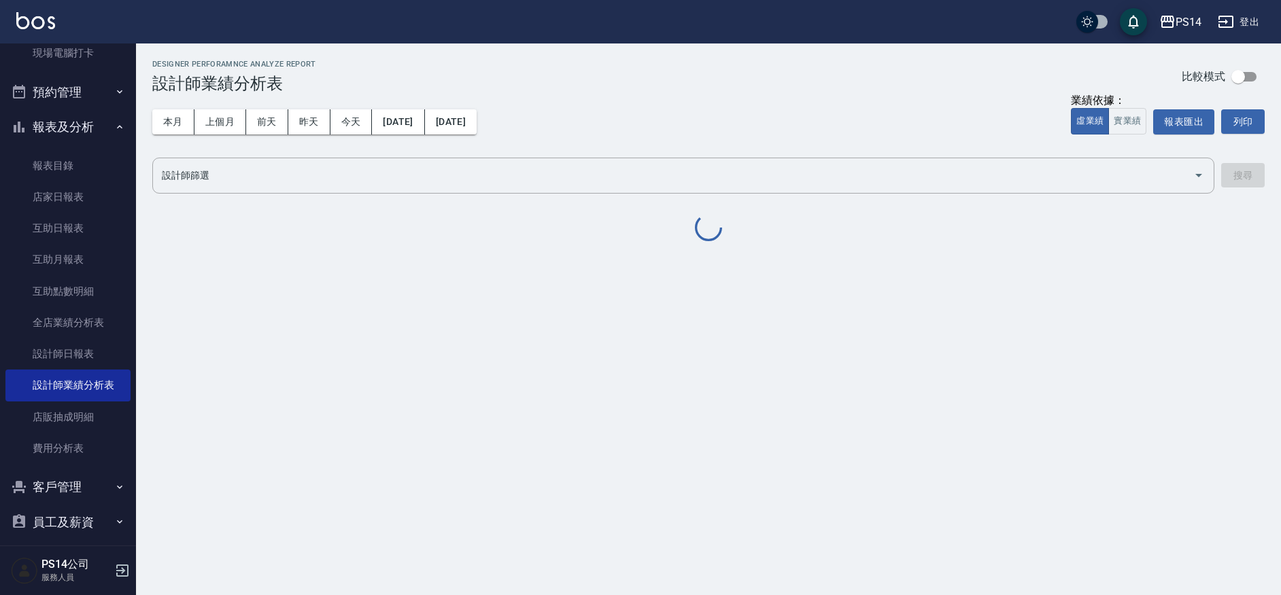
click at [464, 101] on div "本月 上個月 前天 昨天 今天 2024/08/01 2024/09/30" at bounding box center [314, 122] width 324 height 58
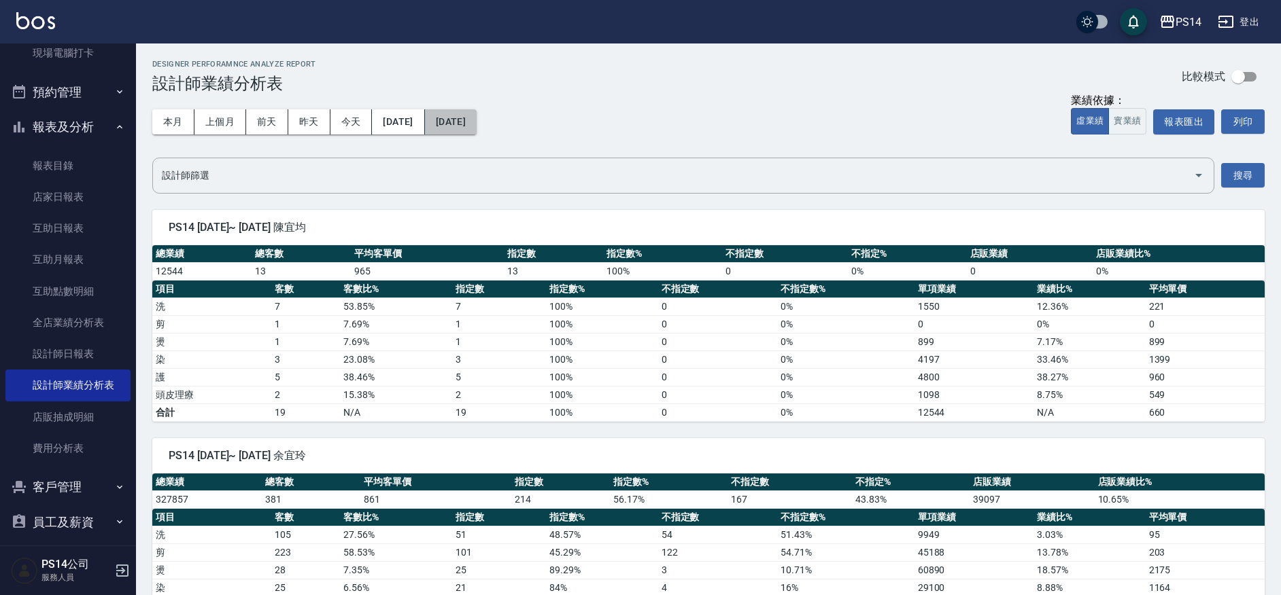
click at [468, 114] on button "2024/09/30" at bounding box center [451, 121] width 52 height 25
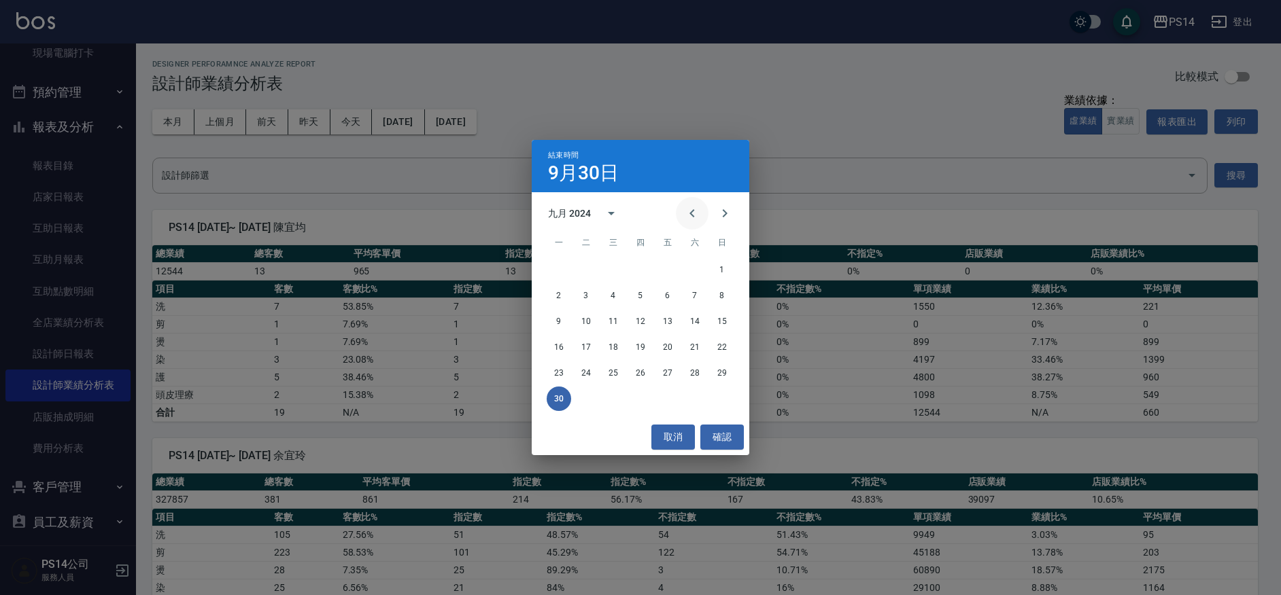
click at [694, 218] on icon "Previous month" at bounding box center [692, 213] width 16 height 16
drag, startPoint x: 691, startPoint y: 360, endPoint x: 694, endPoint y: 367, distance: 7.3
click at [691, 362] on div "1 2 3 4 5 6 7 8 9 10 11 12 13 14 15 16 17 18 19 20 21 22 23 24 25 26 27 28 29 3…" at bounding box center [641, 321] width 218 height 131
click at [694, 367] on button "31" at bounding box center [694, 373] width 24 height 24
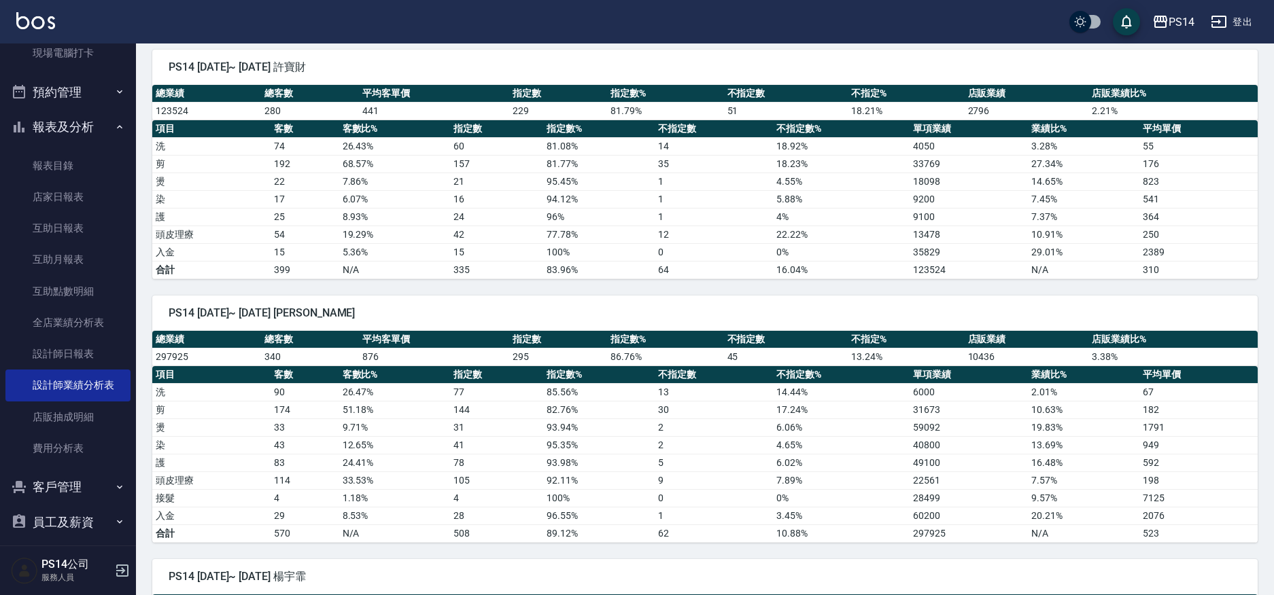
scroll to position [1360, 0]
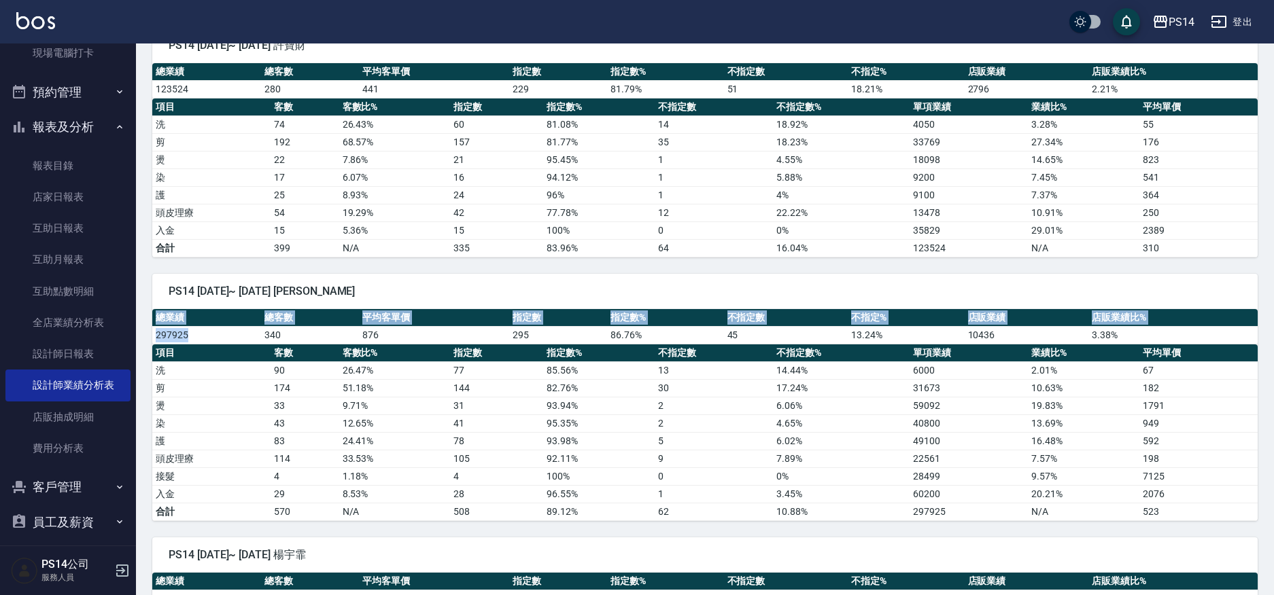
drag, startPoint x: 190, startPoint y: 334, endPoint x: 143, endPoint y: 335, distance: 46.9
click at [143, 335] on div "PS14 2024/08/01~ 2024/08/31 徐于雯 總業績 總客數 平均客單價 指定數 指定數% 不指定數 不指定% 店販業績 店販業績比% 29…" at bounding box center [697, 390] width 1122 height 264
click at [226, 317] on th "總業績" at bounding box center [206, 318] width 109 height 18
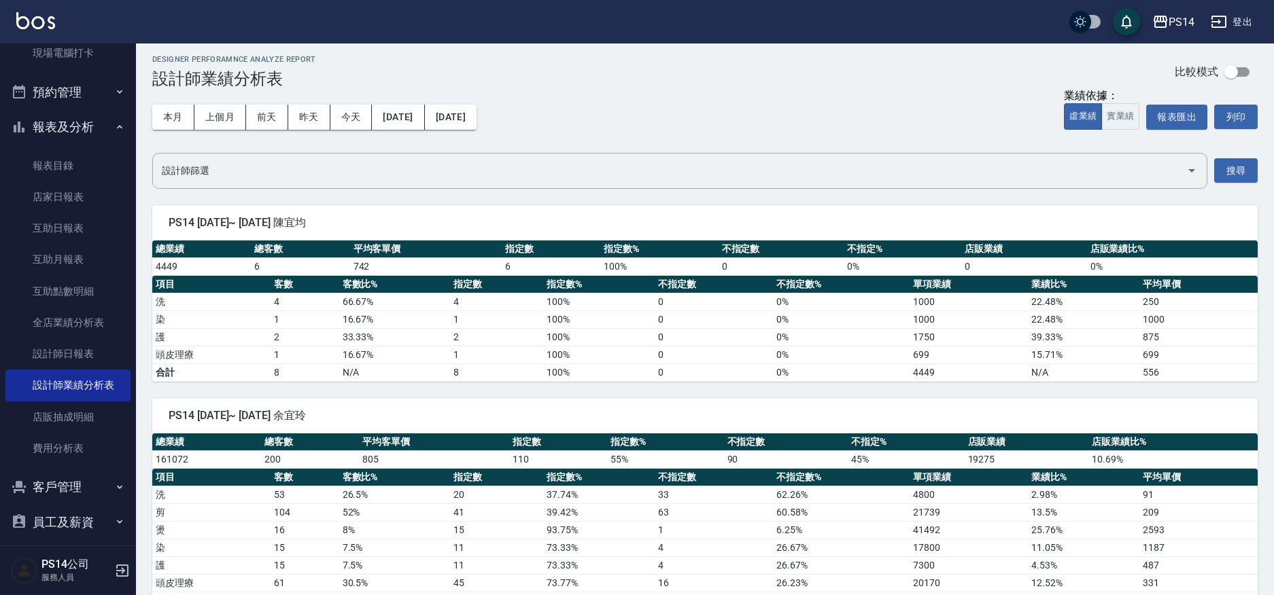
scroll to position [0, 0]
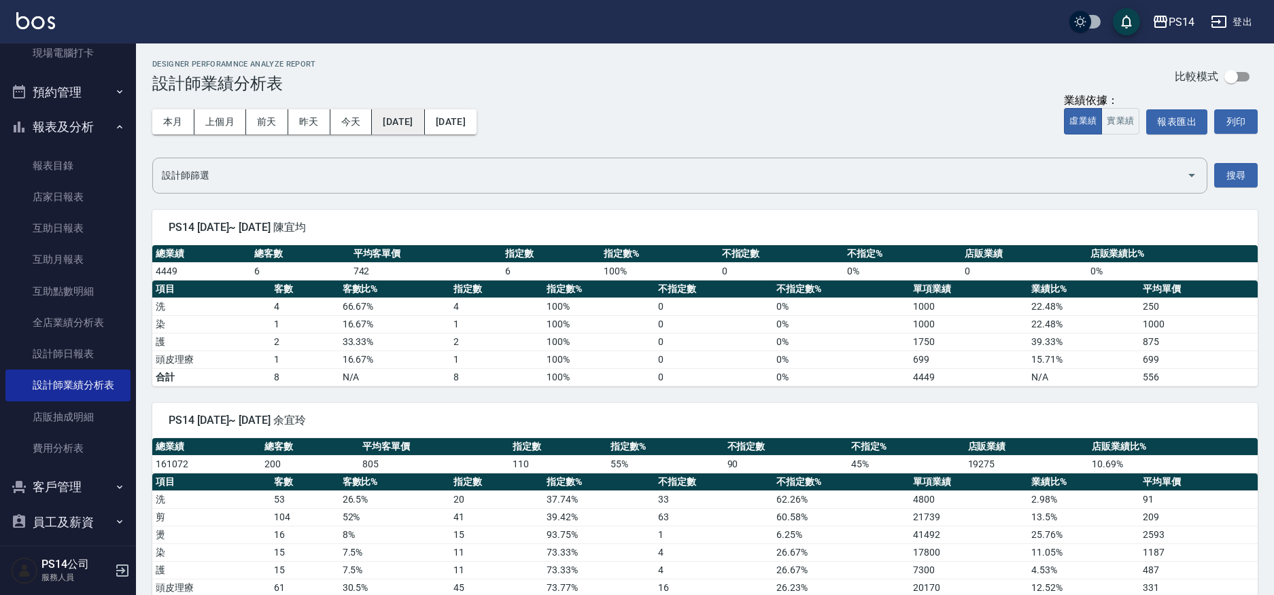
click at [424, 122] on button "2024/08/01" at bounding box center [398, 121] width 52 height 25
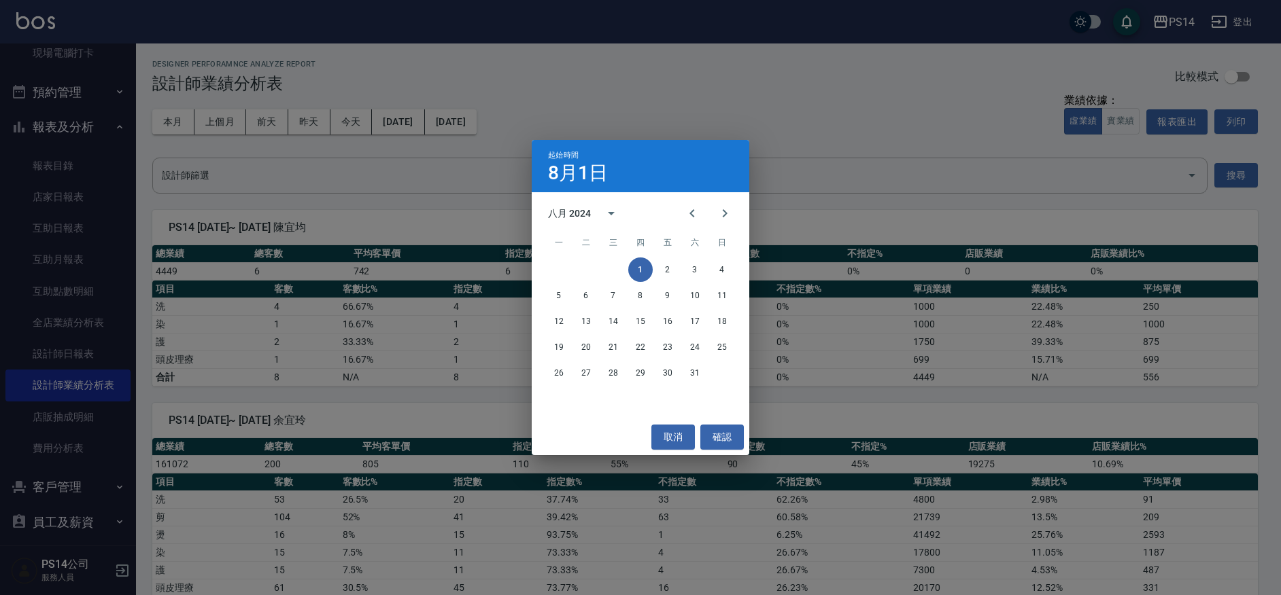
click at [795, 181] on div "起始時間 8月1日 八月 2024 一 二 三 四 五 六 日 1 2 3 4 5 6 7 8 9 10 11 12 13 14 15 16 17 18 19…" at bounding box center [640, 297] width 1281 height 595
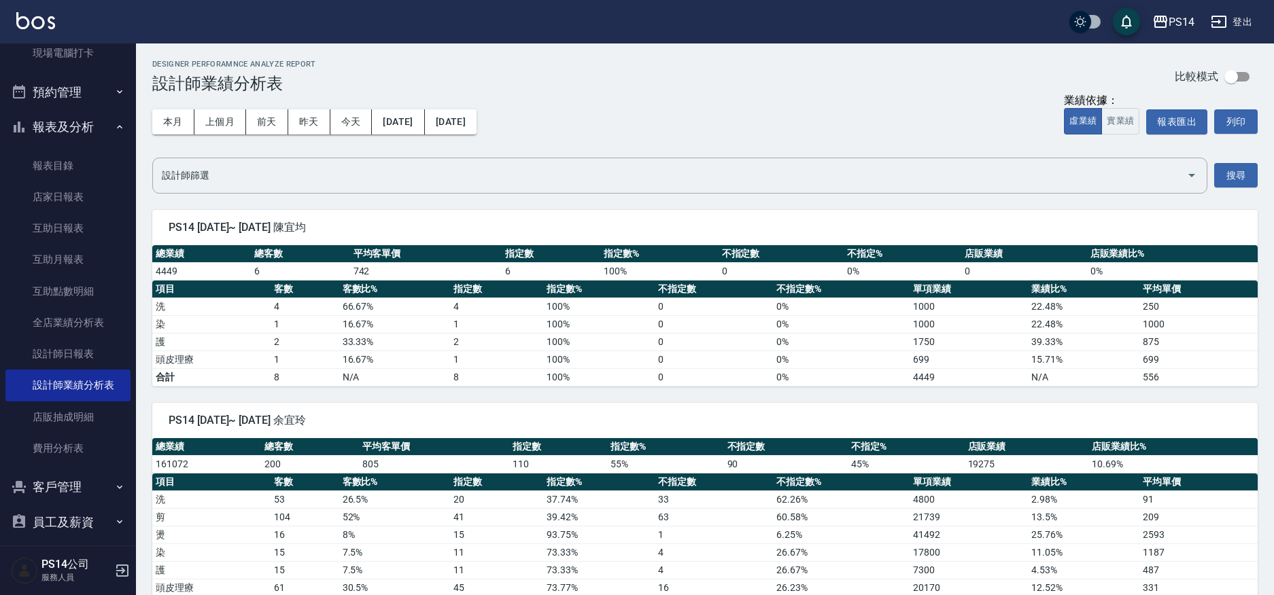
click at [780, 103] on div "本月 上個月 前天 昨天 今天 2024/08/01 2024/08/31 業績依據： 虛業績 實業績 報表匯出 列印" at bounding box center [704, 122] width 1105 height 58
click at [424, 130] on button "2024/08/01" at bounding box center [398, 121] width 52 height 25
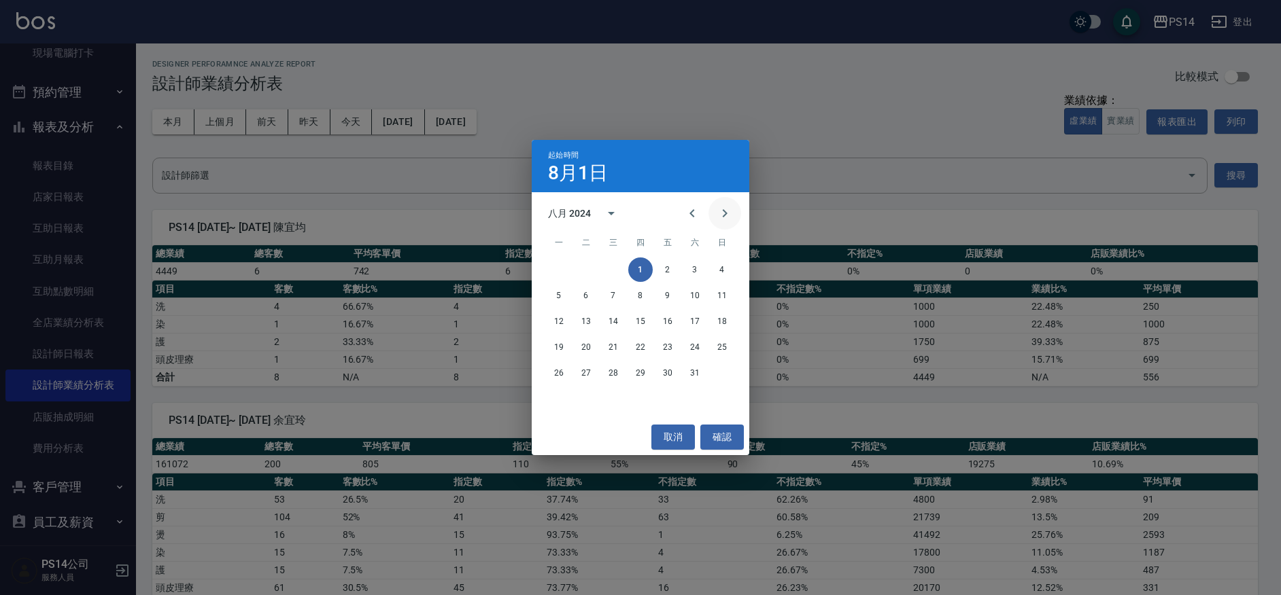
click at [730, 211] on icon "Next month" at bounding box center [724, 213] width 16 height 16
click at [716, 213] on icon "Next month" at bounding box center [724, 213] width 16 height 16
click at [594, 275] on button "1" at bounding box center [586, 270] width 24 height 24
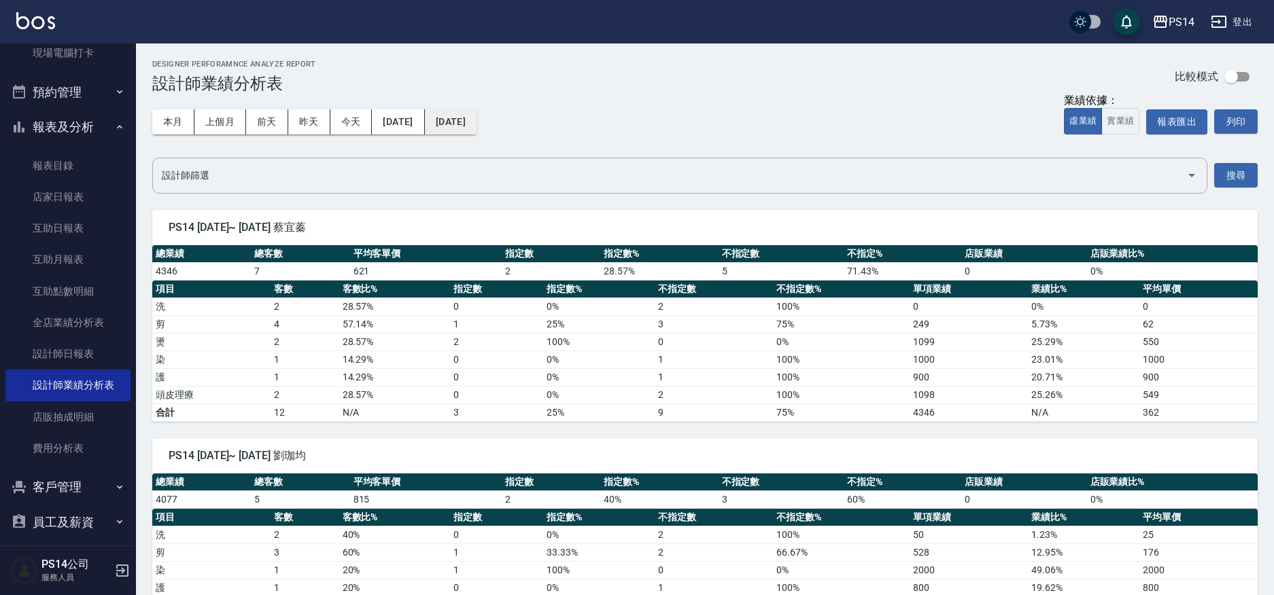
click at [459, 118] on button "2024/10/01" at bounding box center [451, 121] width 52 height 25
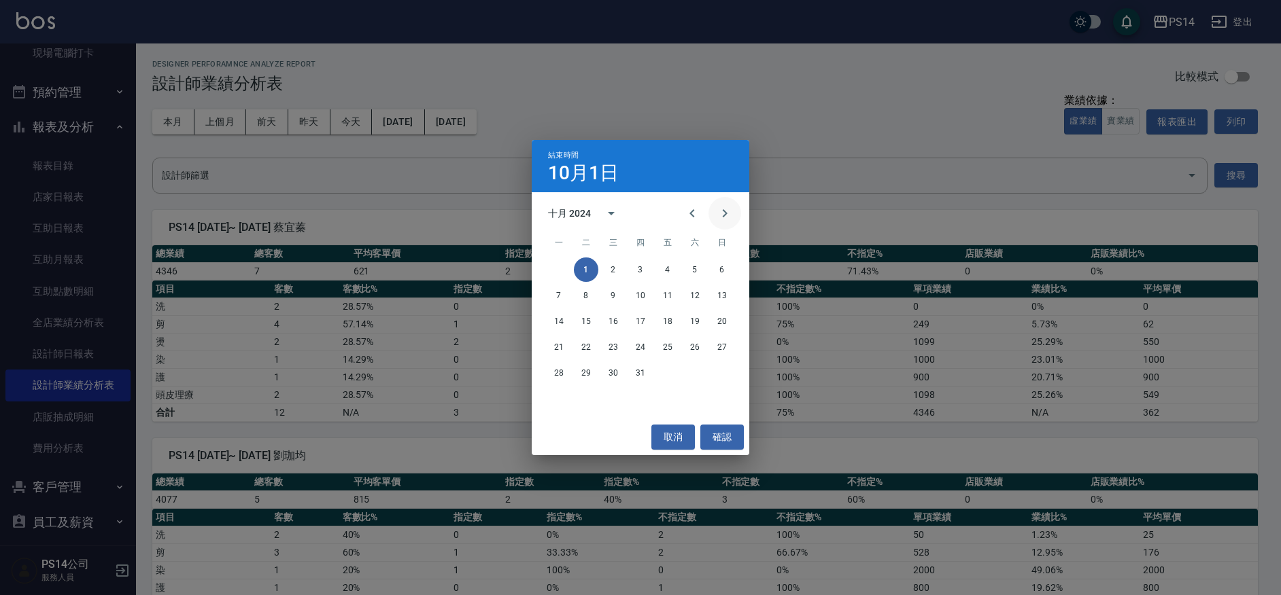
click at [725, 203] on button "Next month" at bounding box center [724, 213] width 33 height 33
click at [679, 212] on button "Previous month" at bounding box center [692, 213] width 33 height 33
click at [636, 370] on button "31" at bounding box center [640, 373] width 24 height 24
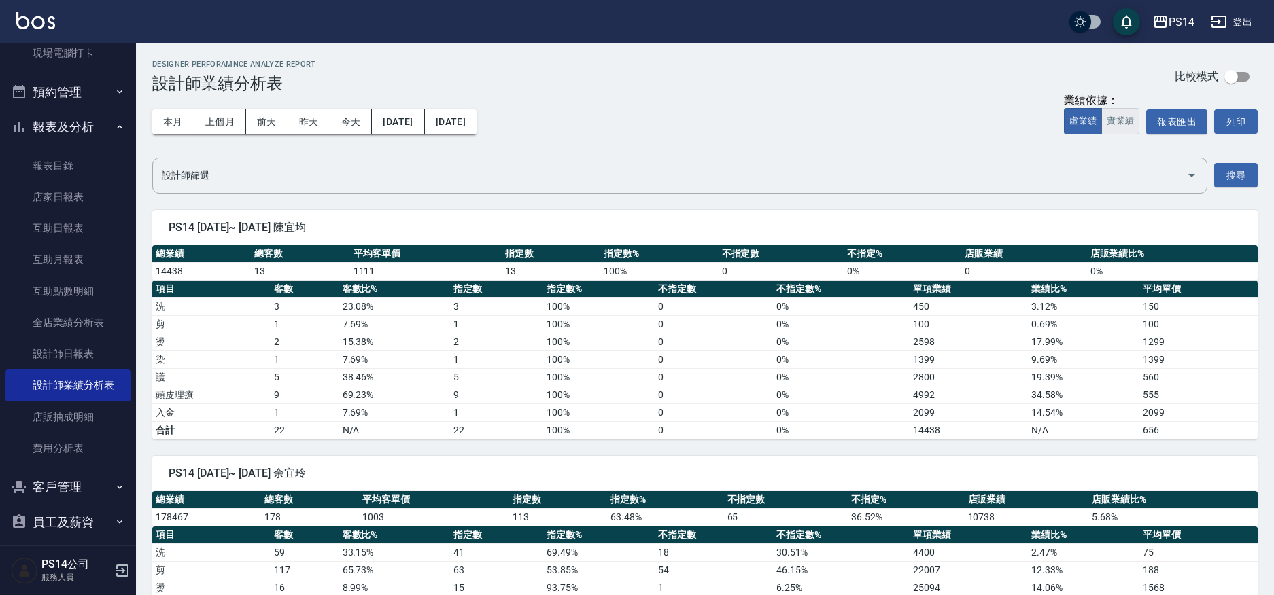
click at [1118, 127] on button "實業績" at bounding box center [1120, 121] width 38 height 27
click at [424, 127] on button "2024/10/01" at bounding box center [398, 121] width 52 height 25
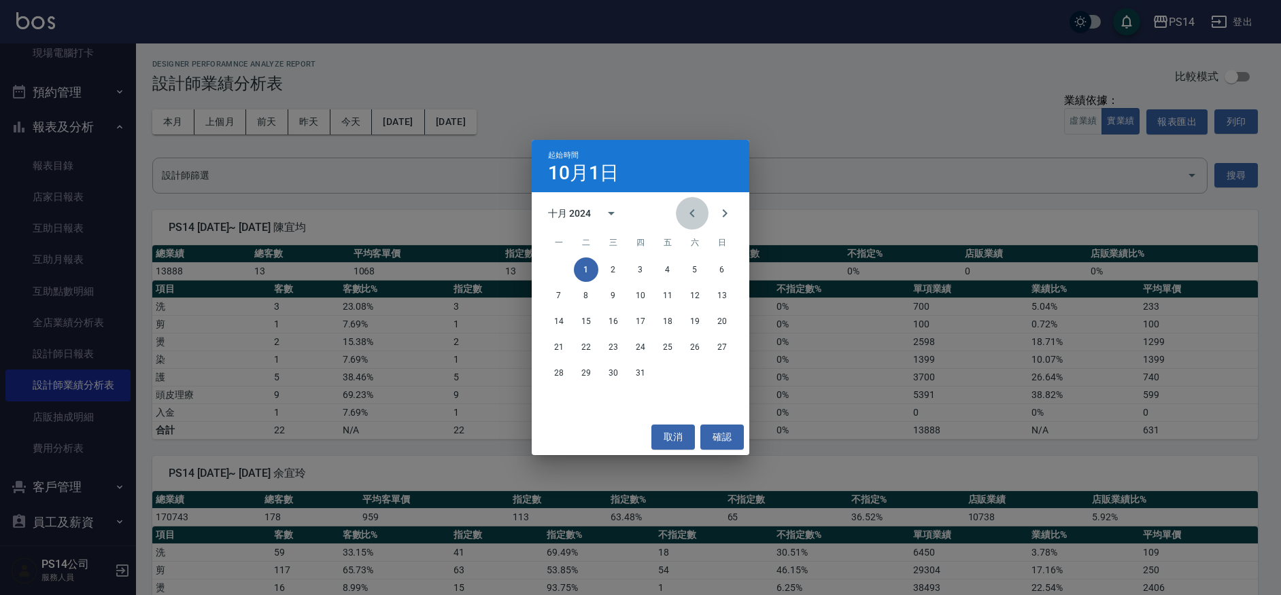
click at [687, 205] on icon "Previous month" at bounding box center [692, 213] width 16 height 16
click at [729, 269] on button "1" at bounding box center [722, 270] width 24 height 24
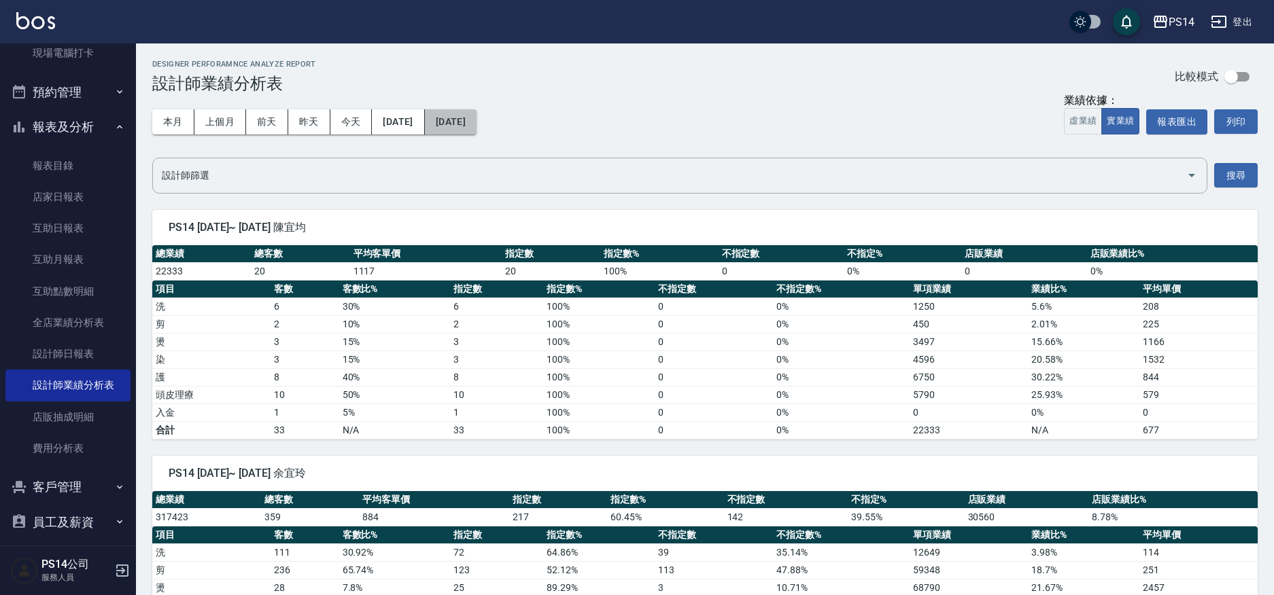
click at [477, 117] on button "2024/10/31" at bounding box center [451, 121] width 52 height 25
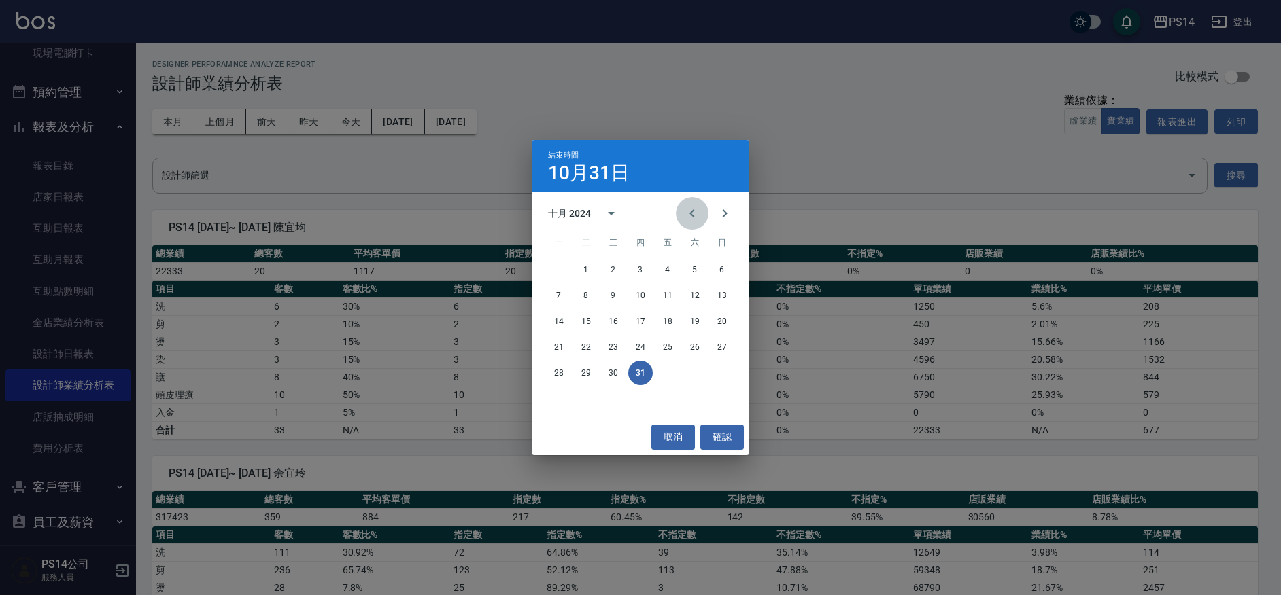
click at [691, 215] on icon "Previous month" at bounding box center [691, 213] width 5 height 8
click at [542, 391] on div "30" at bounding box center [641, 399] width 218 height 24
click at [552, 392] on button "30" at bounding box center [559, 399] width 24 height 24
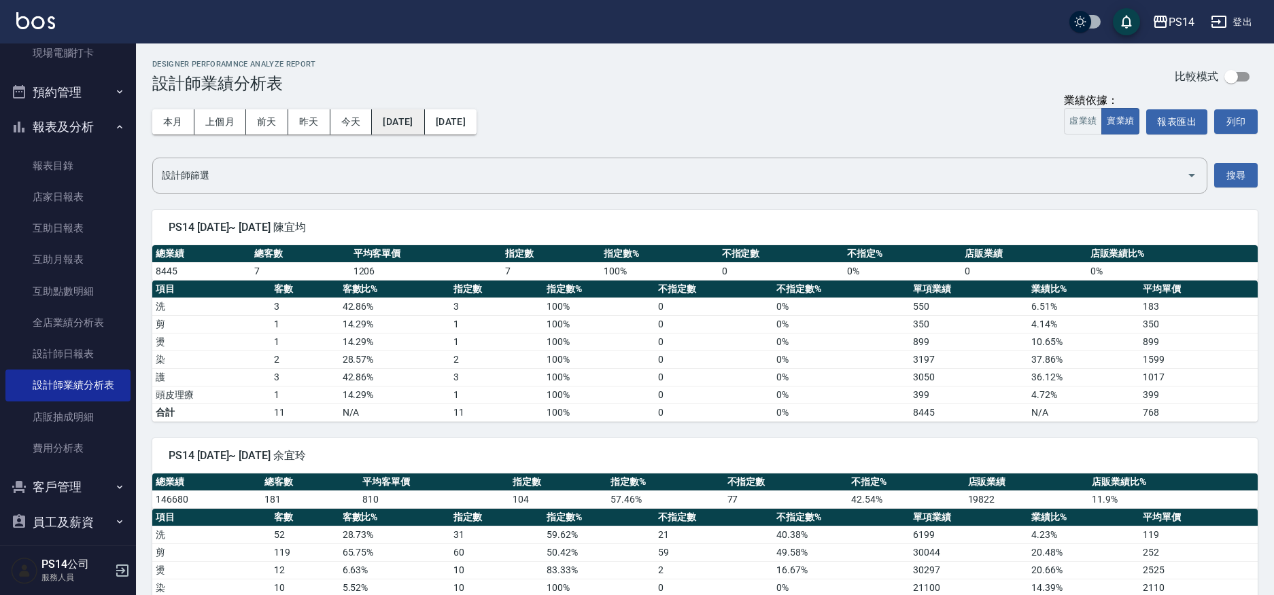
click at [407, 130] on button "2024/09/01" at bounding box center [398, 121] width 52 height 25
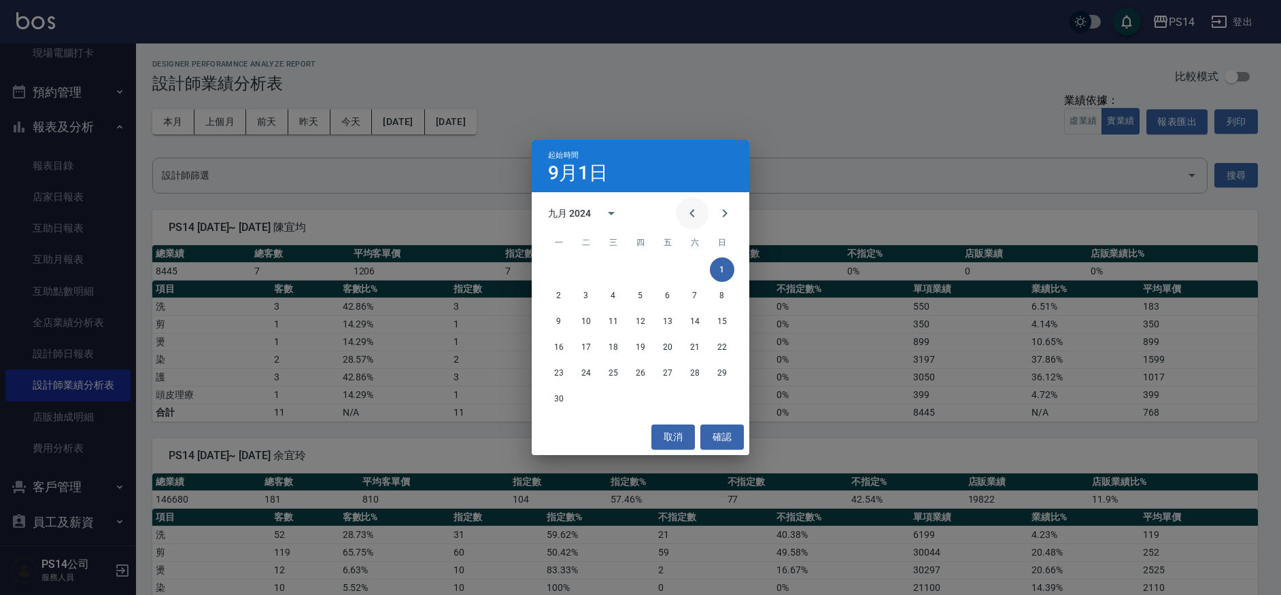
click at [685, 209] on icon "Previous month" at bounding box center [692, 213] width 16 height 16
click at [648, 264] on button "1" at bounding box center [640, 270] width 24 height 24
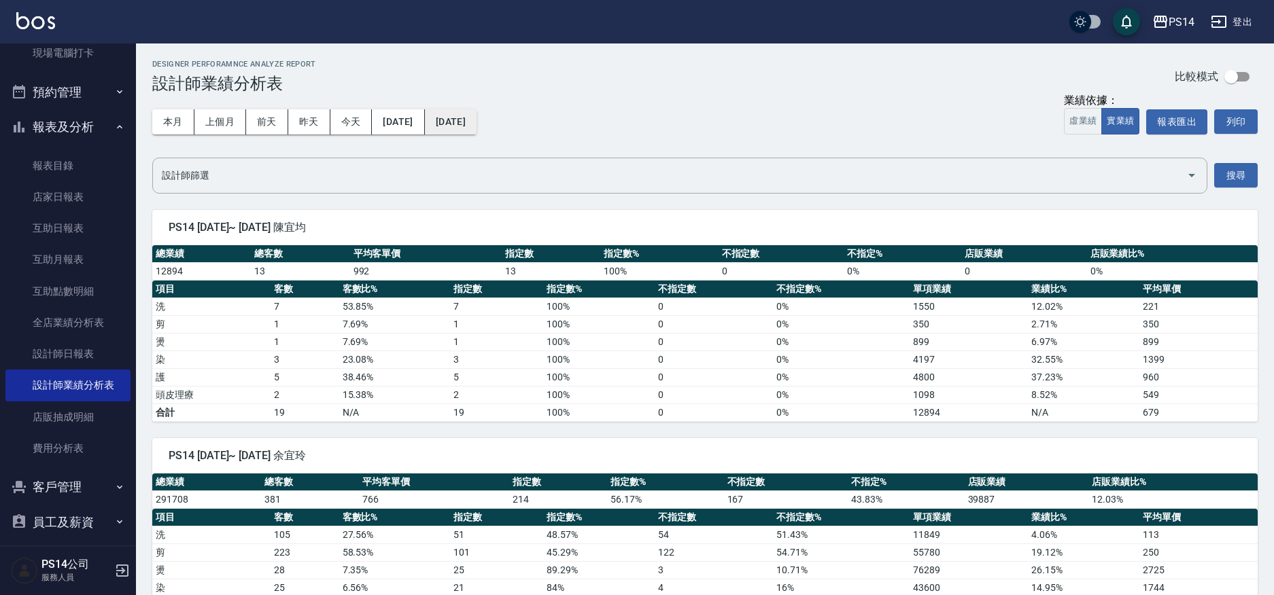
click at [474, 122] on button "2024/09/30" at bounding box center [451, 121] width 52 height 25
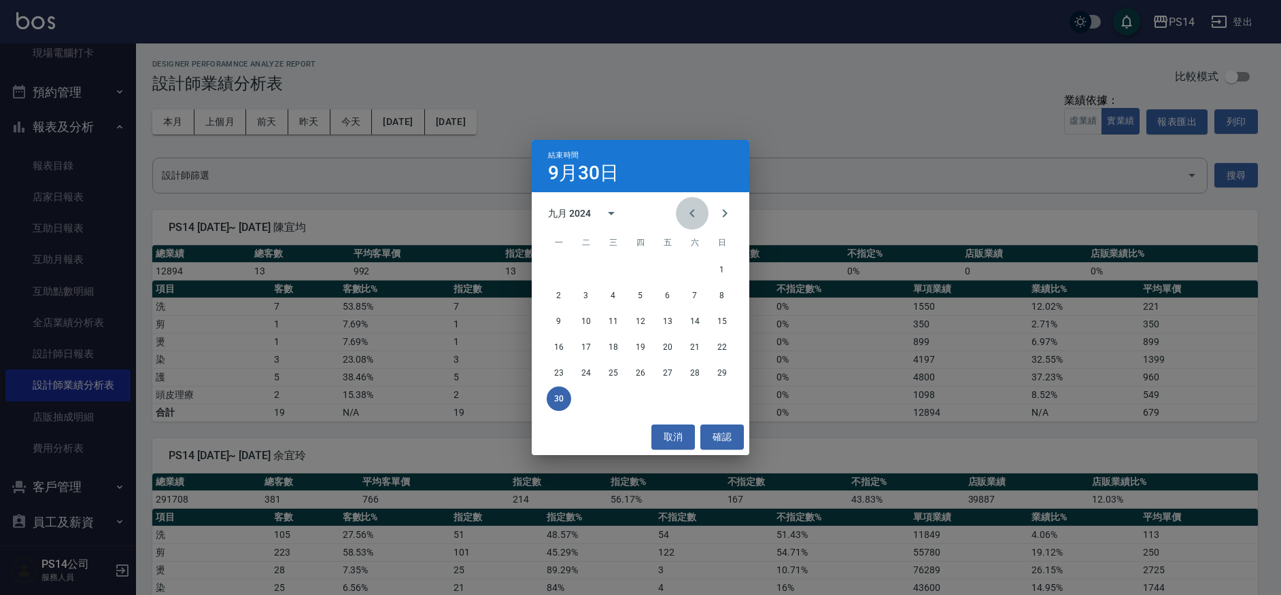
click at [691, 218] on icon "Previous month" at bounding box center [692, 213] width 16 height 16
click at [690, 374] on button "31" at bounding box center [694, 373] width 24 height 24
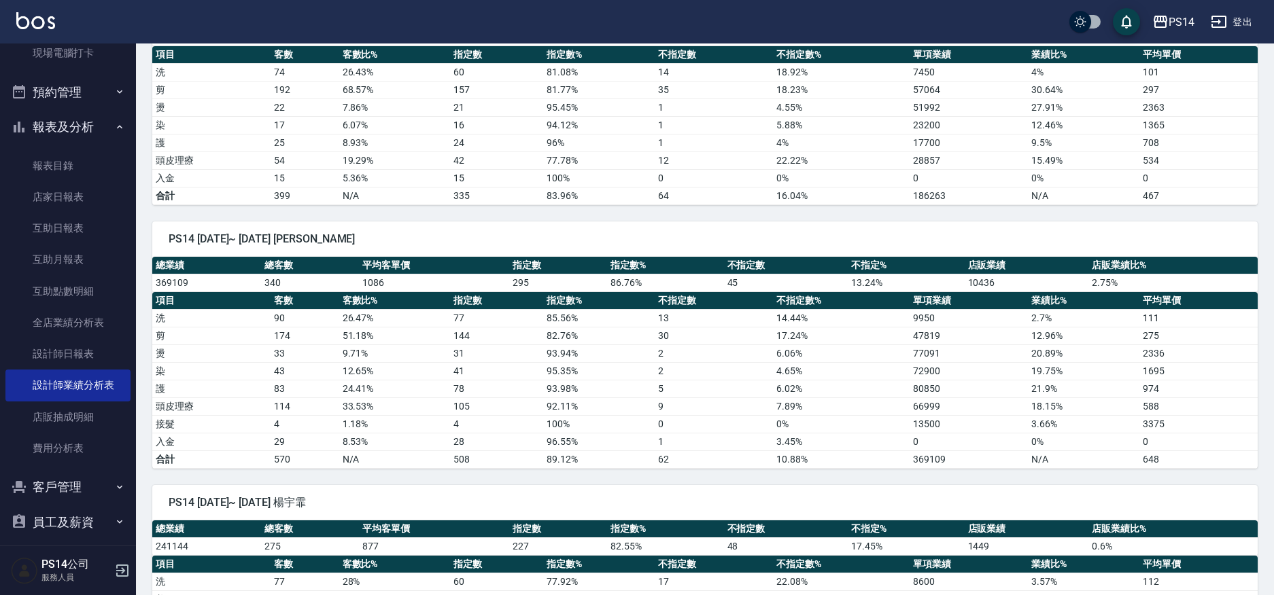
scroll to position [1428, 0]
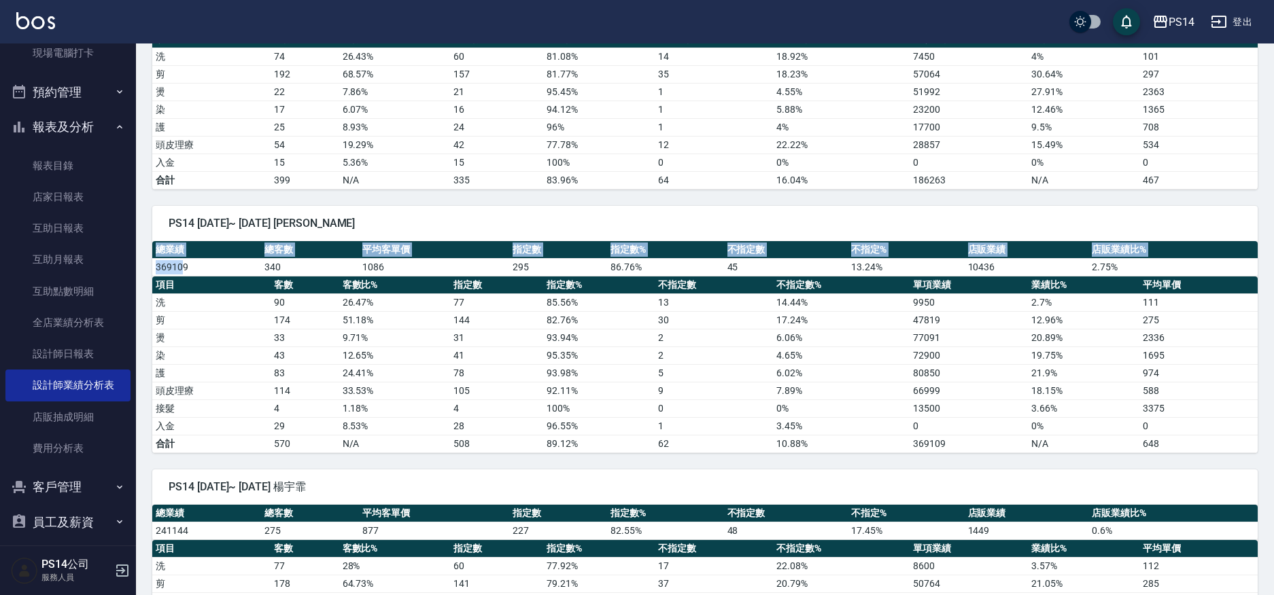
drag, startPoint x: 152, startPoint y: 271, endPoint x: 188, endPoint y: 269, distance: 36.1
click at [184, 269] on div "PS14 2024/08/01~ 2024/08/31 徐于雯 總業績 總客數 平均客單價 指定數 指定數% 不指定數 不指定% 店販業績 店販業績比% 36…" at bounding box center [697, 322] width 1122 height 264
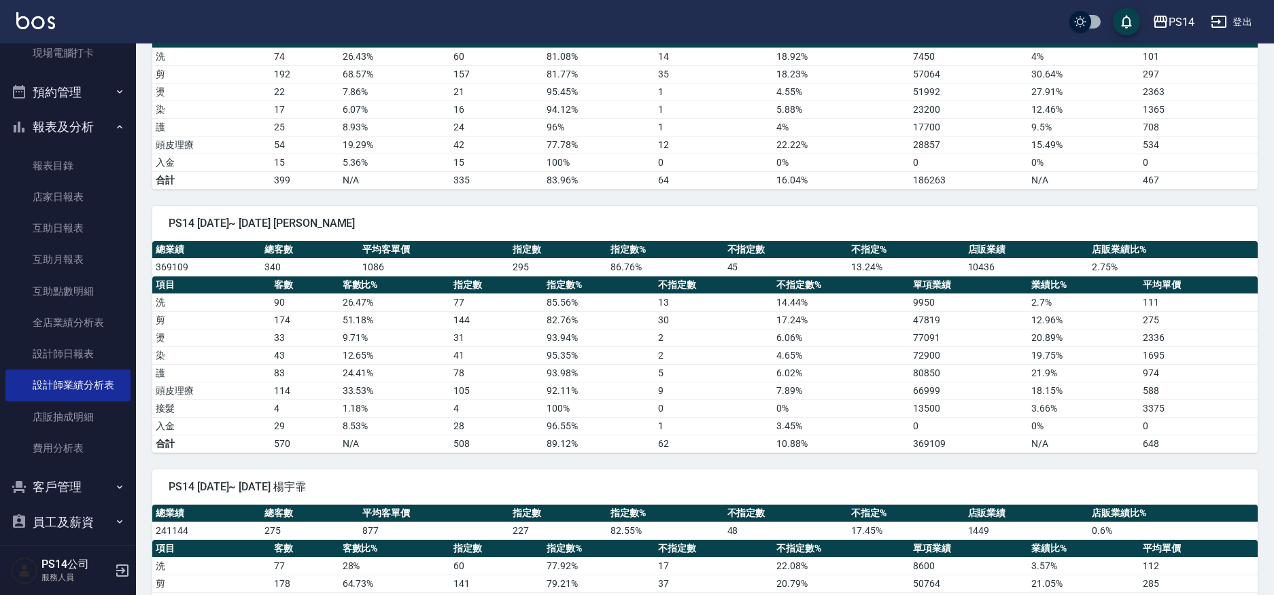
click at [201, 269] on td "369109" at bounding box center [206, 267] width 109 height 18
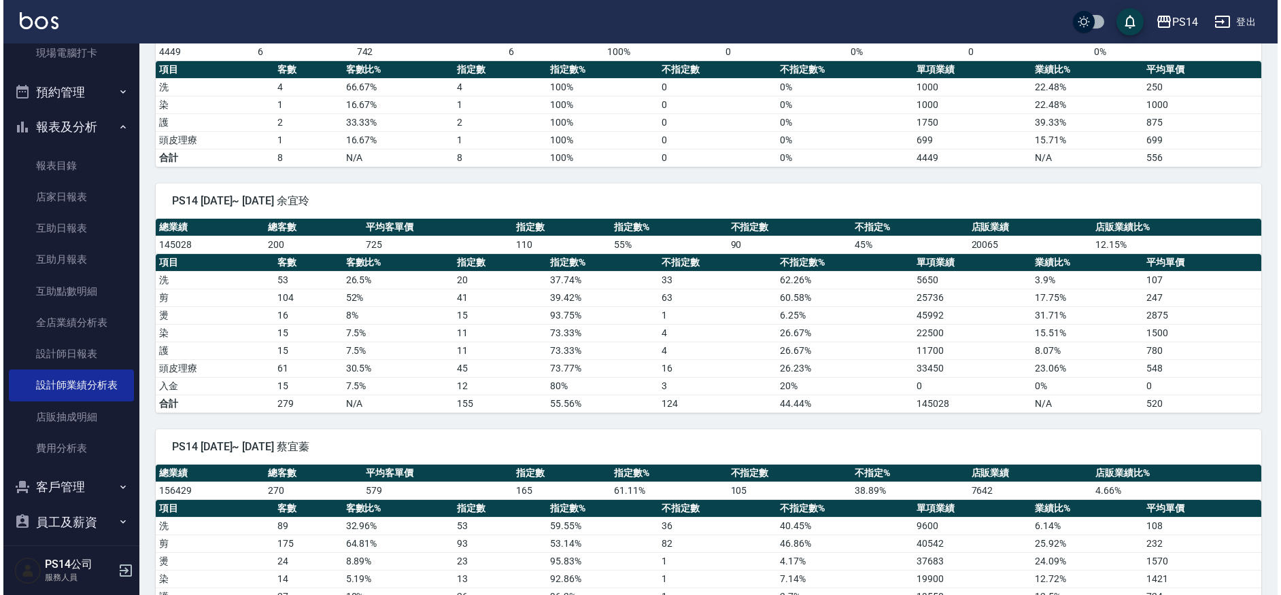
scroll to position [68, 0]
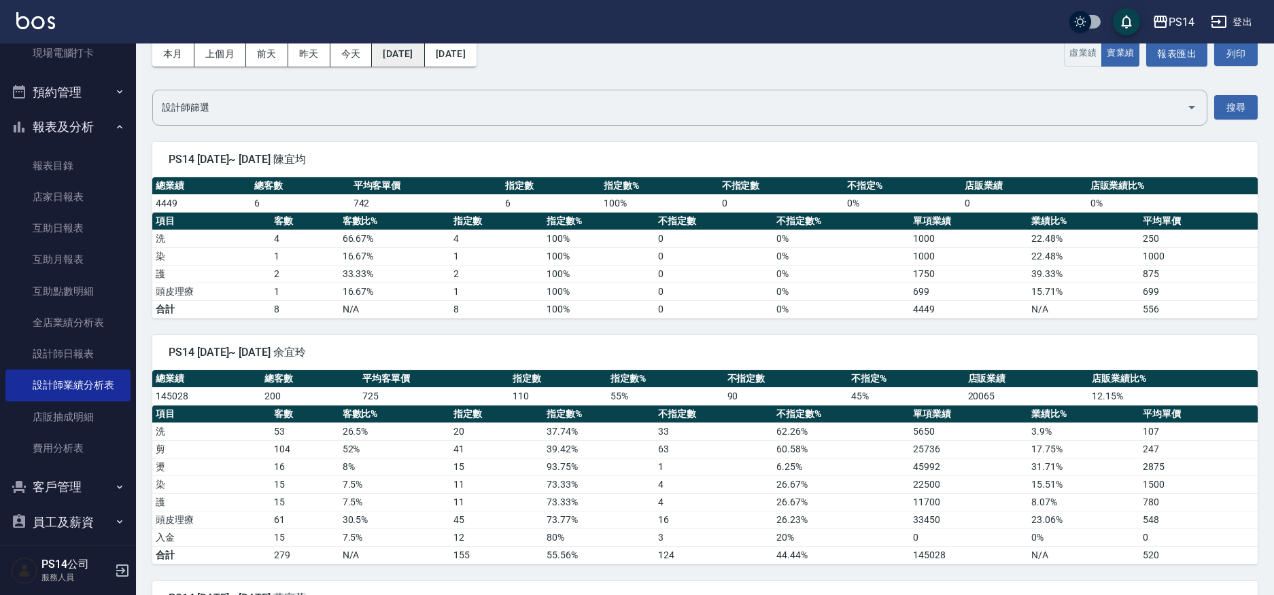
click at [405, 48] on button "2024/08/01" at bounding box center [398, 53] width 52 height 25
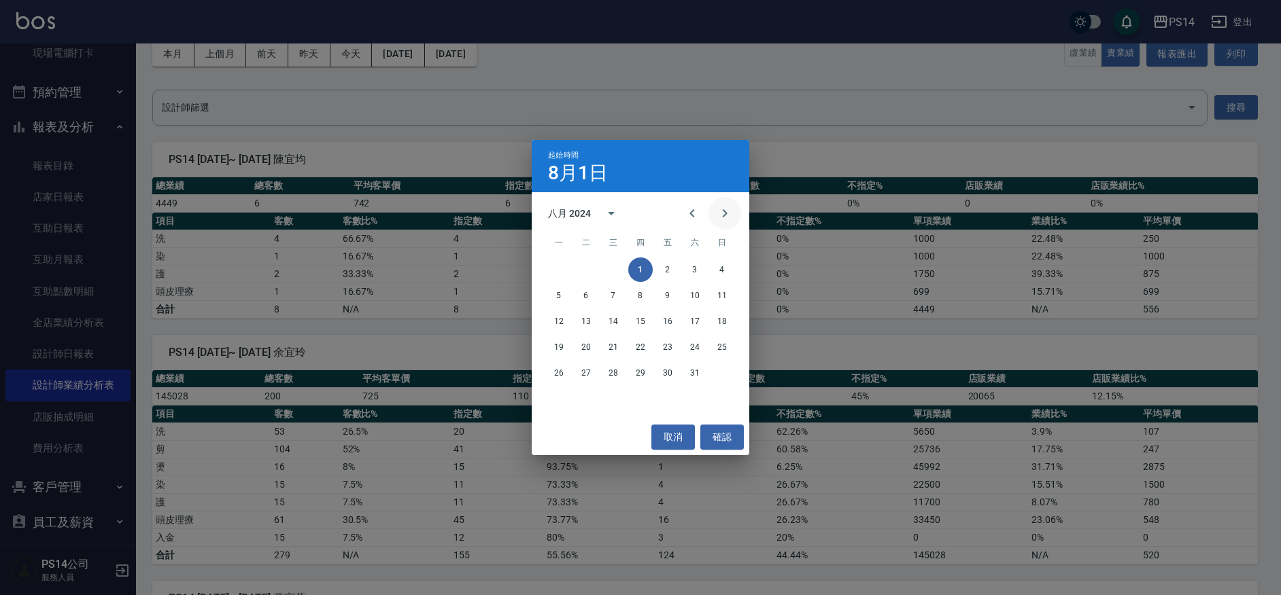
click at [728, 218] on icon "Next month" at bounding box center [724, 213] width 16 height 16
click at [589, 266] on button "1" at bounding box center [586, 270] width 24 height 24
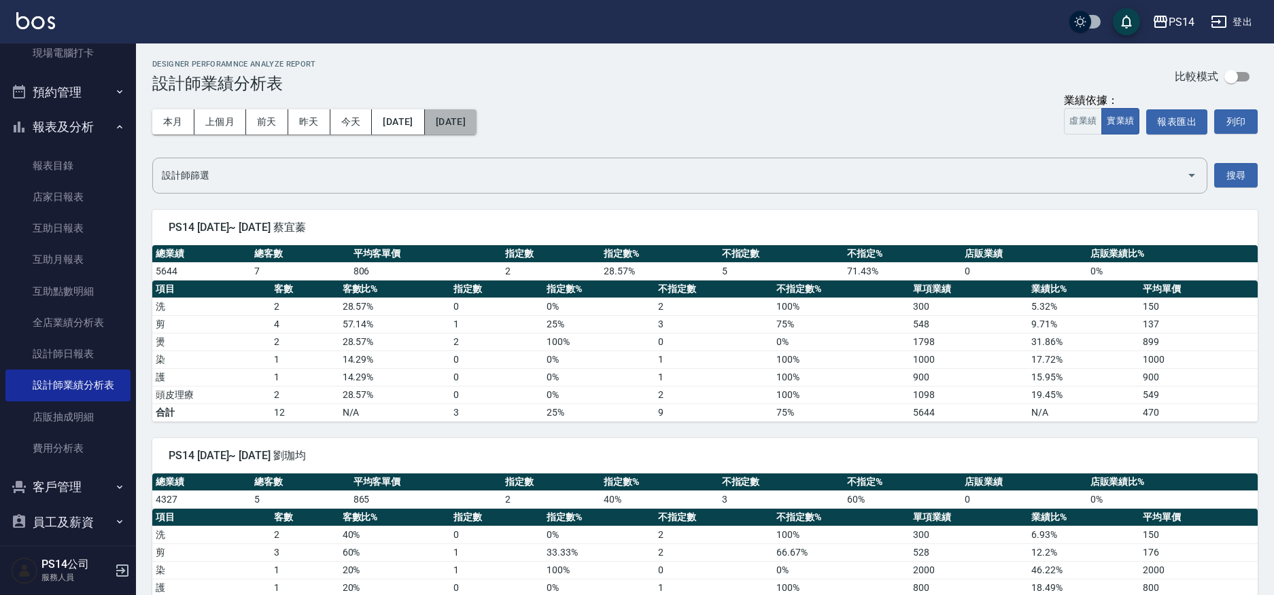
click at [477, 125] on button "2024/10/01" at bounding box center [451, 121] width 52 height 25
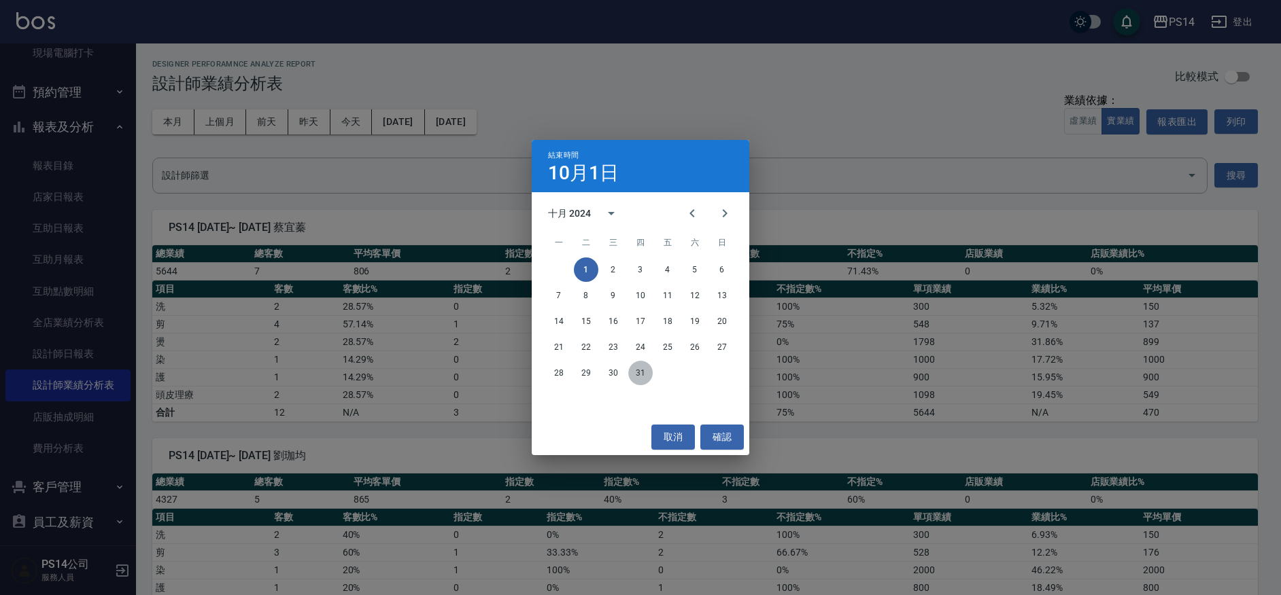
click at [634, 369] on button "31" at bounding box center [640, 373] width 24 height 24
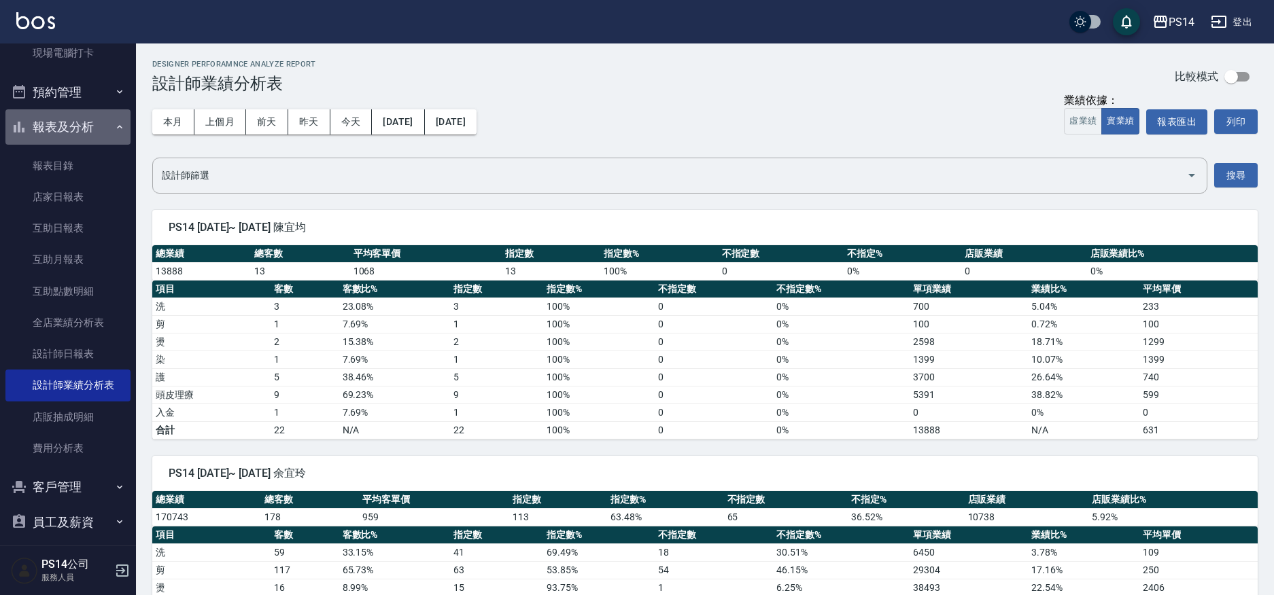
click at [68, 131] on button "報表及分析" at bounding box center [67, 126] width 125 height 35
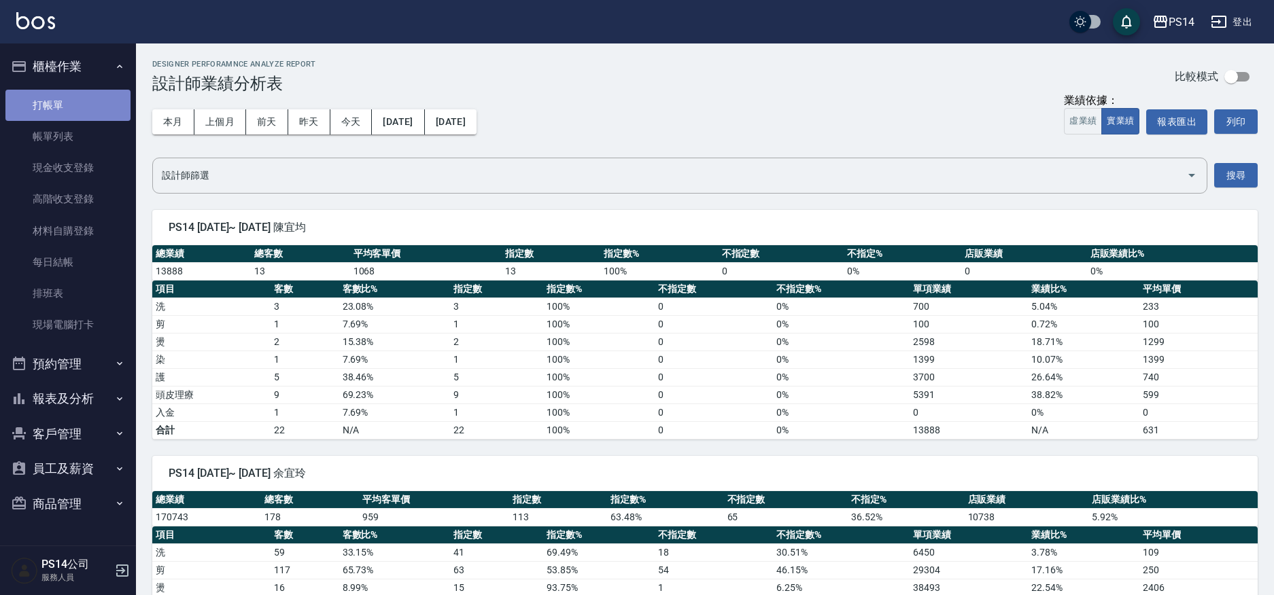
click at [73, 111] on link "打帳單" at bounding box center [67, 105] width 125 height 31
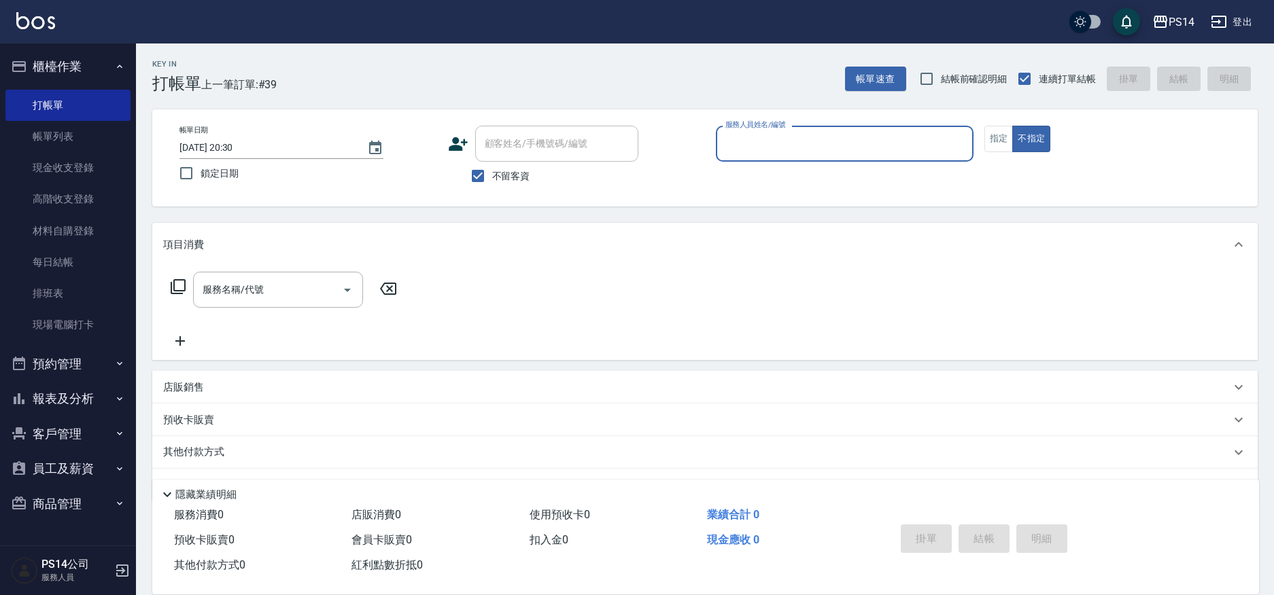
click at [867, 143] on input "服務人員姓名/編號" at bounding box center [844, 144] width 245 height 24
type input "許寶財-7"
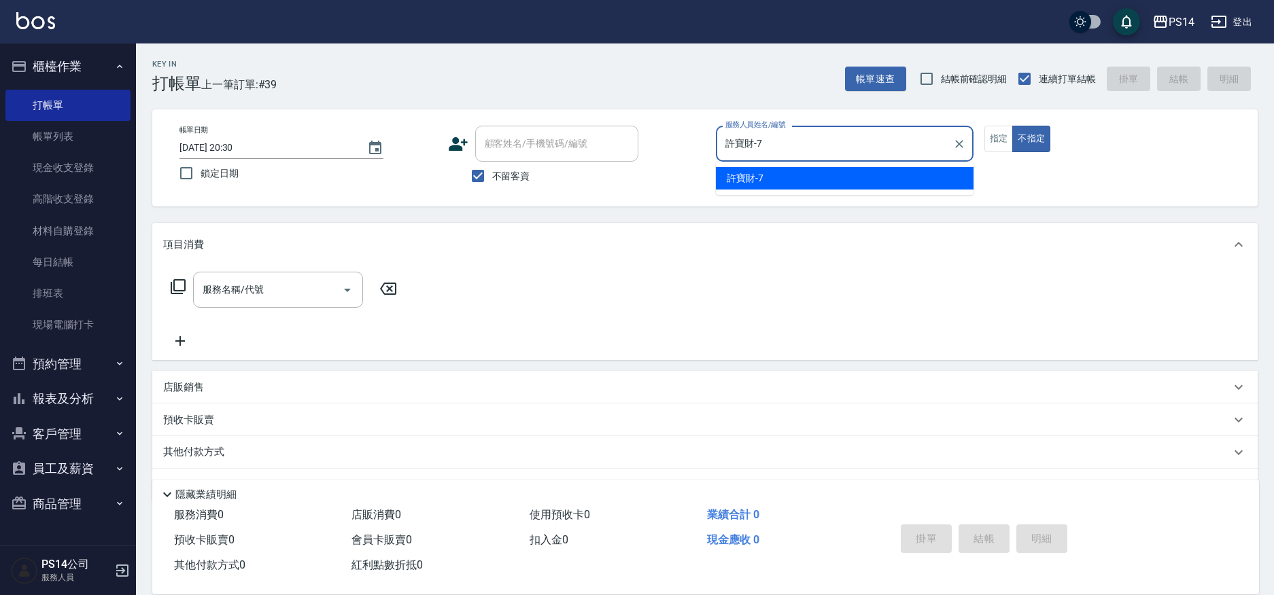
type button "false"
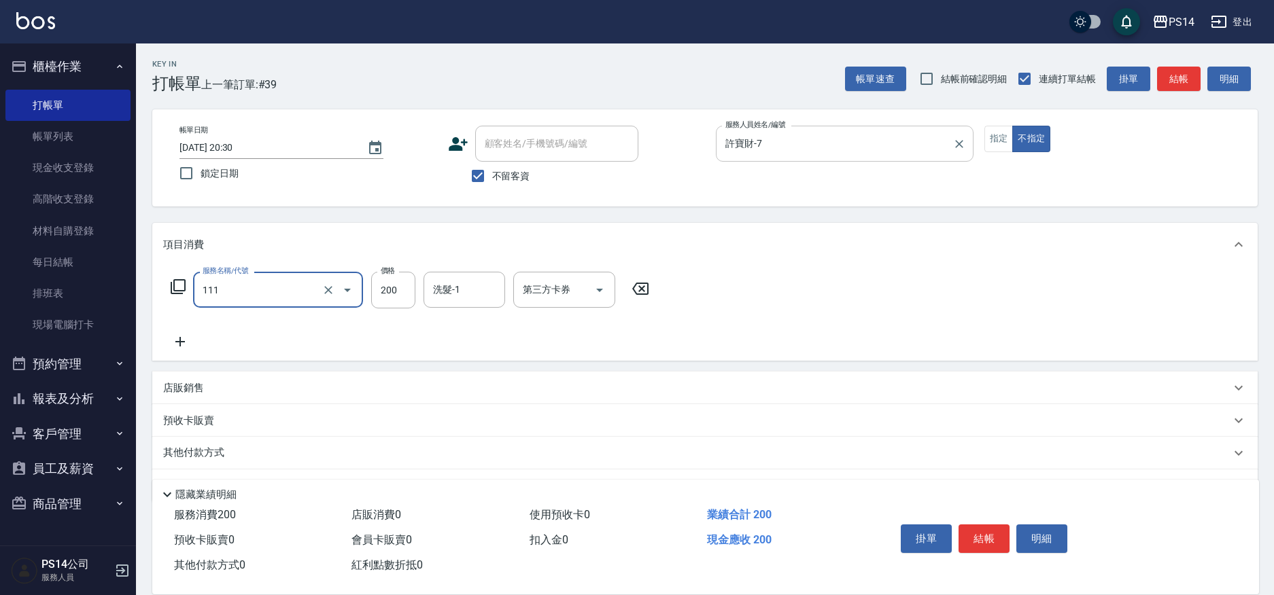
type input "200(111)"
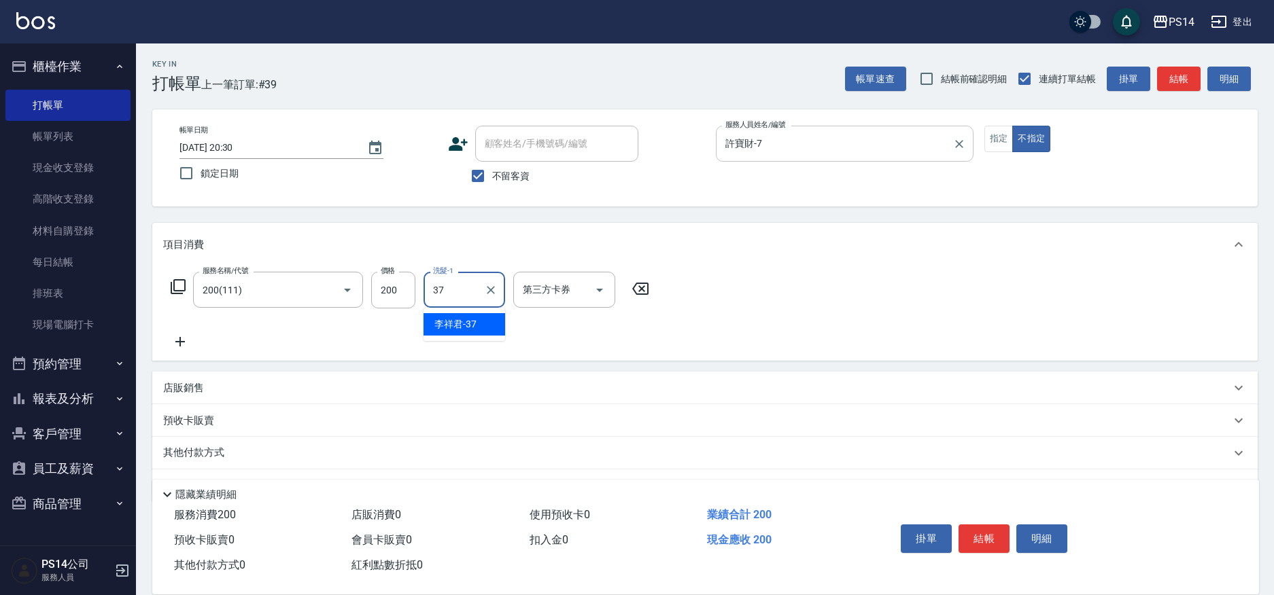
type input "李祥君 -37"
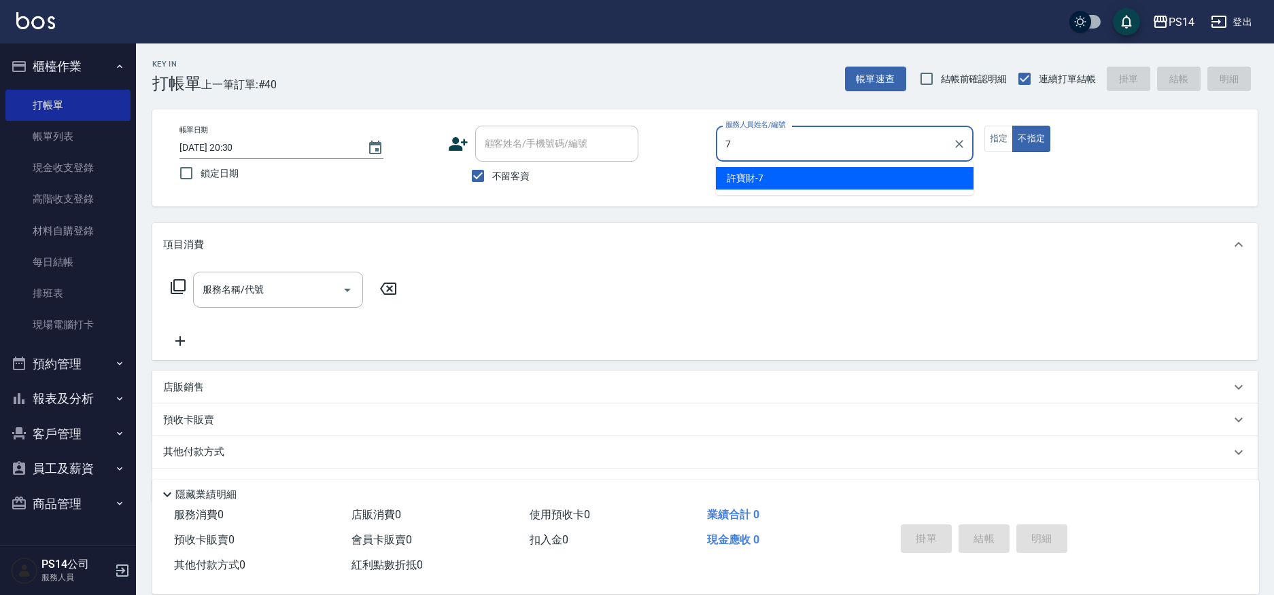
type input "許寶財-7"
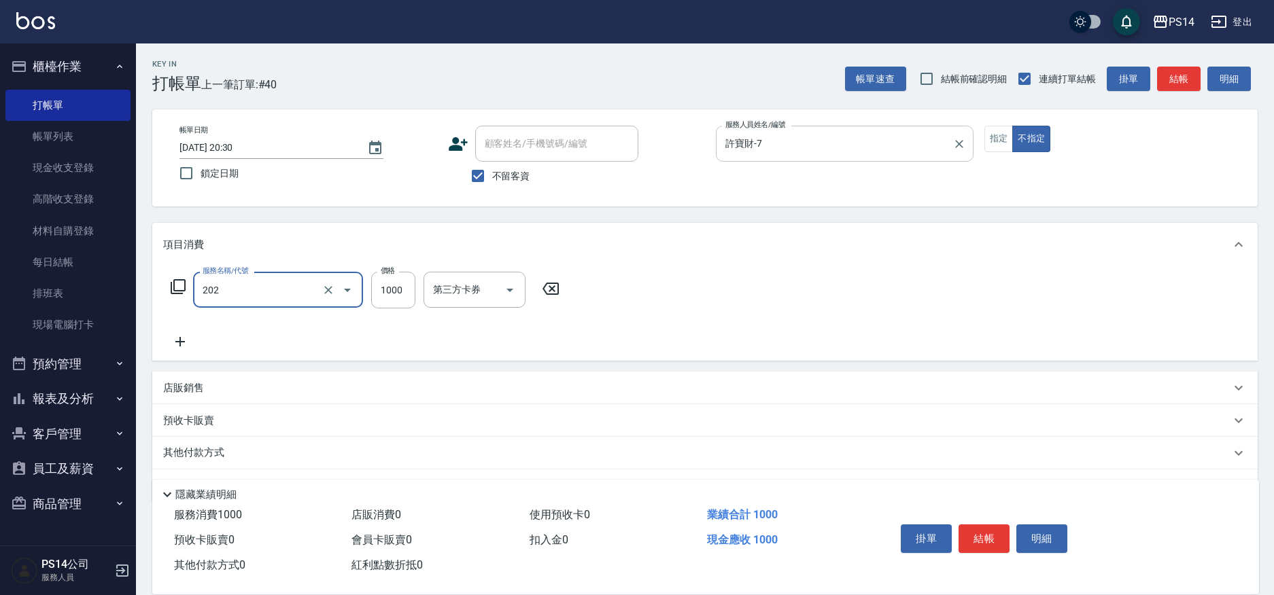
type input "燙髮(202)"
type input "2000"
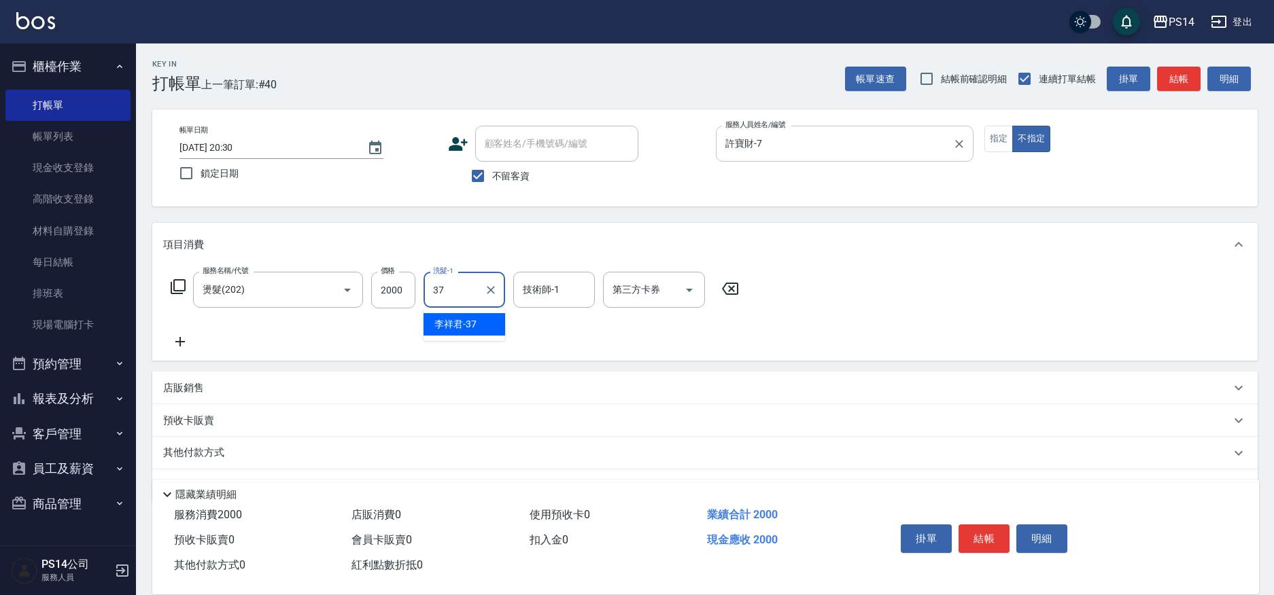
type input "李祥君 -37"
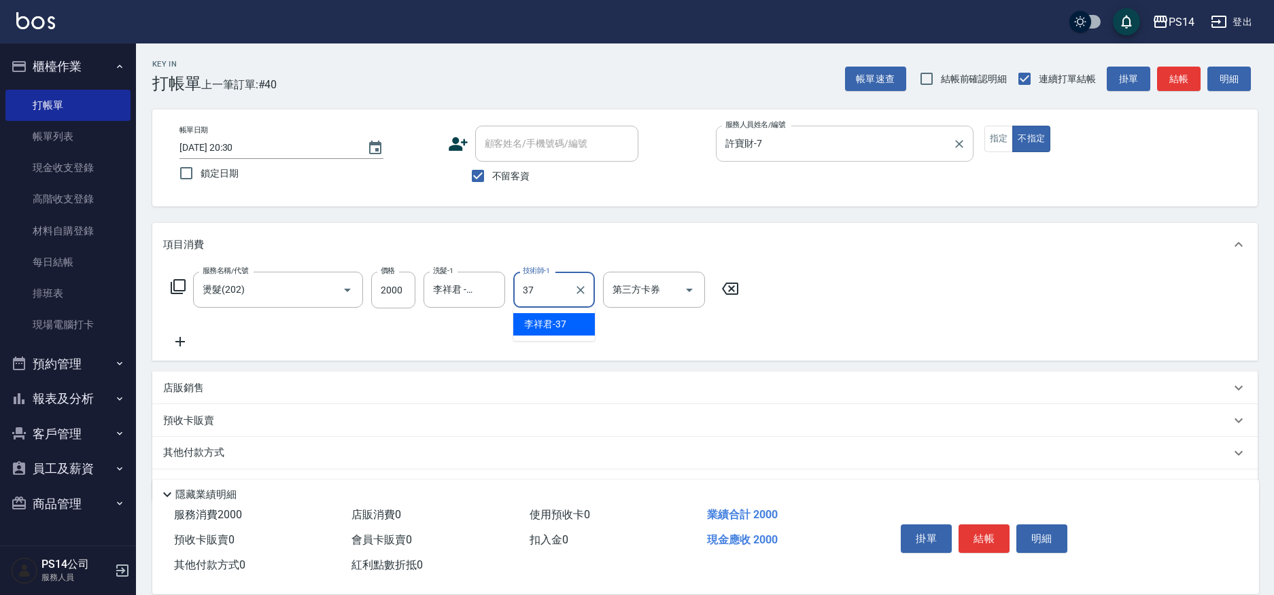
type input "李祥君 -37"
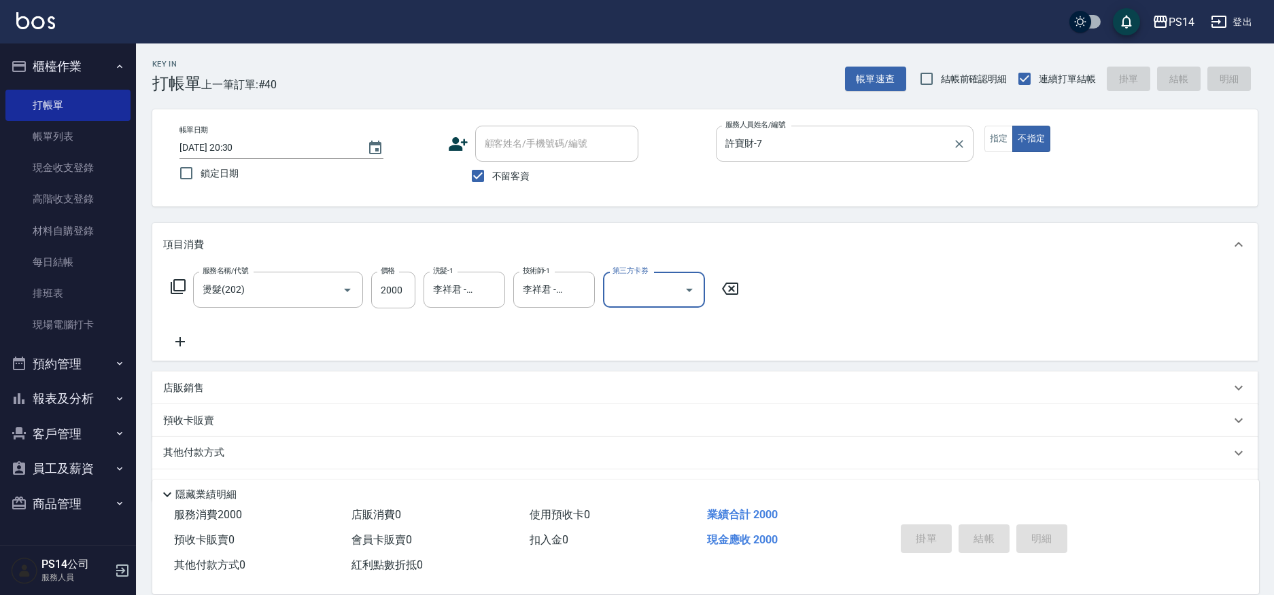
type input "2025/09/08 20:40"
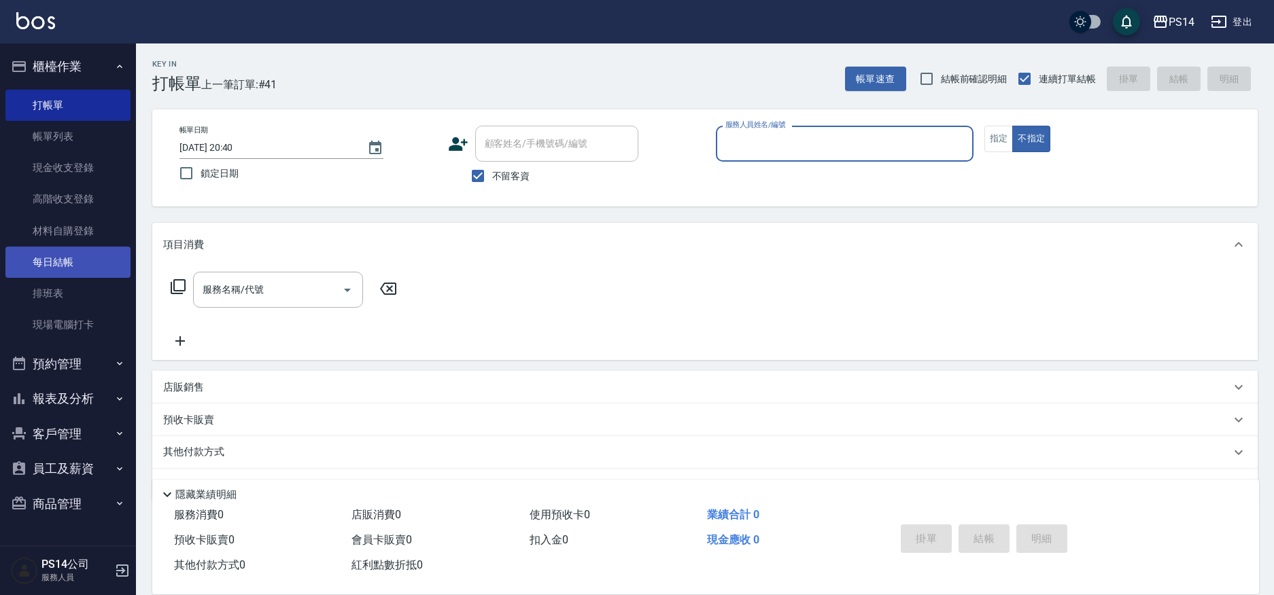
click at [75, 260] on link "每日結帳" at bounding box center [67, 262] width 125 height 31
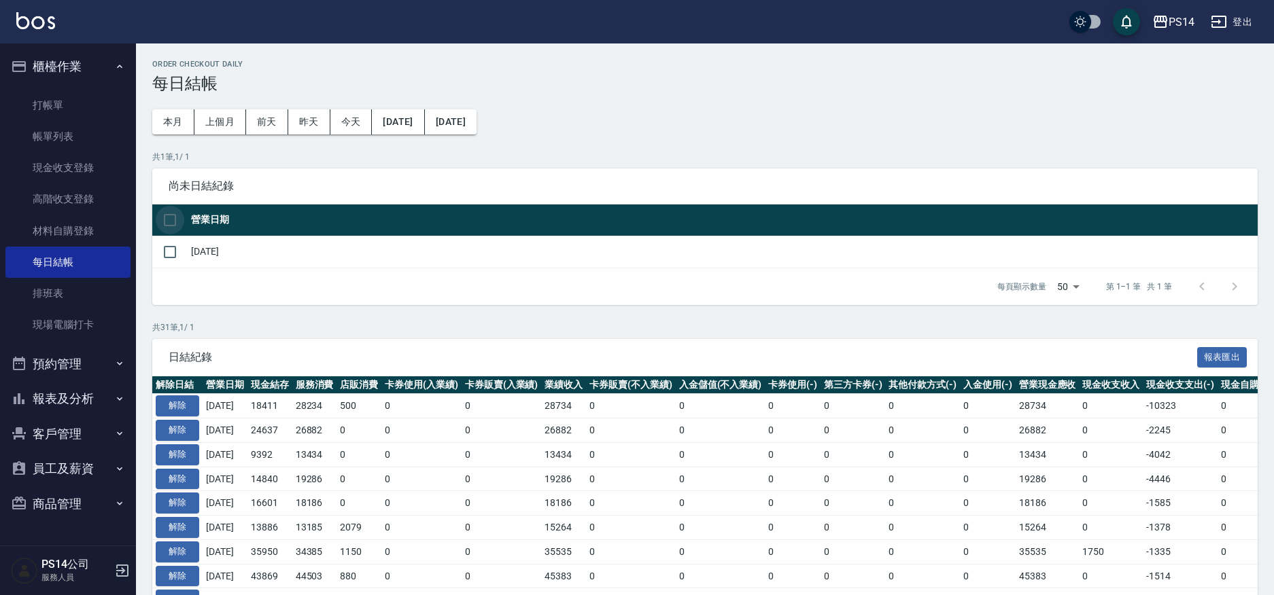
click at [163, 217] on input "checkbox" at bounding box center [170, 220] width 29 height 29
checkbox input "true"
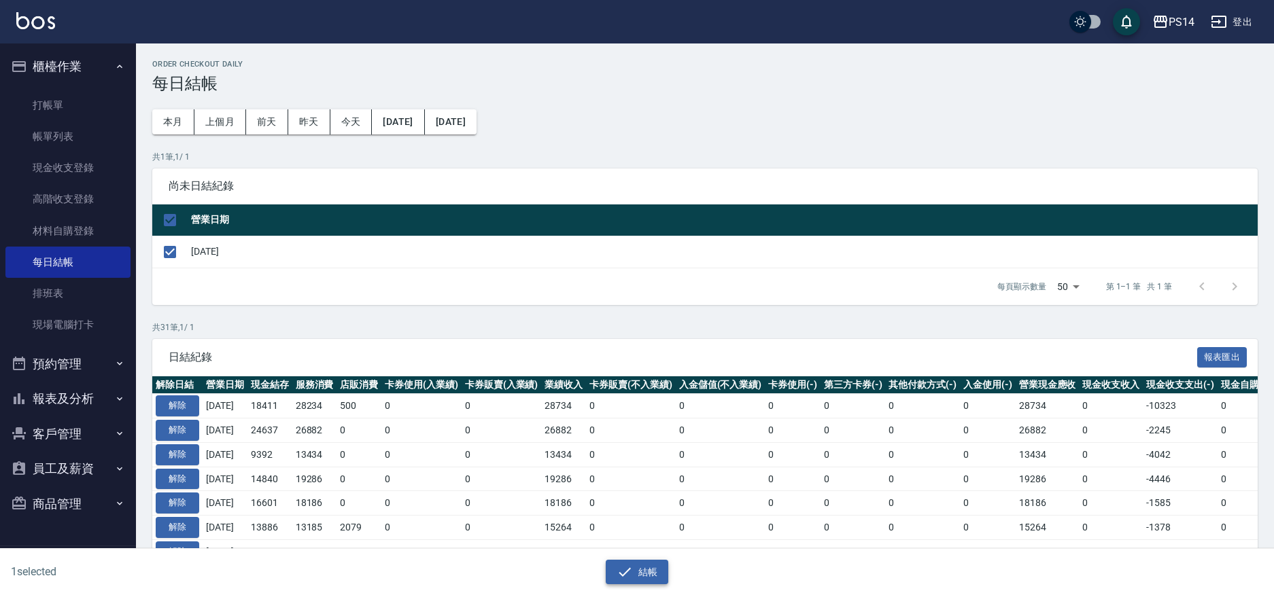
click at [647, 572] on button "結帳" at bounding box center [637, 572] width 63 height 25
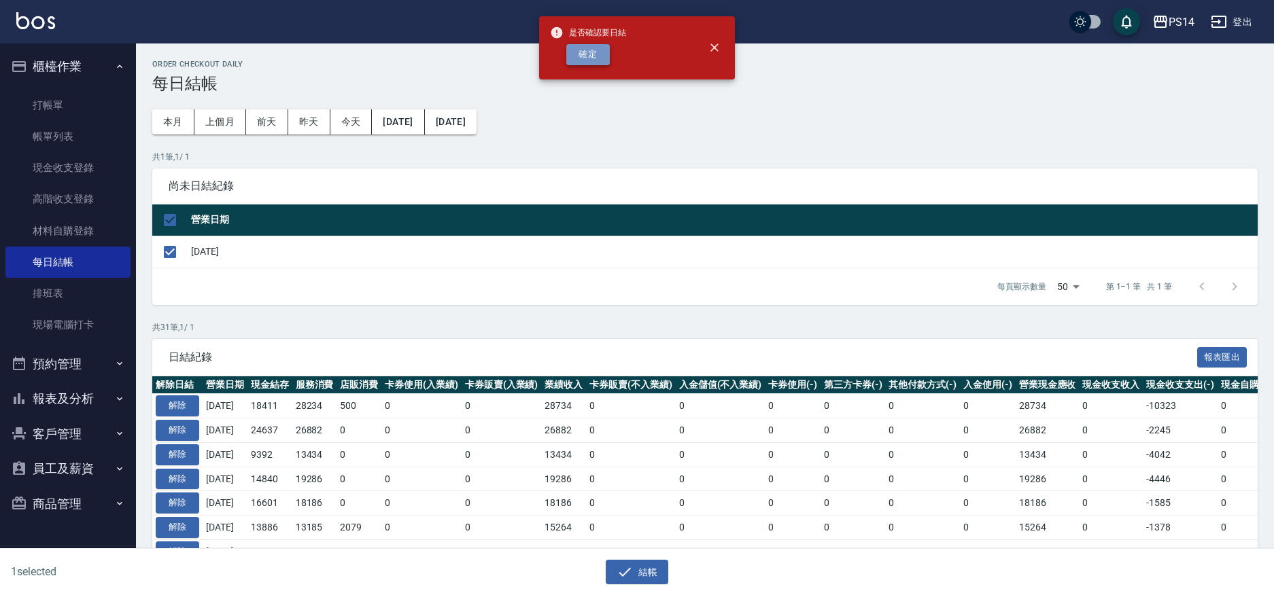
click at [598, 53] on button "確定" at bounding box center [588, 54] width 44 height 21
checkbox input "false"
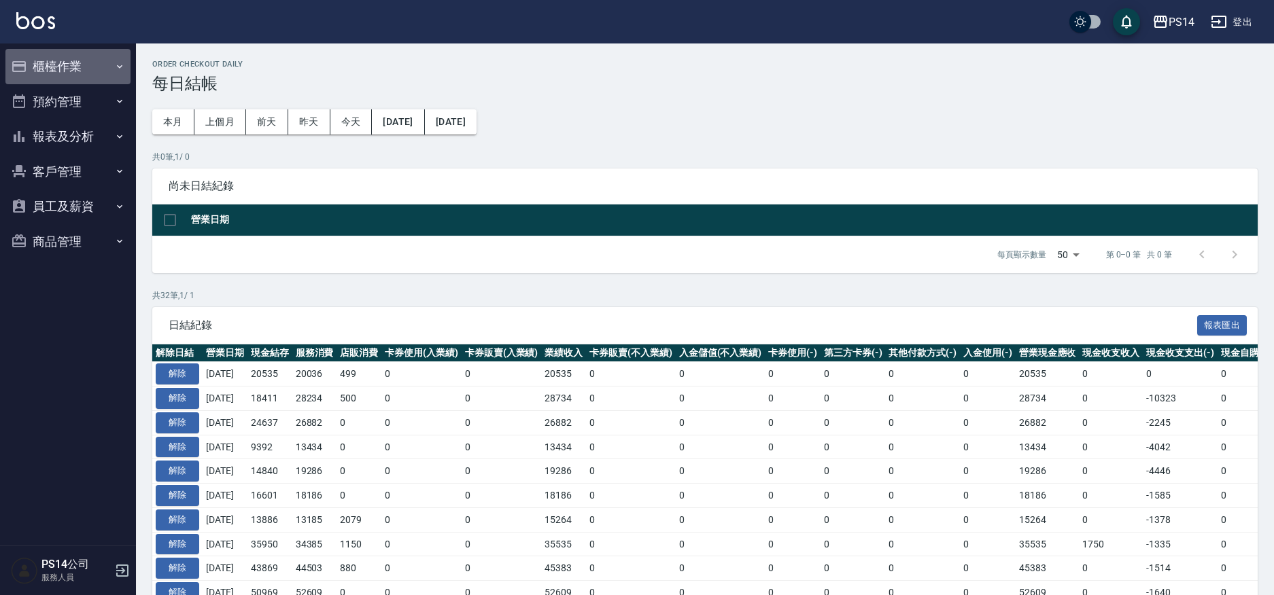
click at [52, 60] on button "櫃檯作業" at bounding box center [67, 66] width 125 height 35
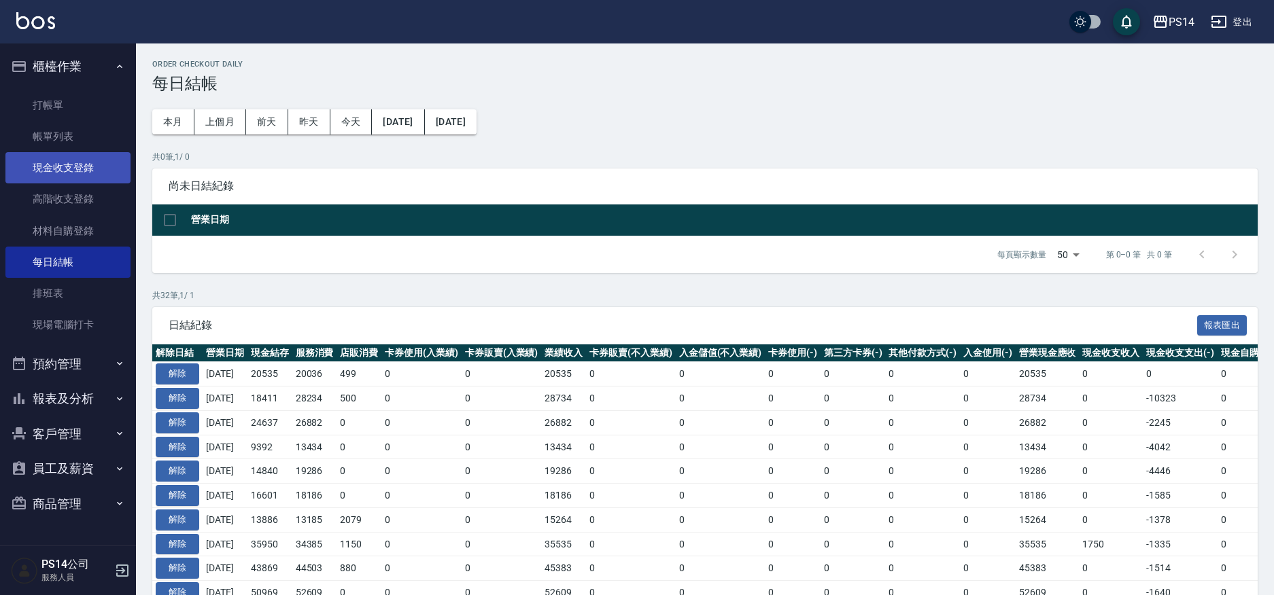
click at [69, 167] on link "現金收支登錄" at bounding box center [67, 167] width 125 height 31
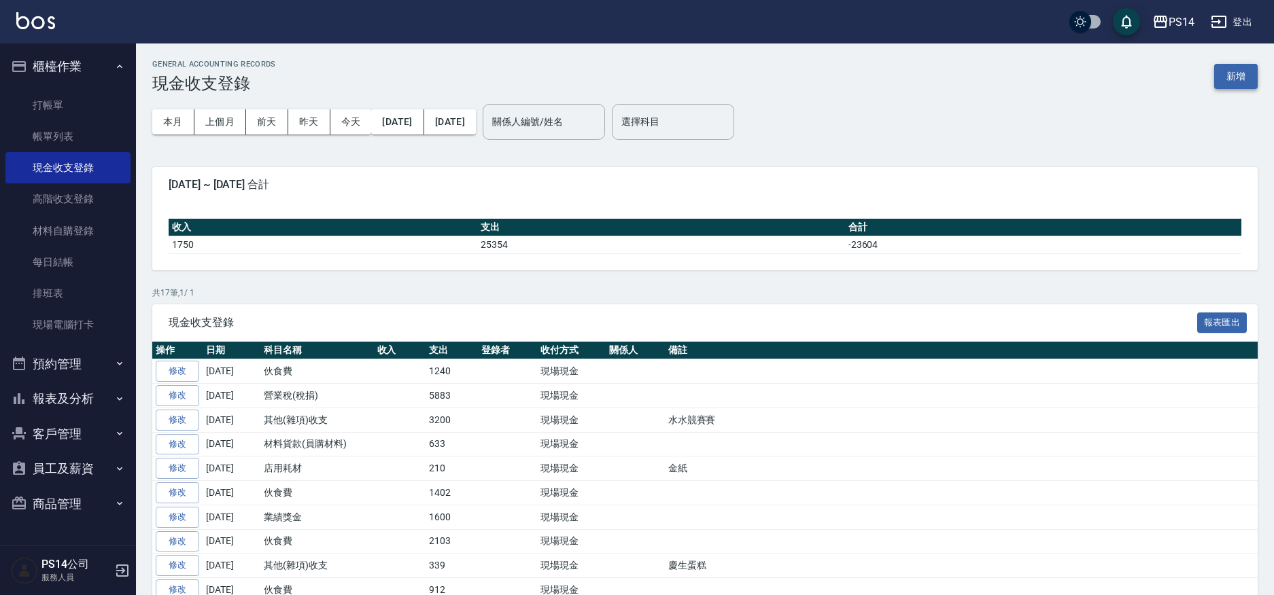
click at [1233, 71] on button "新增" at bounding box center [1236, 76] width 44 height 25
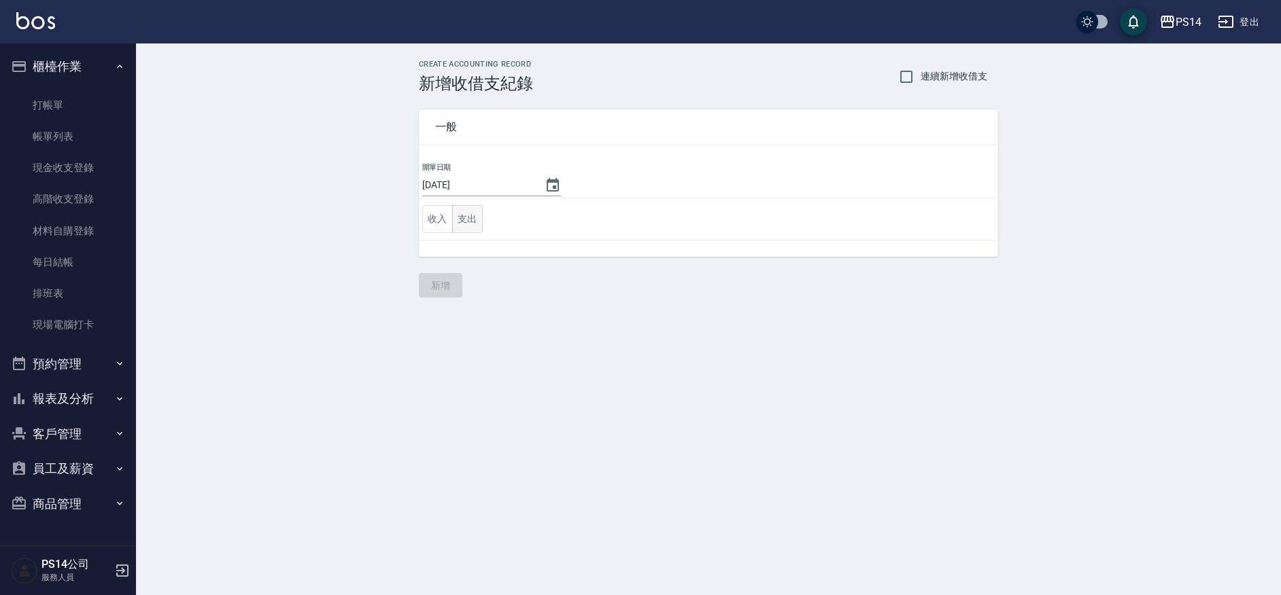
click at [470, 215] on button "支出" at bounding box center [467, 219] width 31 height 28
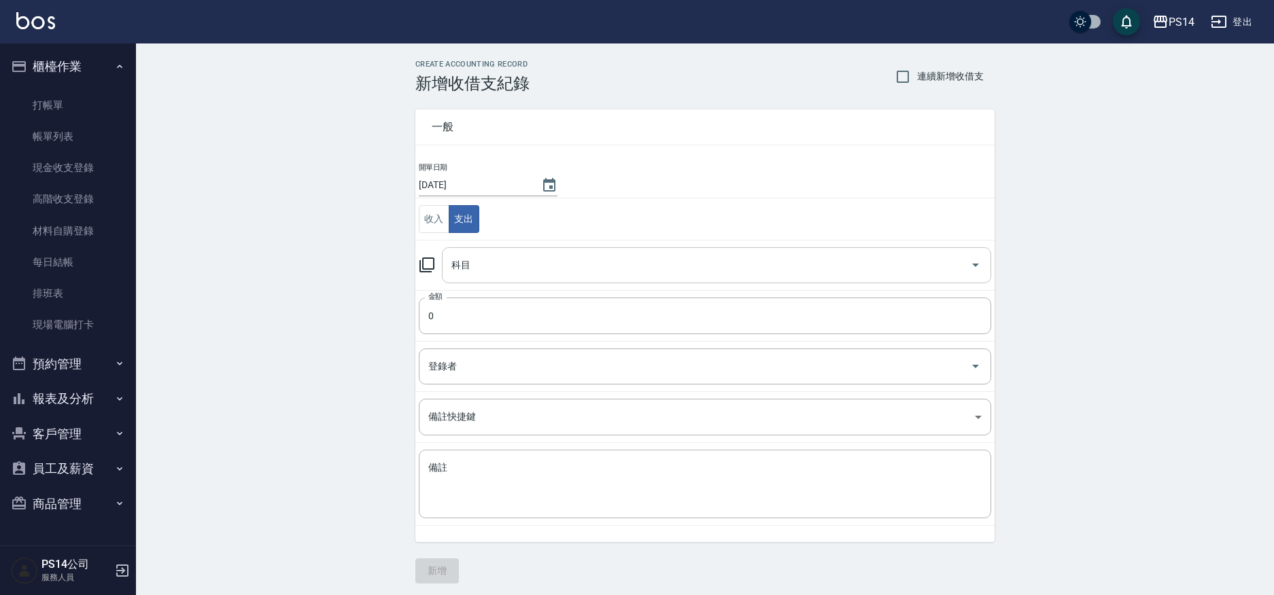
click at [503, 271] on input "科目" at bounding box center [706, 266] width 517 height 24
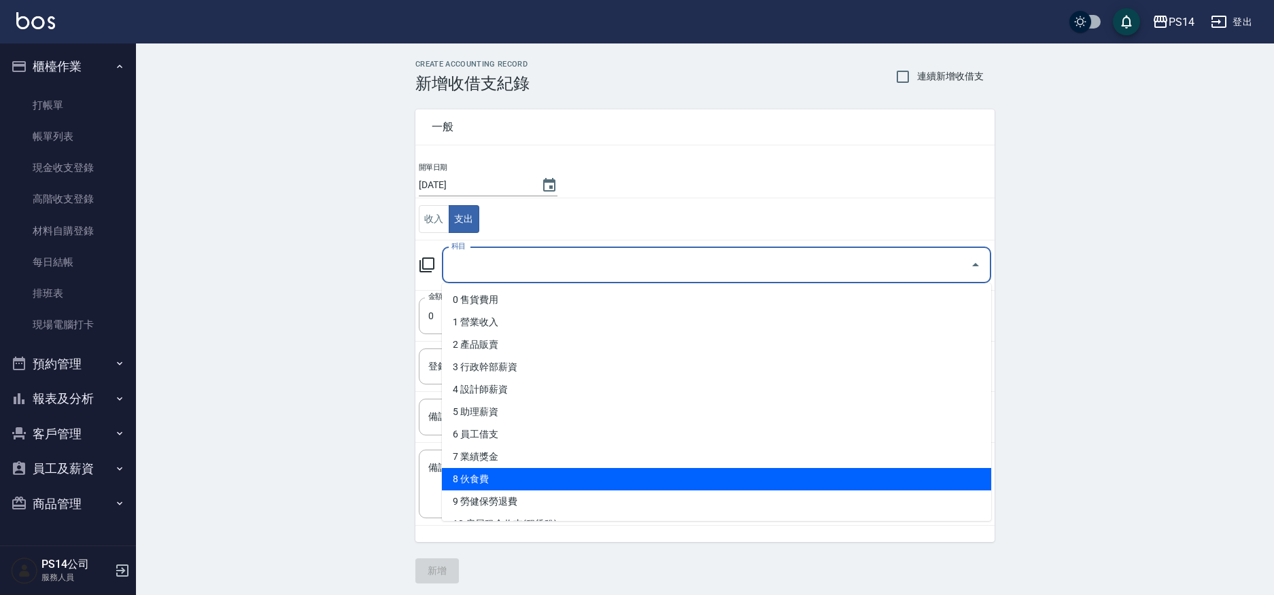
click at [544, 473] on li "8 伙食費" at bounding box center [716, 479] width 549 height 22
type input "8 伙食費"
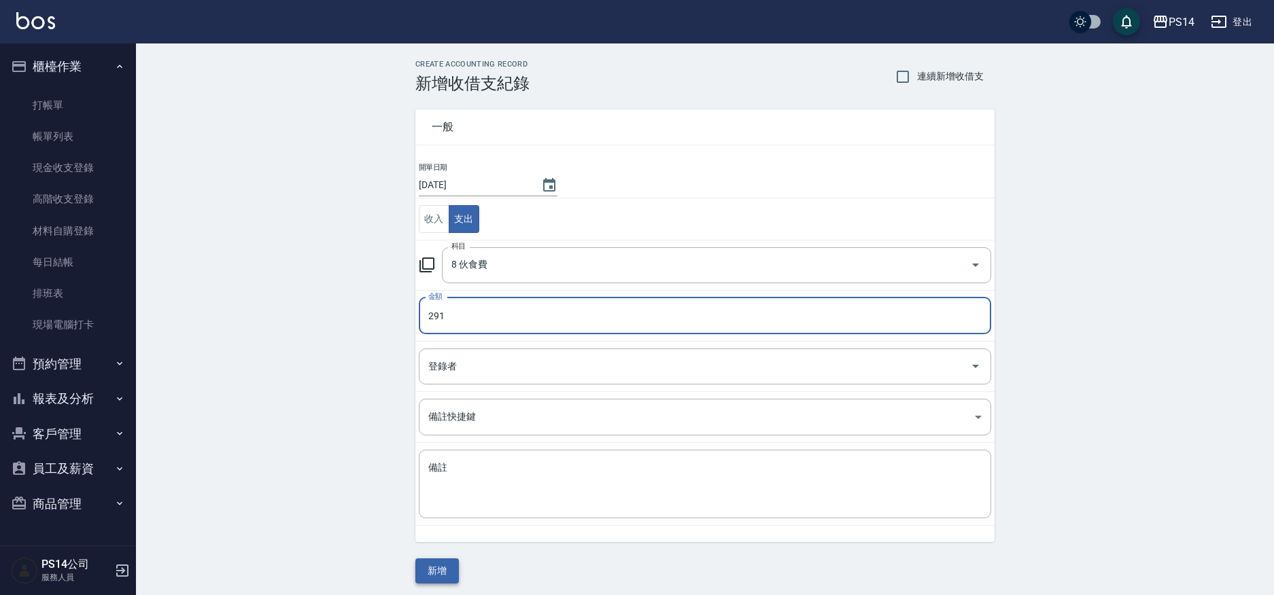
type input "291"
click at [435, 570] on button "新增" at bounding box center [437, 571] width 44 height 25
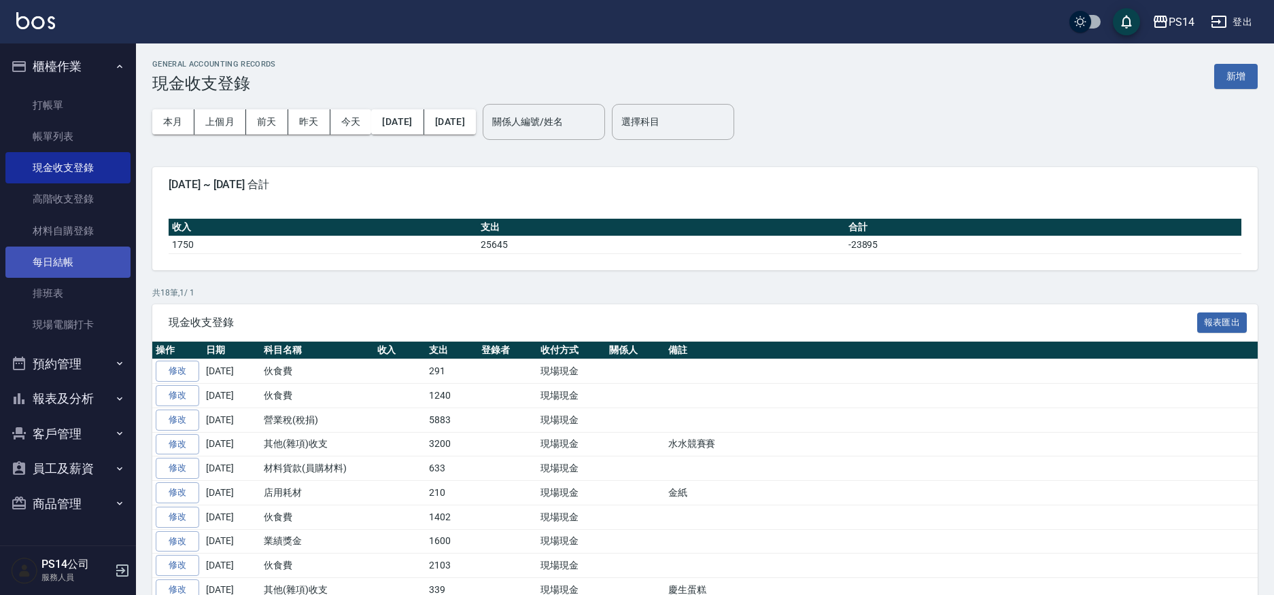
click at [56, 260] on link "每日結帳" at bounding box center [67, 262] width 125 height 31
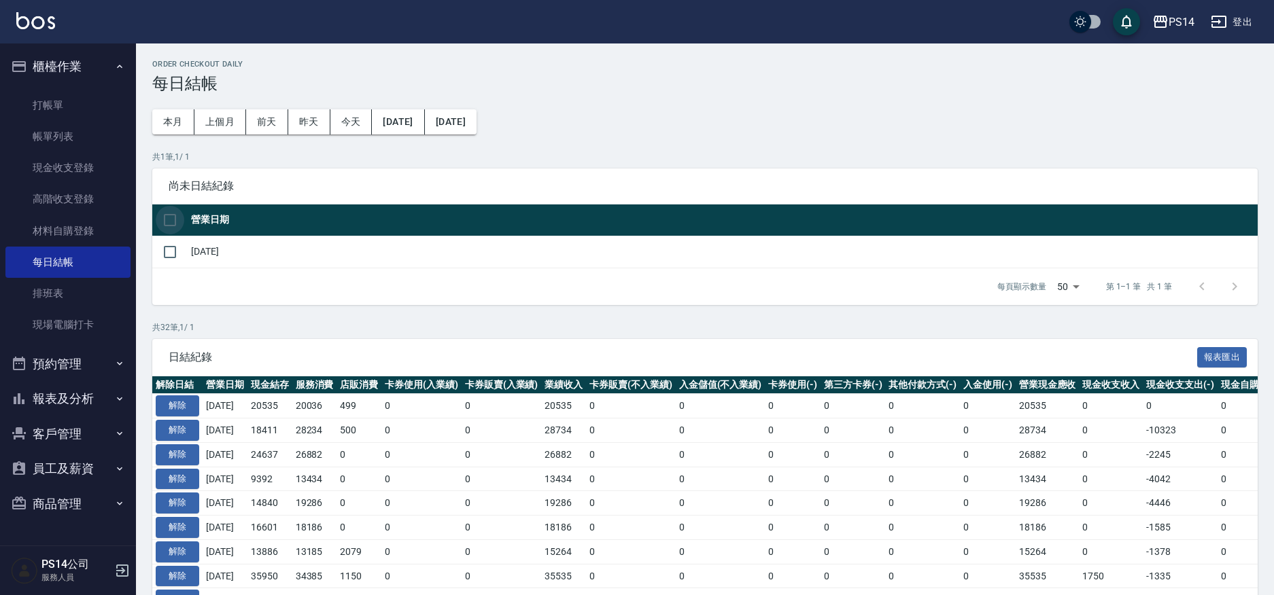
click at [166, 216] on input "checkbox" at bounding box center [170, 220] width 29 height 29
checkbox input "true"
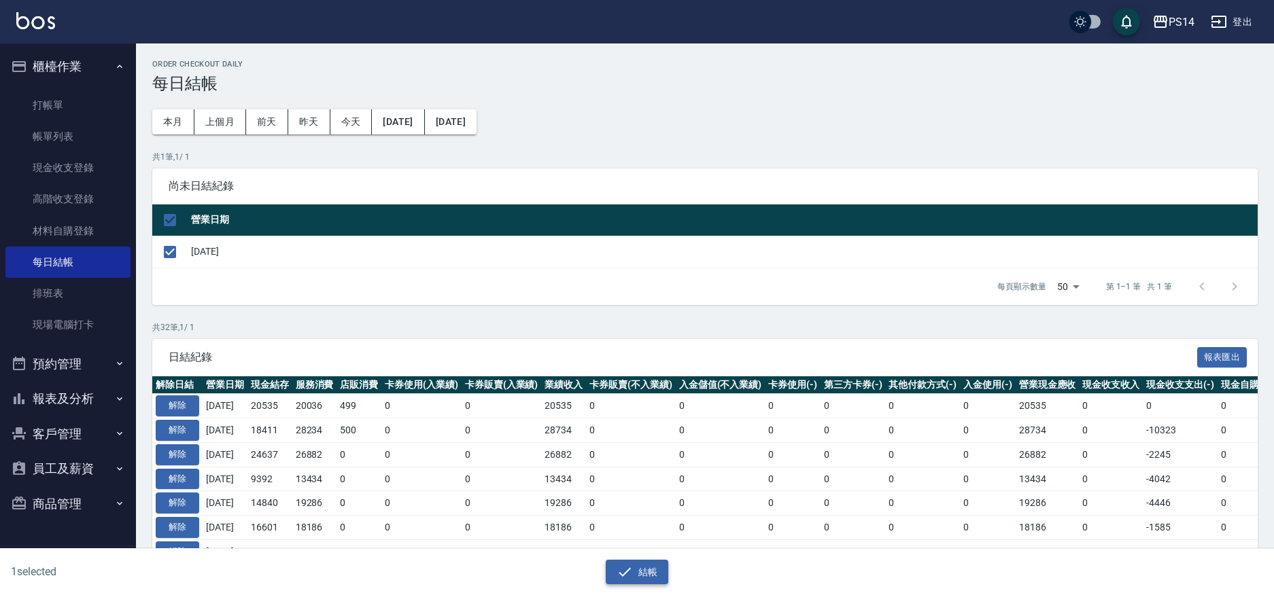
click at [647, 567] on button "結帳" at bounding box center [637, 572] width 63 height 25
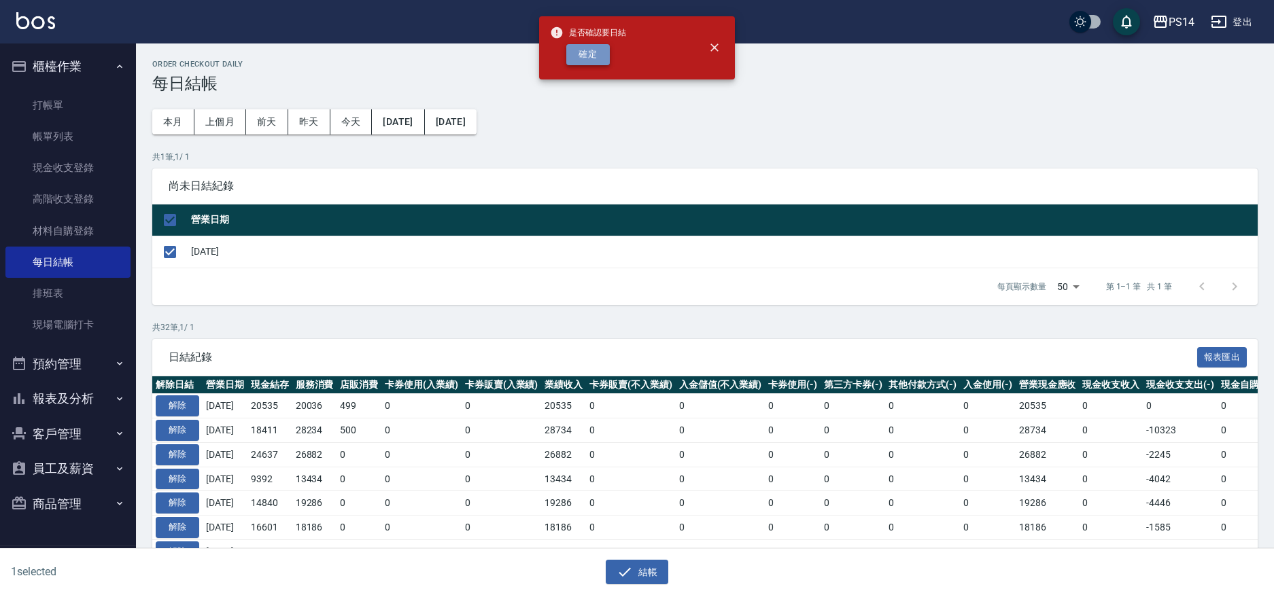
click at [591, 54] on button "確定" at bounding box center [588, 54] width 44 height 21
checkbox input "false"
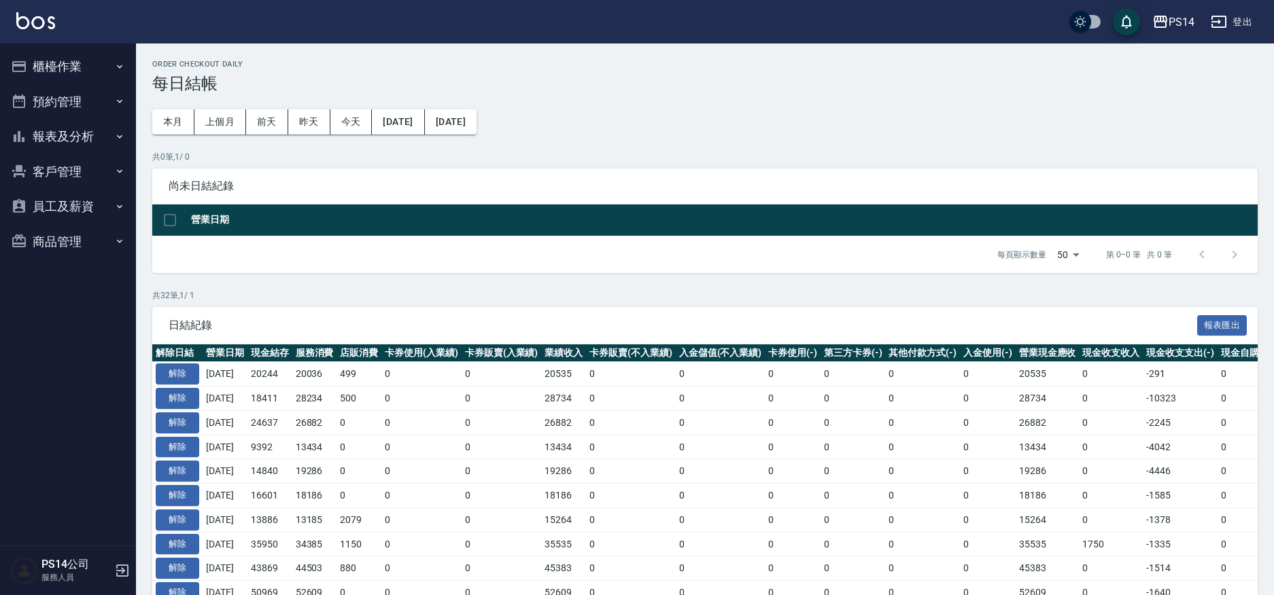
click at [53, 132] on button "報表及分析" at bounding box center [67, 136] width 125 height 35
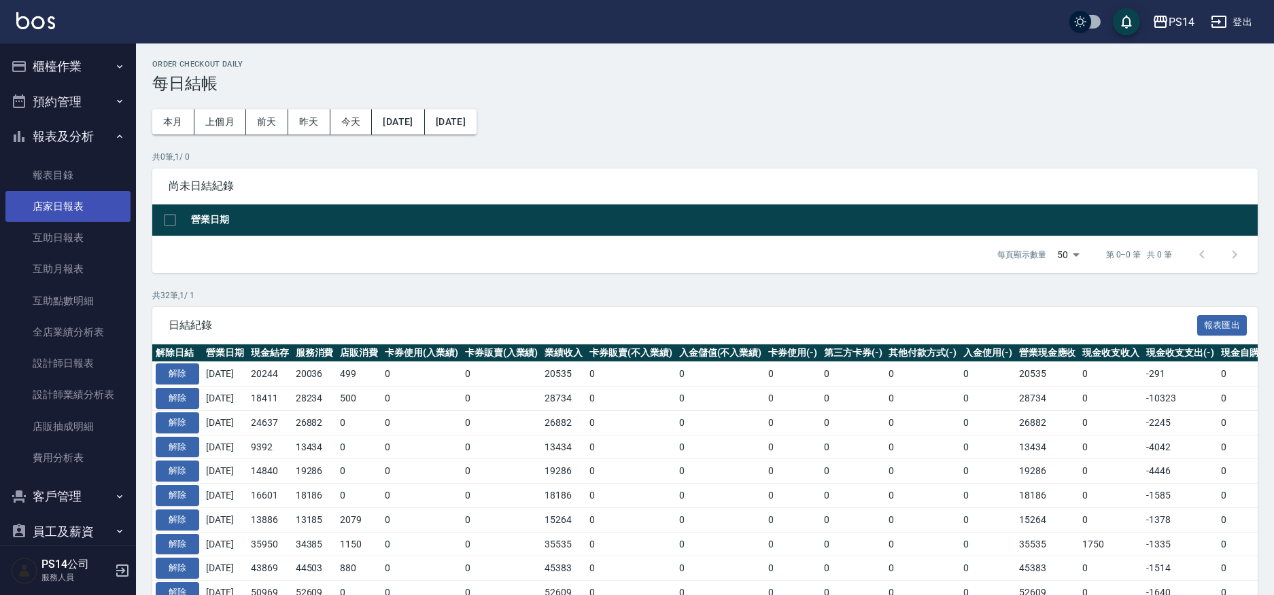
click at [69, 201] on link "店家日報表" at bounding box center [67, 206] width 125 height 31
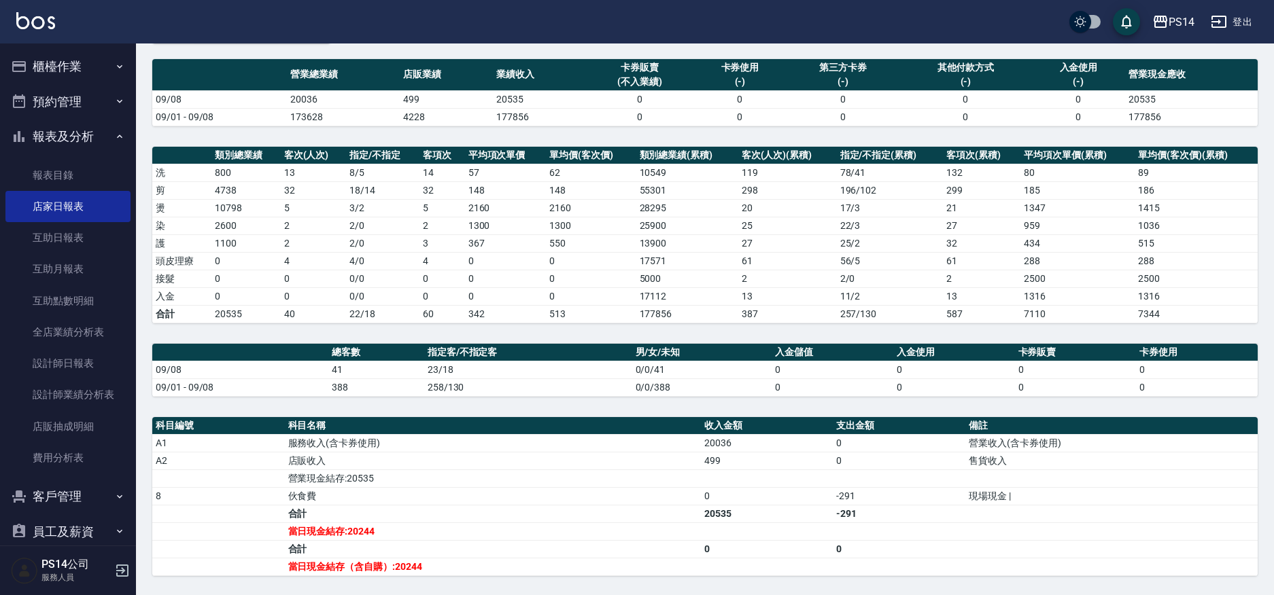
scroll to position [232, 0]
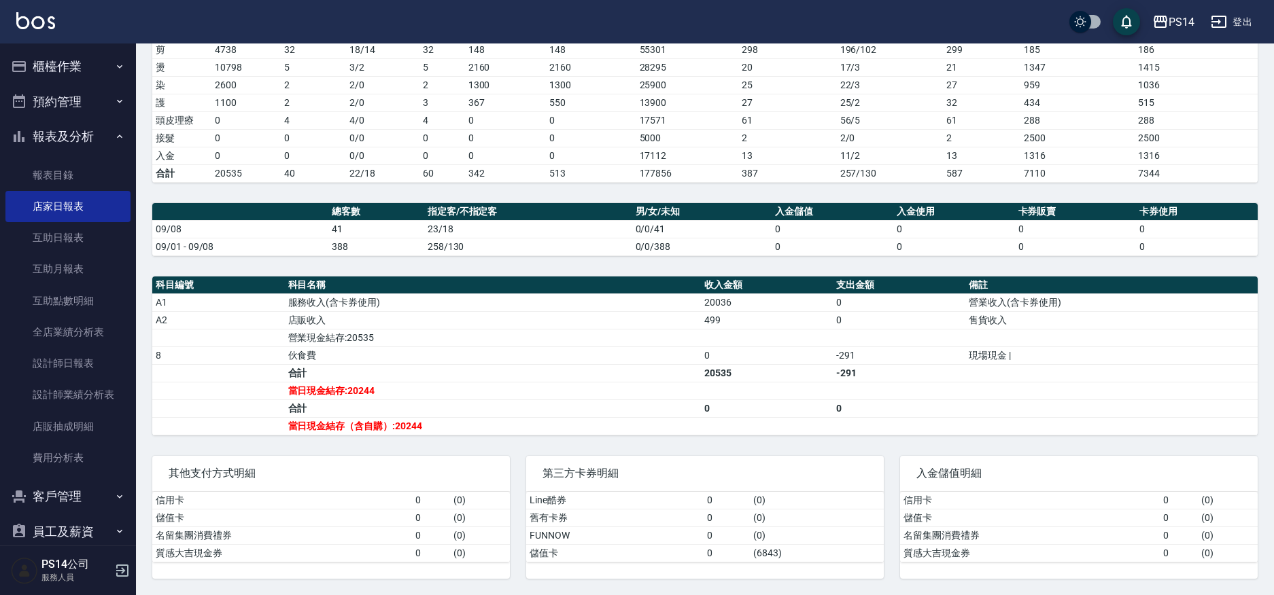
click at [56, 136] on button "報表及分析" at bounding box center [67, 136] width 125 height 35
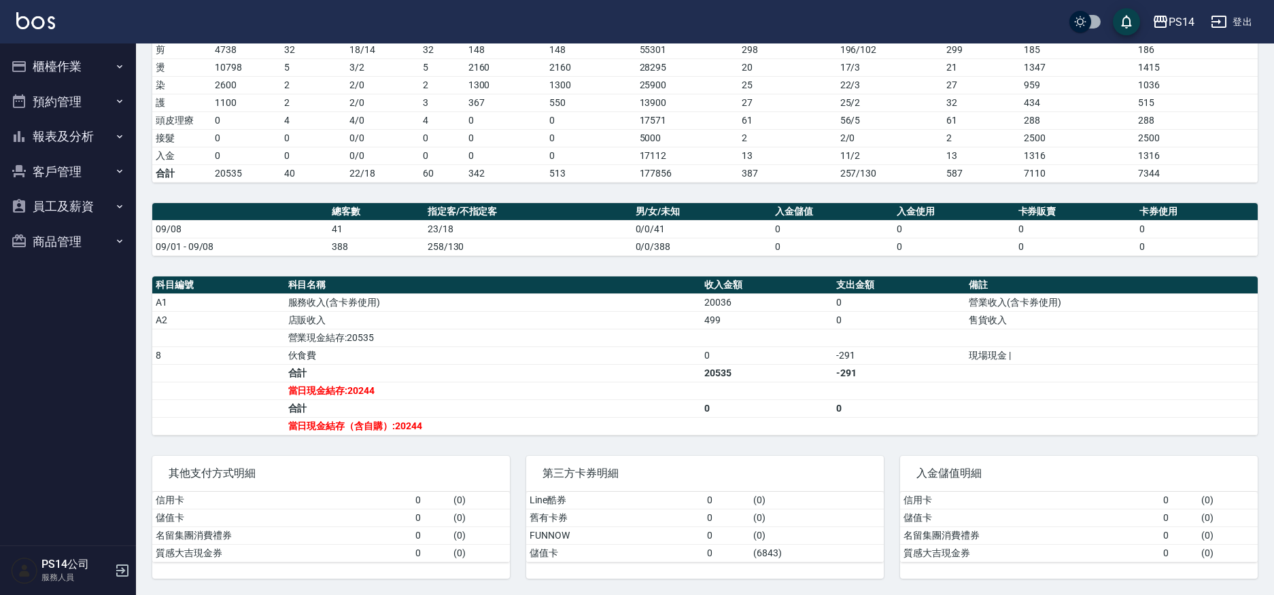
scroll to position [0, 0]
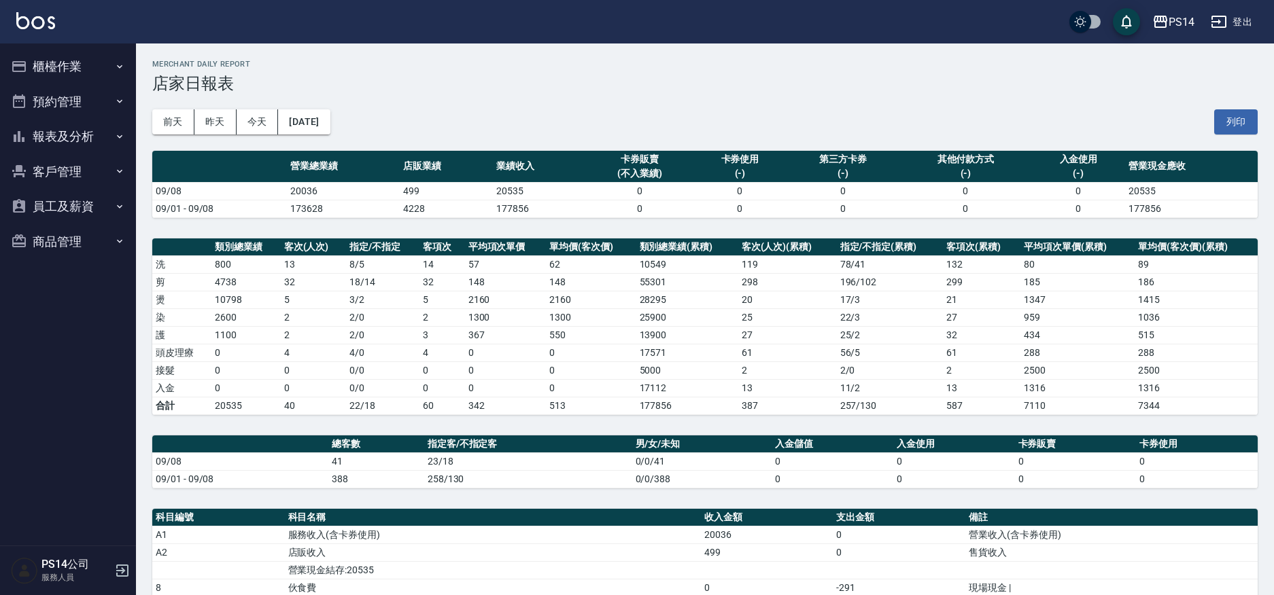
click at [56, 71] on button "櫃檯作業" at bounding box center [67, 66] width 125 height 35
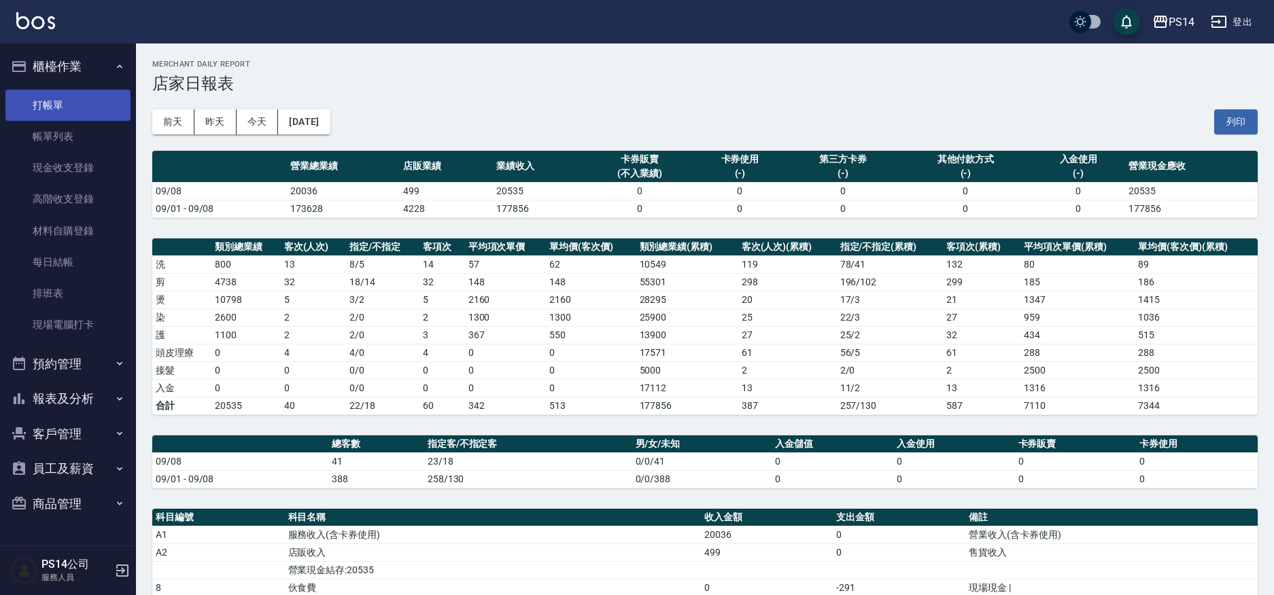
click at [52, 102] on link "打帳單" at bounding box center [67, 105] width 125 height 31
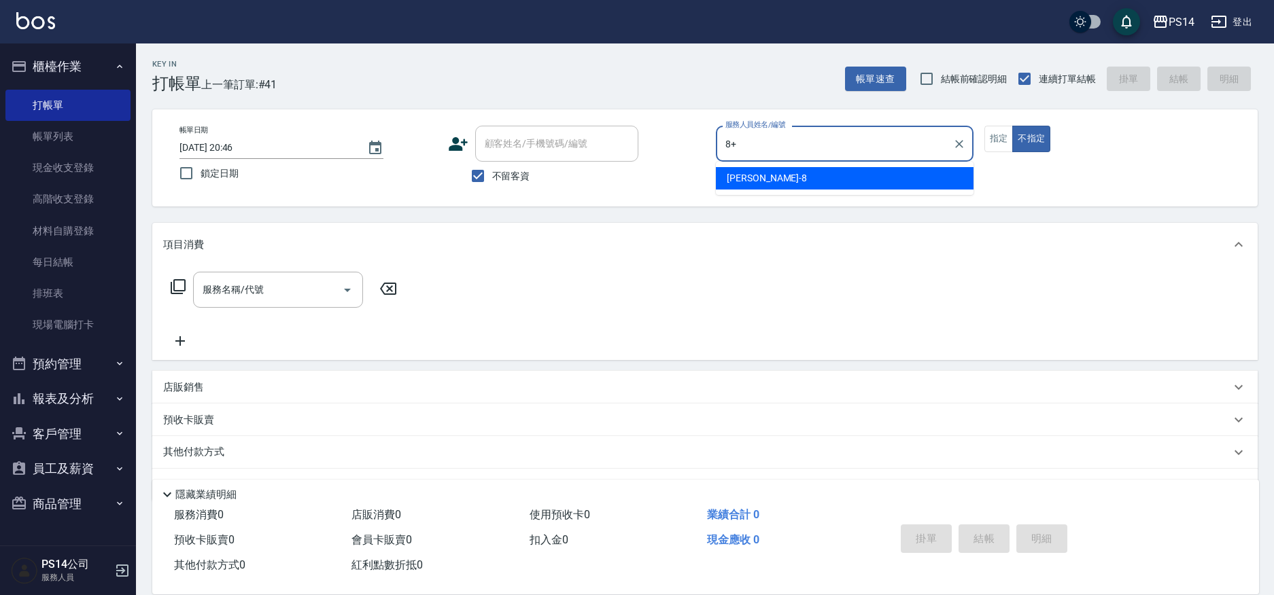
type input "8+"
click at [1012, 126] on button "不指定" at bounding box center [1031, 139] width 38 height 27
type button "false"
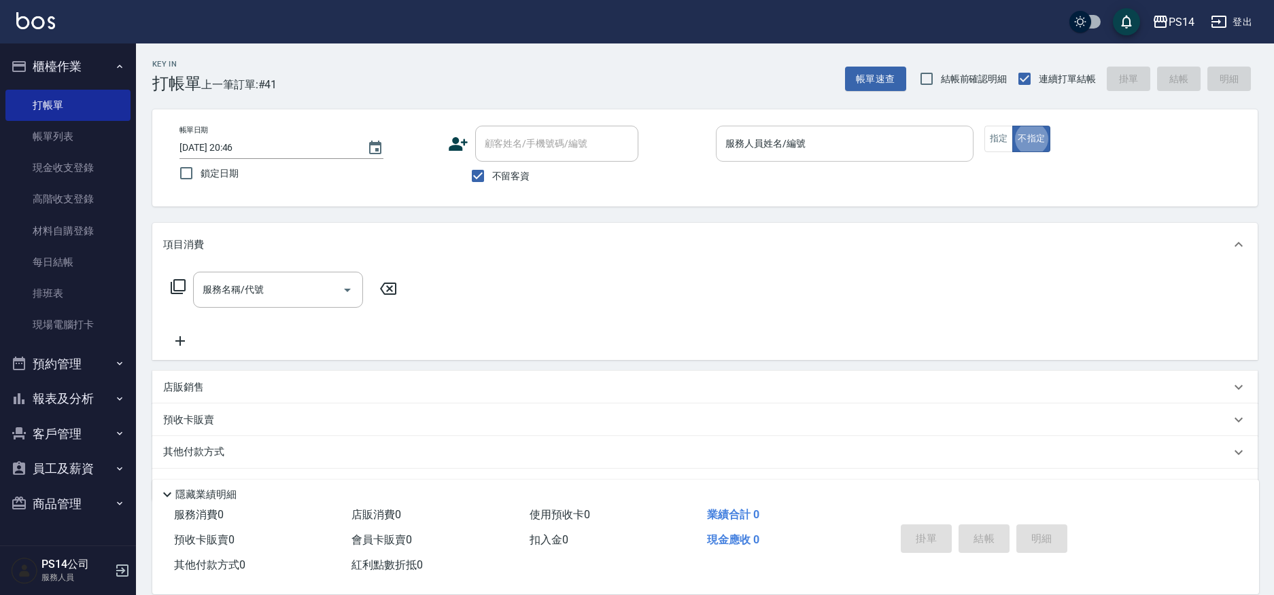
click at [837, 143] on input "服務人員姓名/編號" at bounding box center [844, 144] width 245 height 24
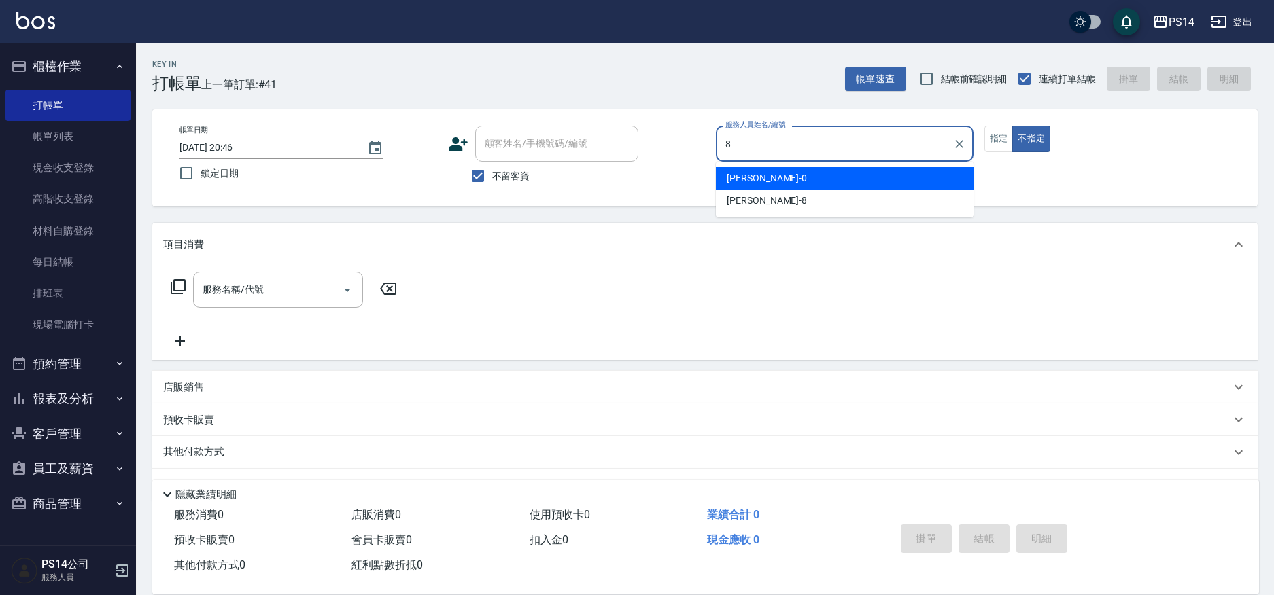
type input "徐于雯-8"
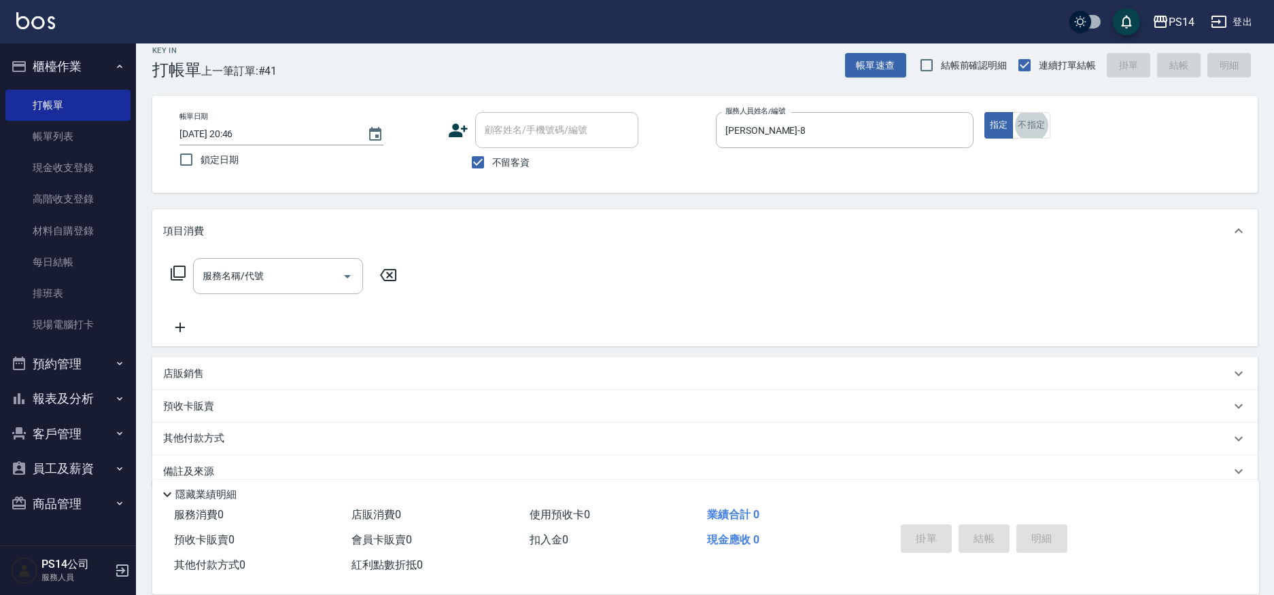
scroll to position [37, 0]
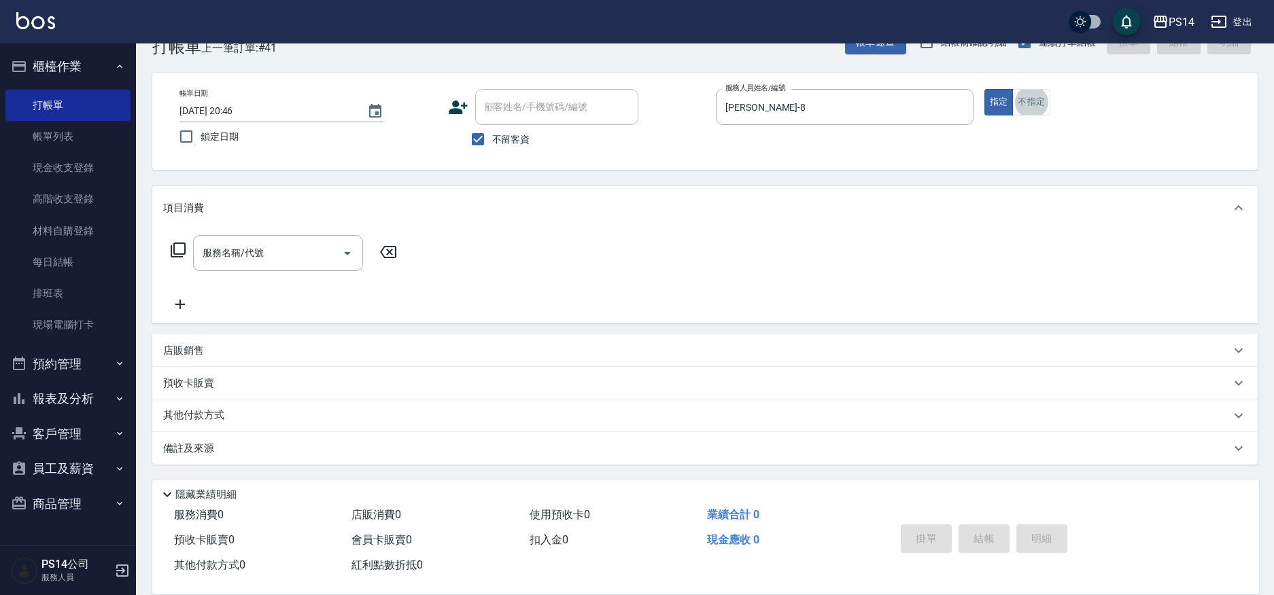
click at [188, 351] on p "店販銷售" at bounding box center [183, 351] width 41 height 14
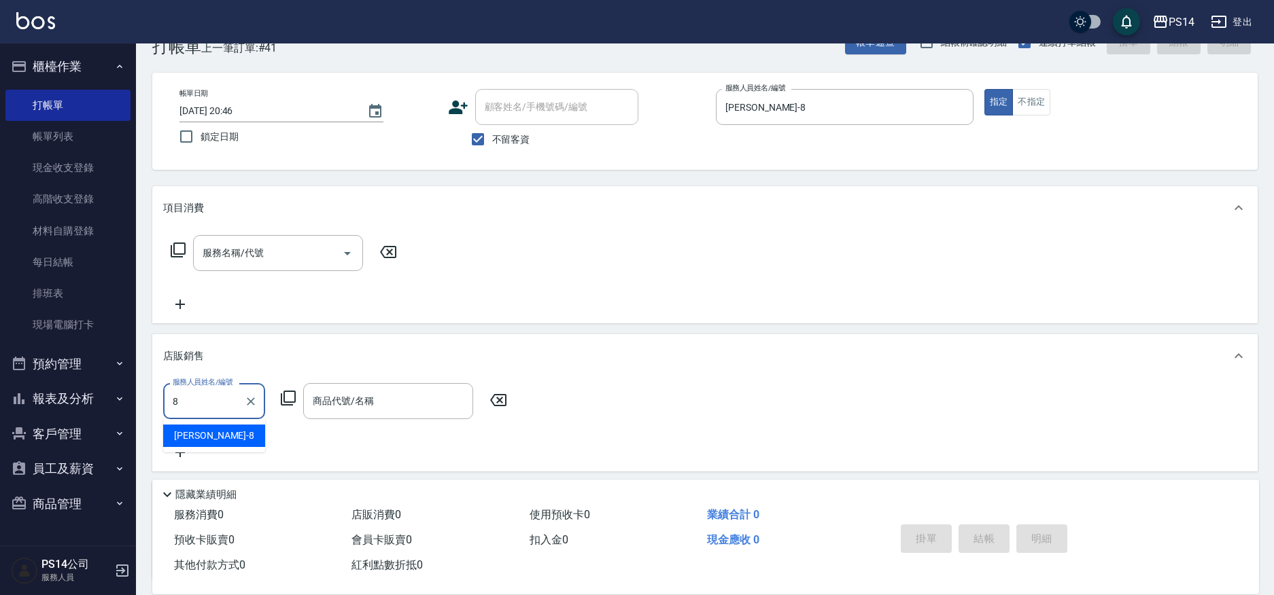
type input "徐于雯-8"
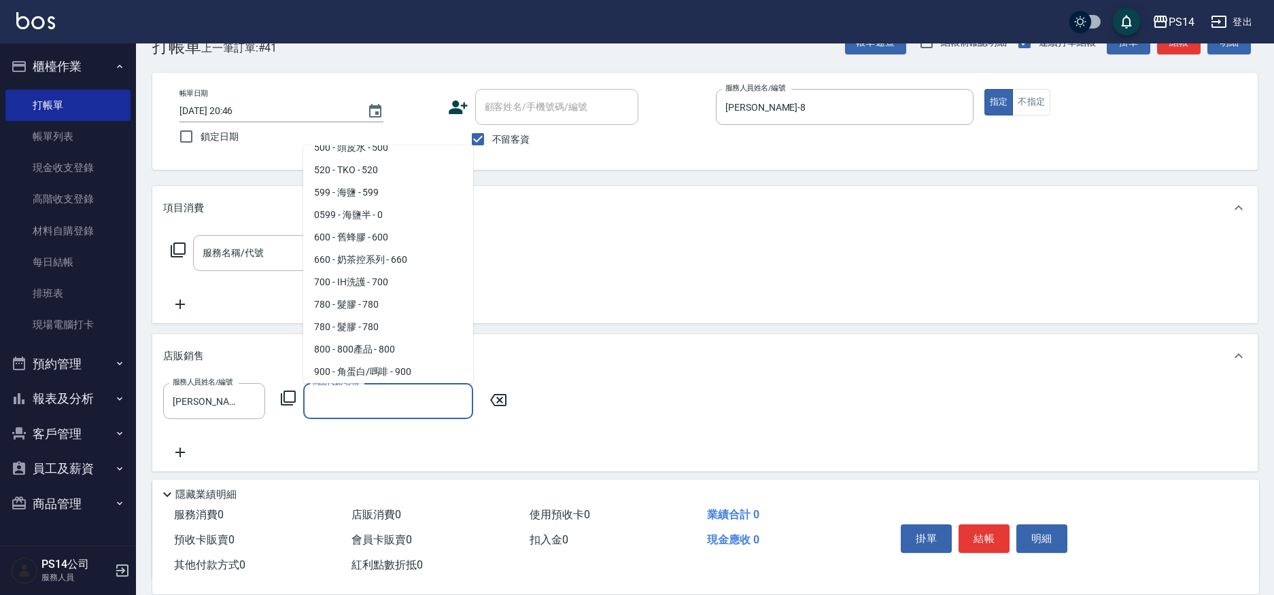
scroll to position [126, 0]
type input "800產品"
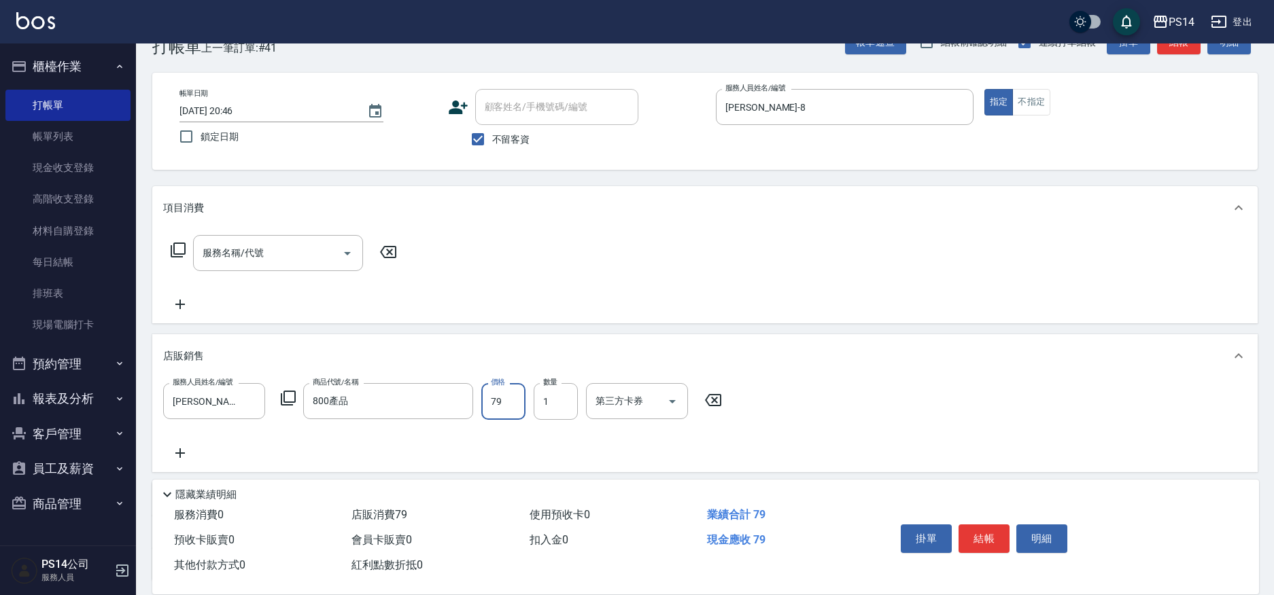
type input "790"
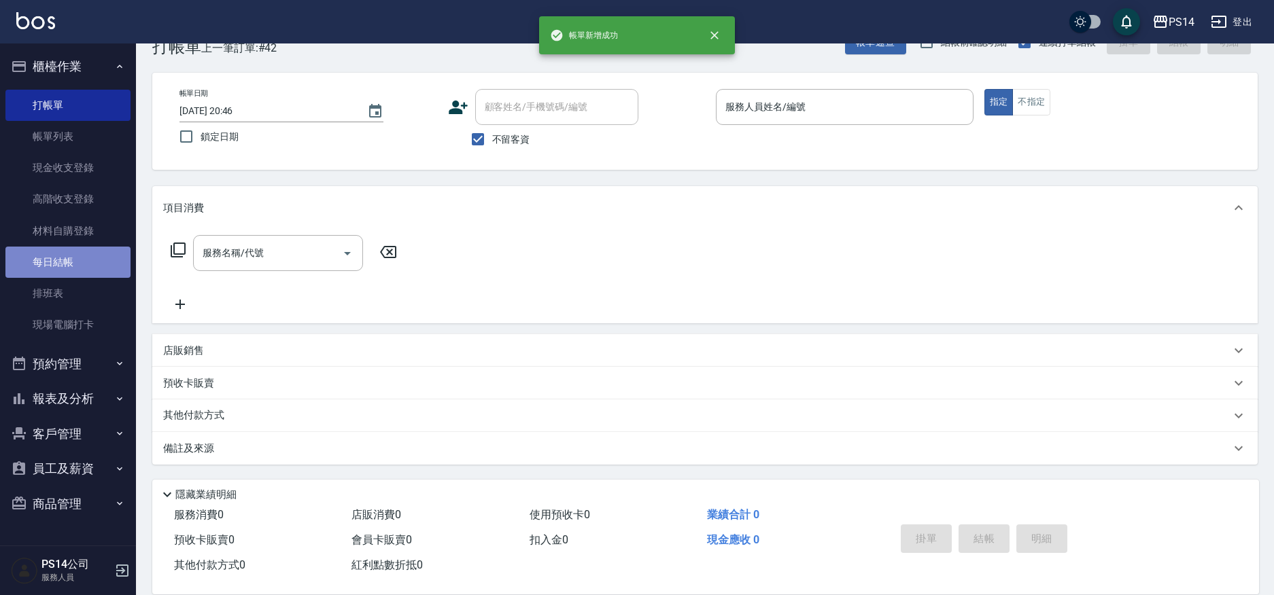
click at [65, 256] on link "每日結帳" at bounding box center [67, 262] width 125 height 31
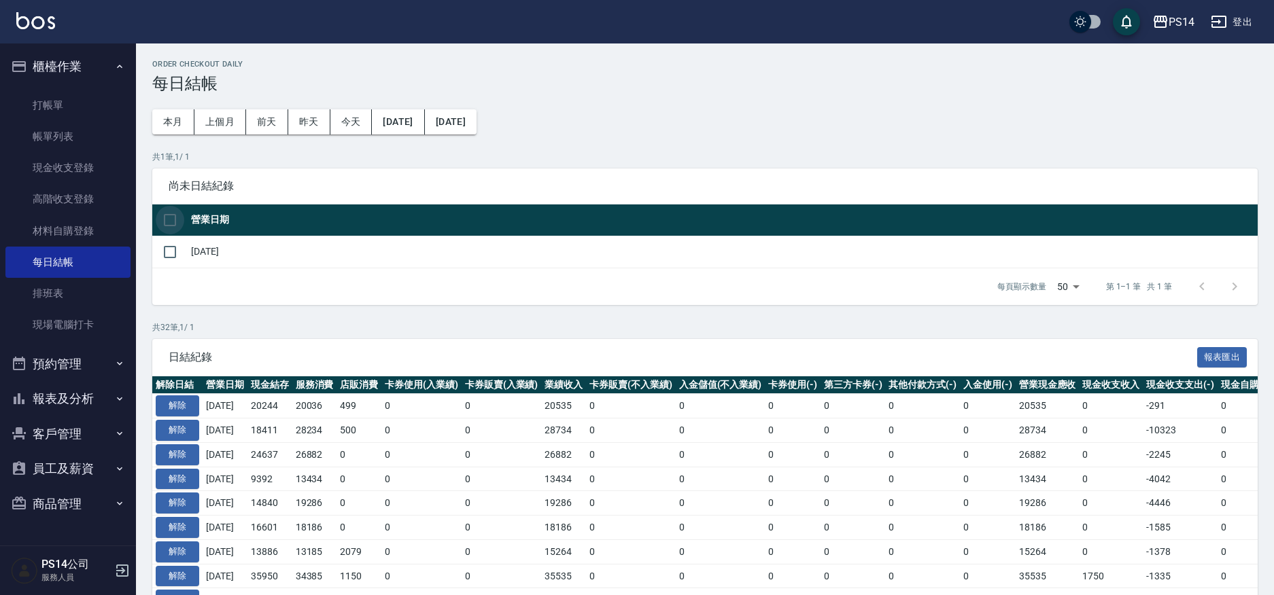
click at [173, 223] on input "checkbox" at bounding box center [170, 220] width 29 height 29
checkbox input "true"
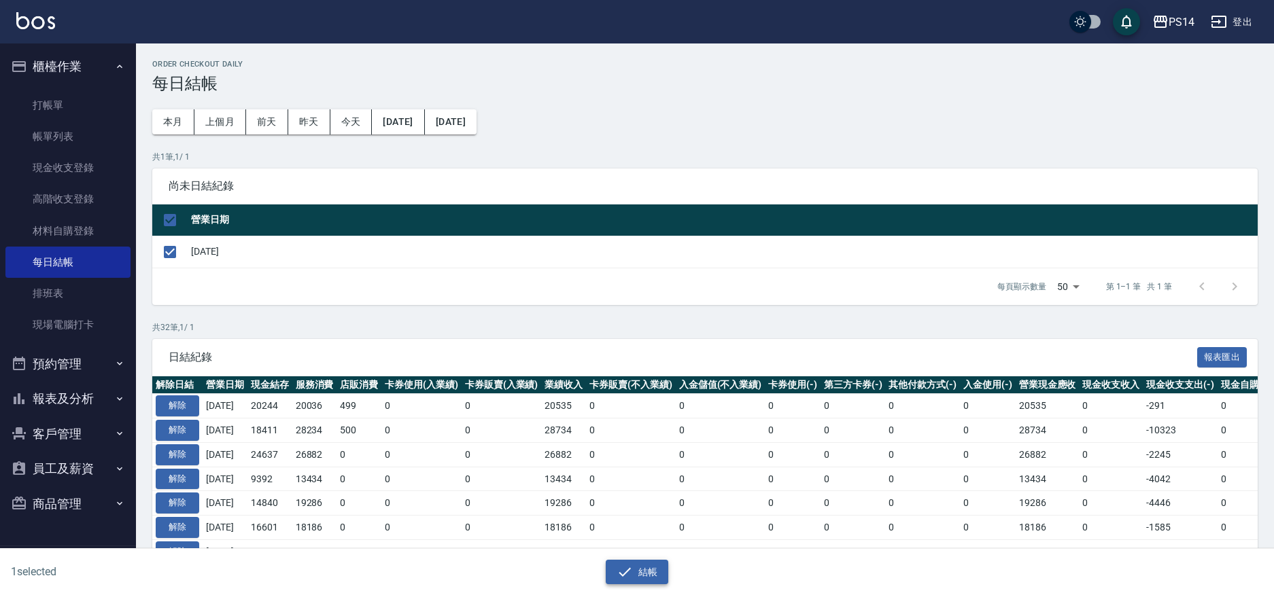
drag, startPoint x: 658, startPoint y: 589, endPoint x: 654, endPoint y: 575, distance: 14.8
click at [658, 589] on div "1 selected 結帳" at bounding box center [637, 572] width 1274 height 47
click at [651, 572] on button "結帳" at bounding box center [637, 572] width 63 height 25
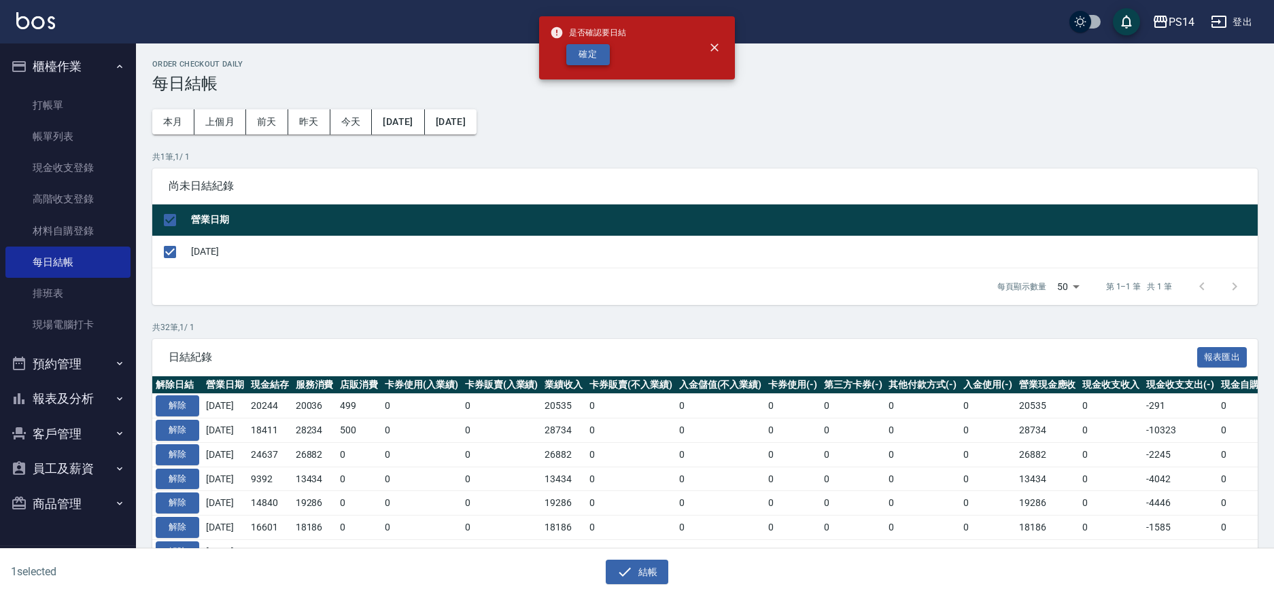
click at [596, 56] on button "確定" at bounding box center [588, 54] width 44 height 21
checkbox input "false"
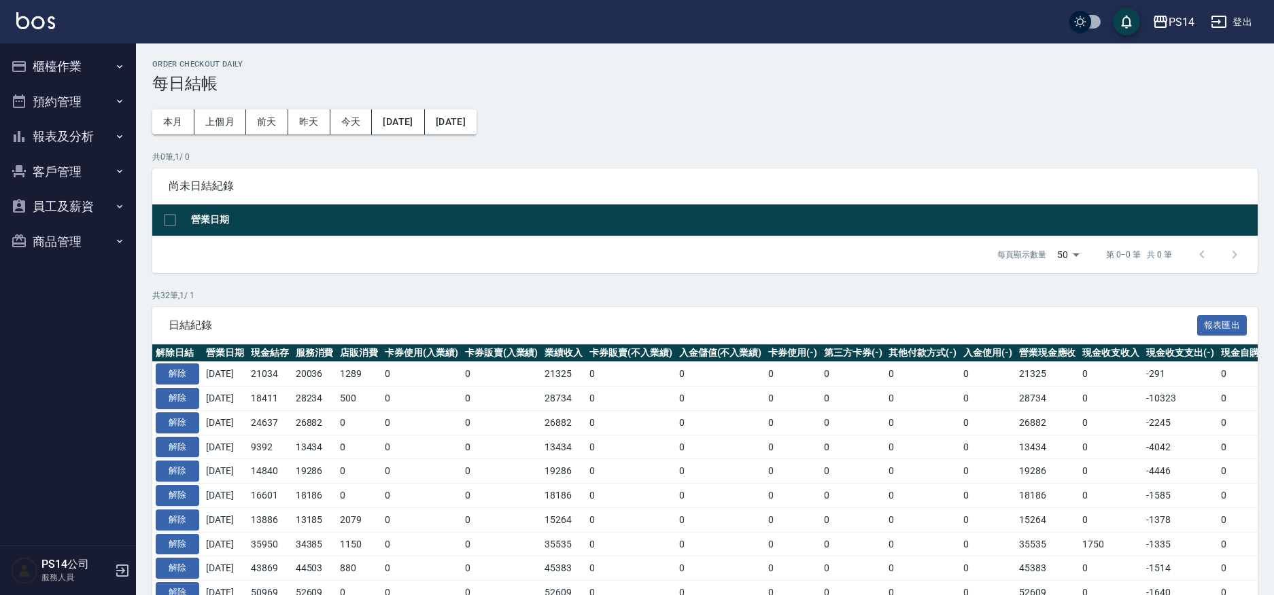
click at [65, 130] on button "報表及分析" at bounding box center [67, 136] width 125 height 35
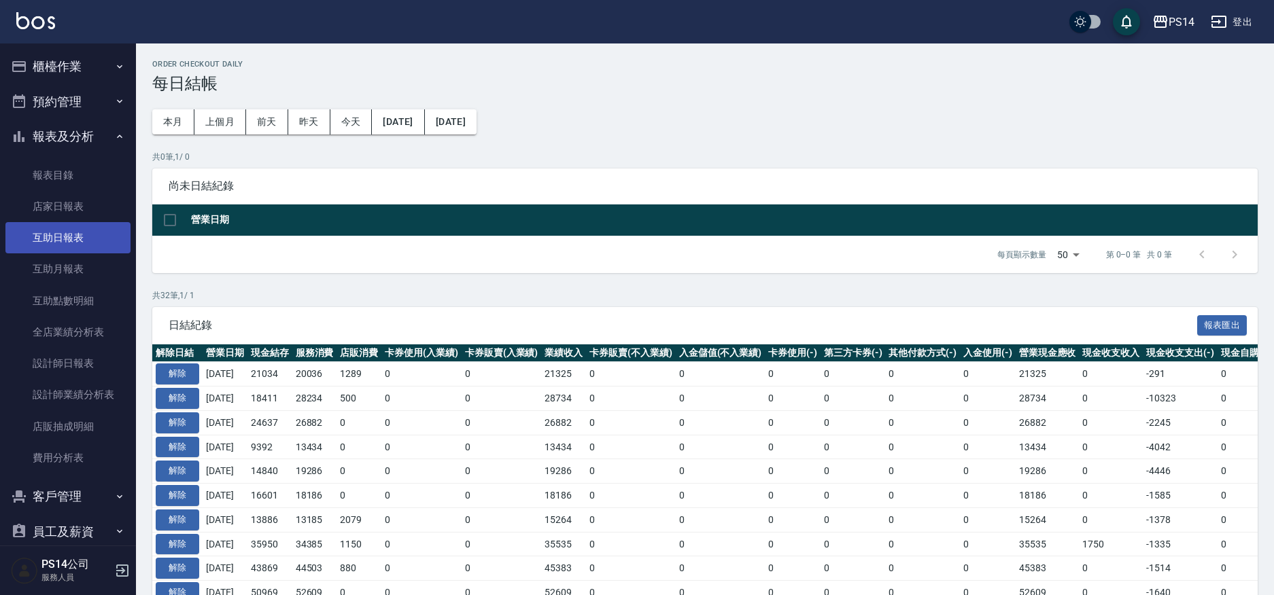
click at [77, 245] on link "互助日報表" at bounding box center [67, 237] width 125 height 31
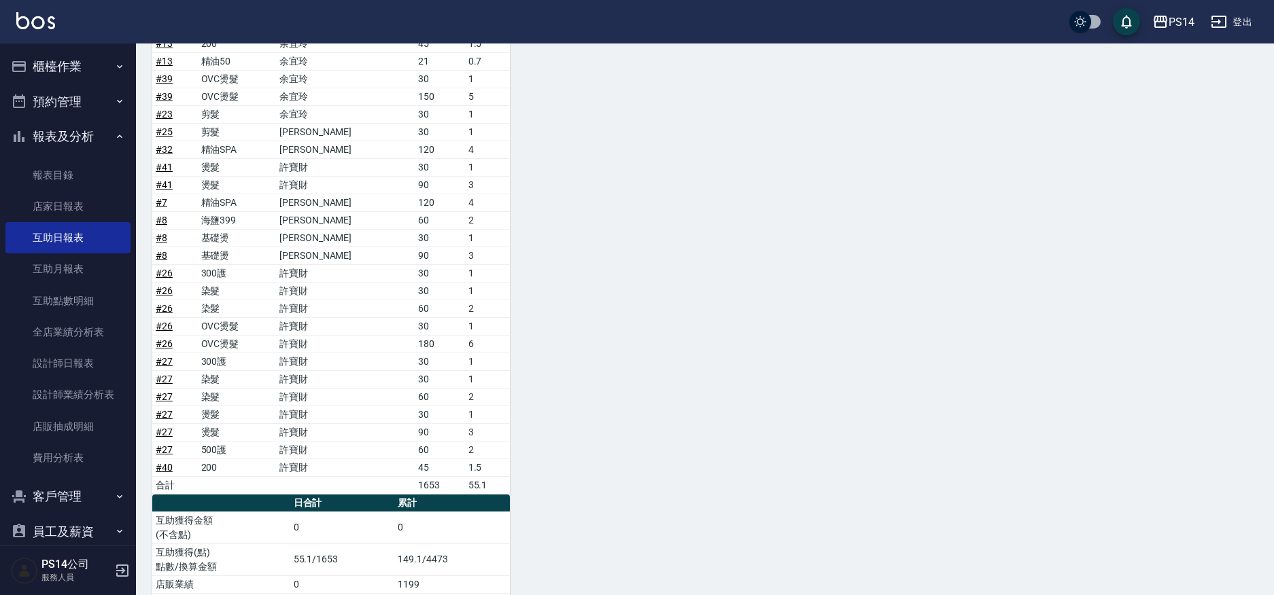
scroll to position [984, 0]
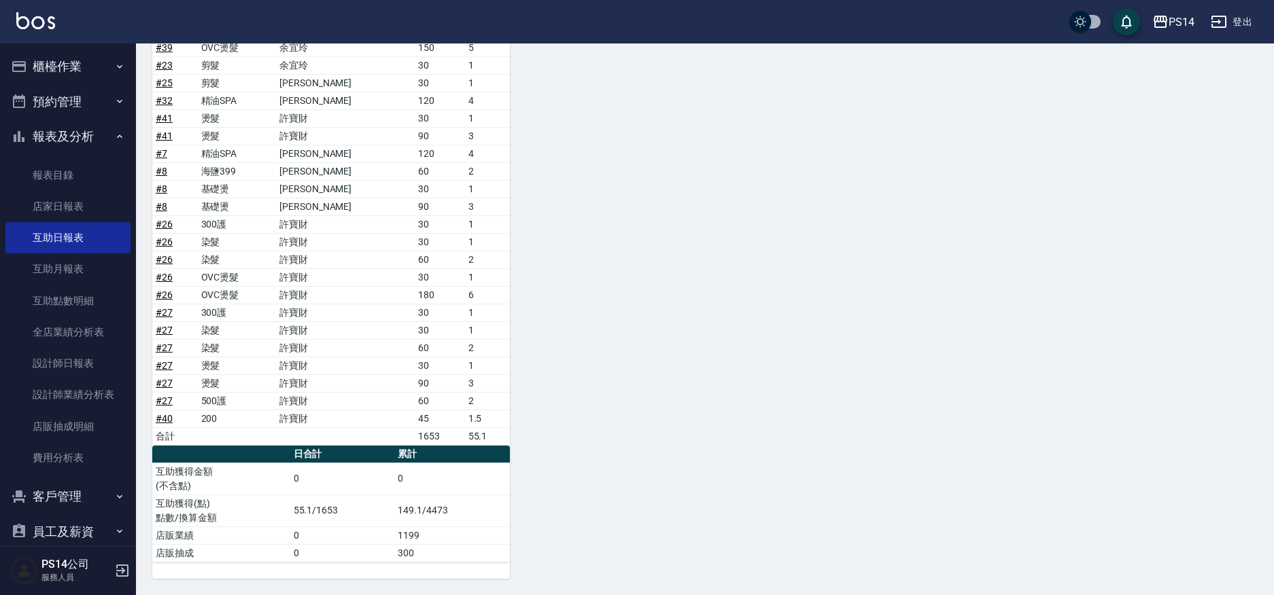
click at [48, 126] on button "報表及分析" at bounding box center [67, 136] width 125 height 35
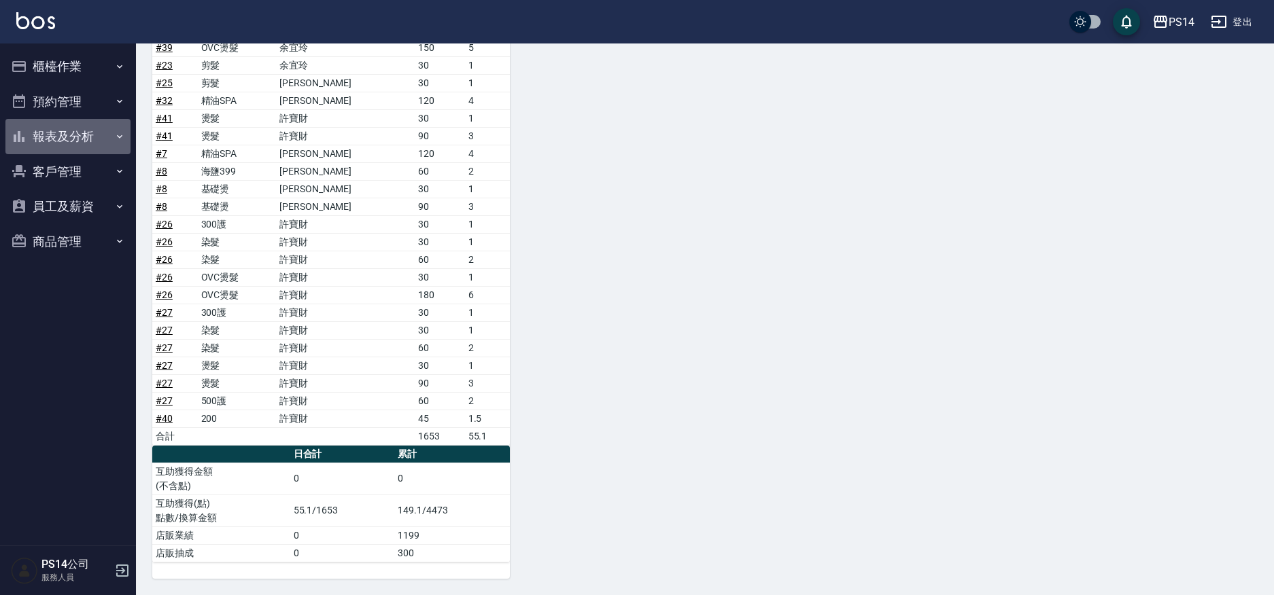
click at [48, 129] on button "報表及分析" at bounding box center [67, 136] width 125 height 35
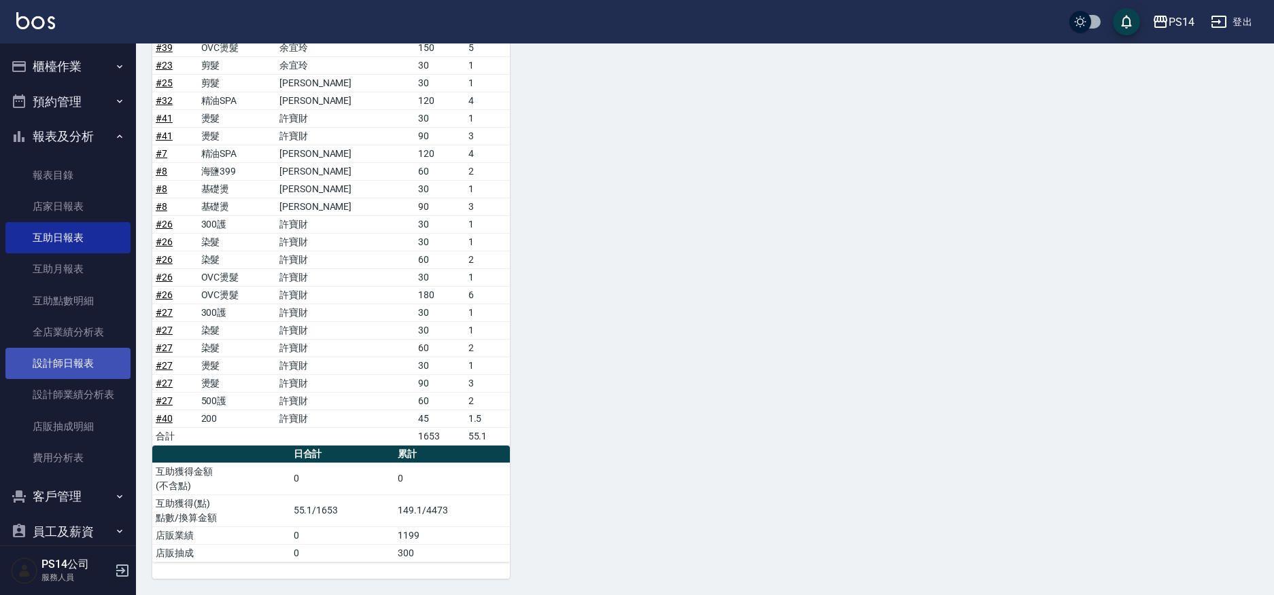
click at [75, 361] on link "設計師日報表" at bounding box center [67, 363] width 125 height 31
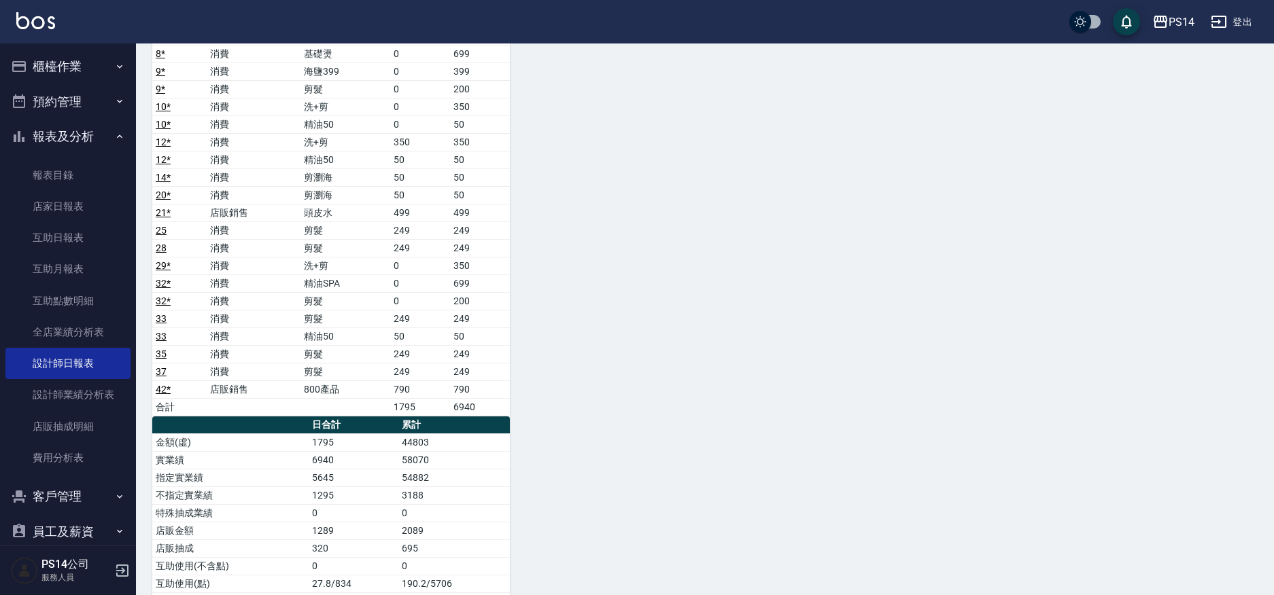
scroll to position [1025, 0]
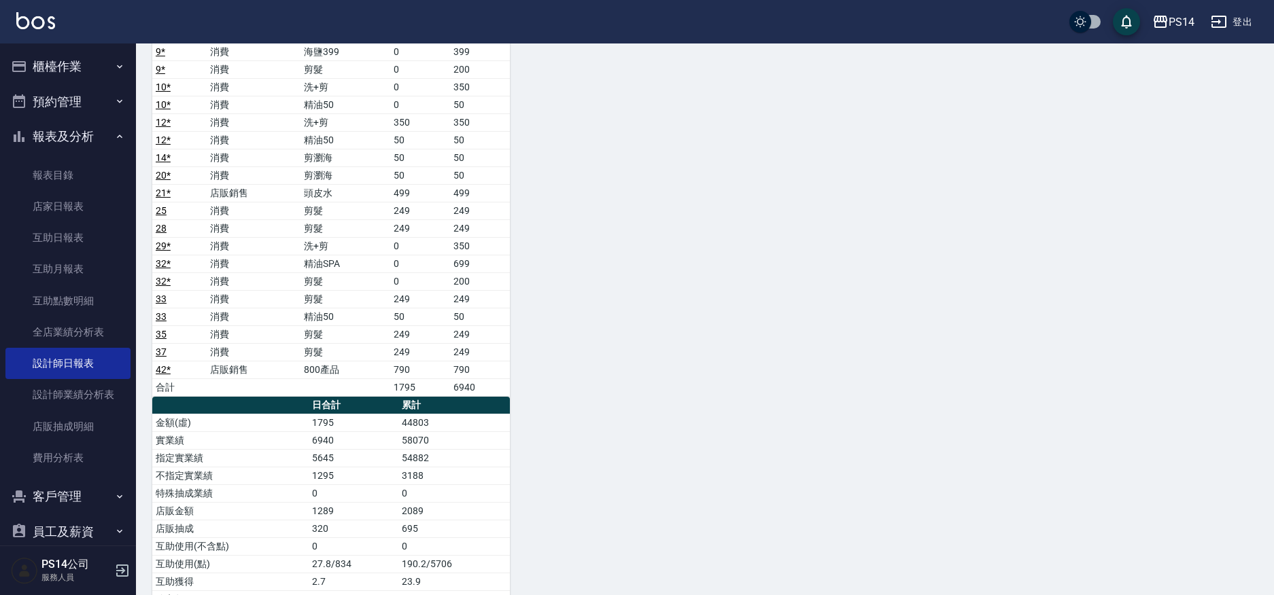
click at [58, 131] on button "報表及分析" at bounding box center [67, 136] width 125 height 35
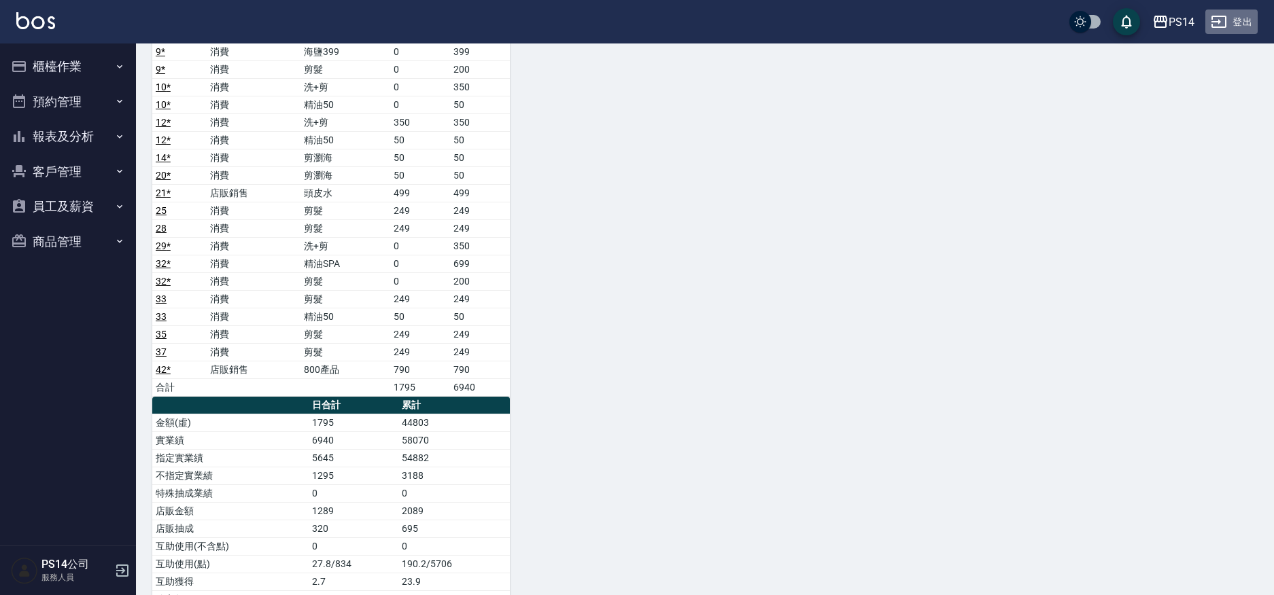
click at [1243, 18] on button "登出" at bounding box center [1231, 22] width 52 height 25
